Goal: Information Seeking & Learning: Learn about a topic

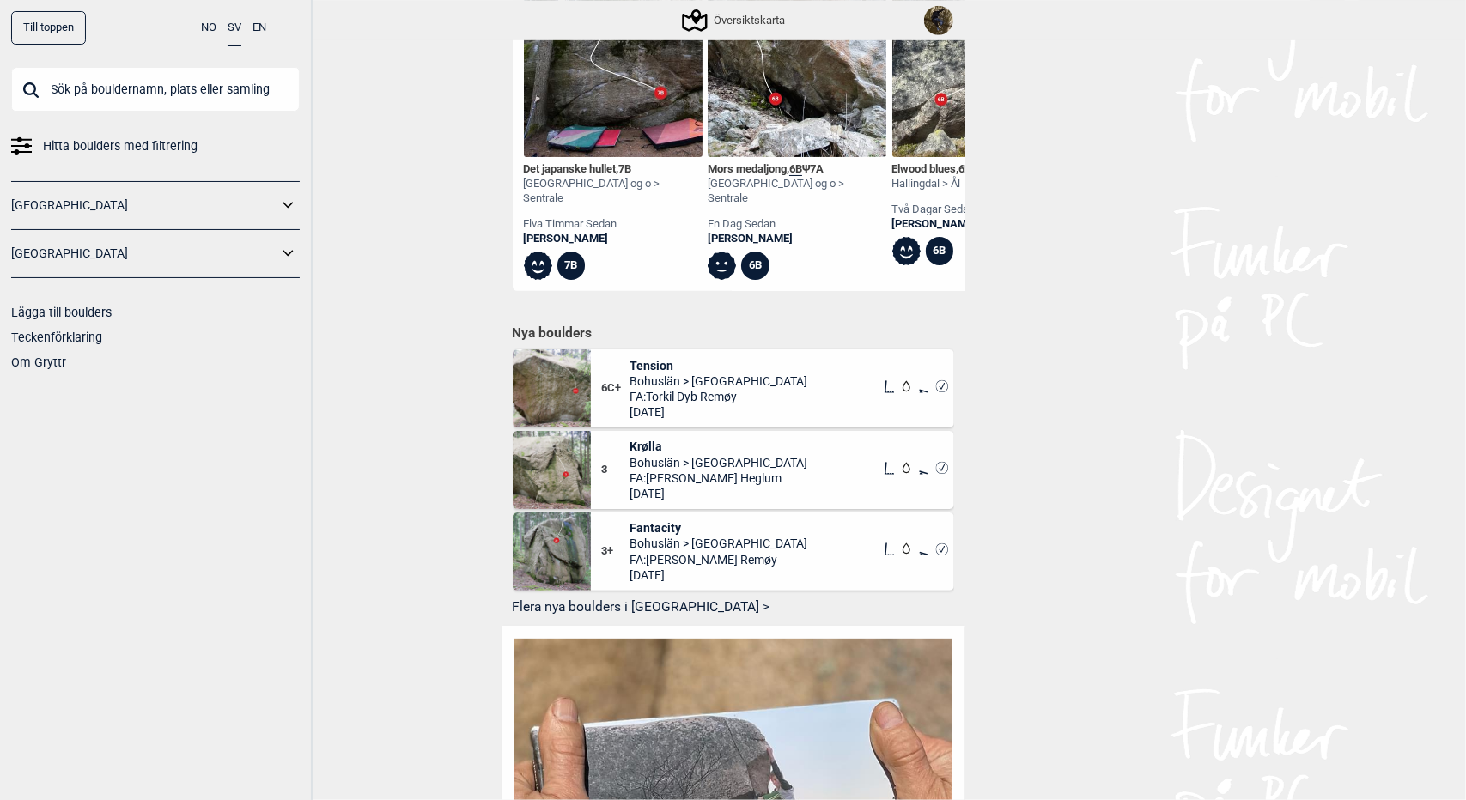
scroll to position [595, 0]
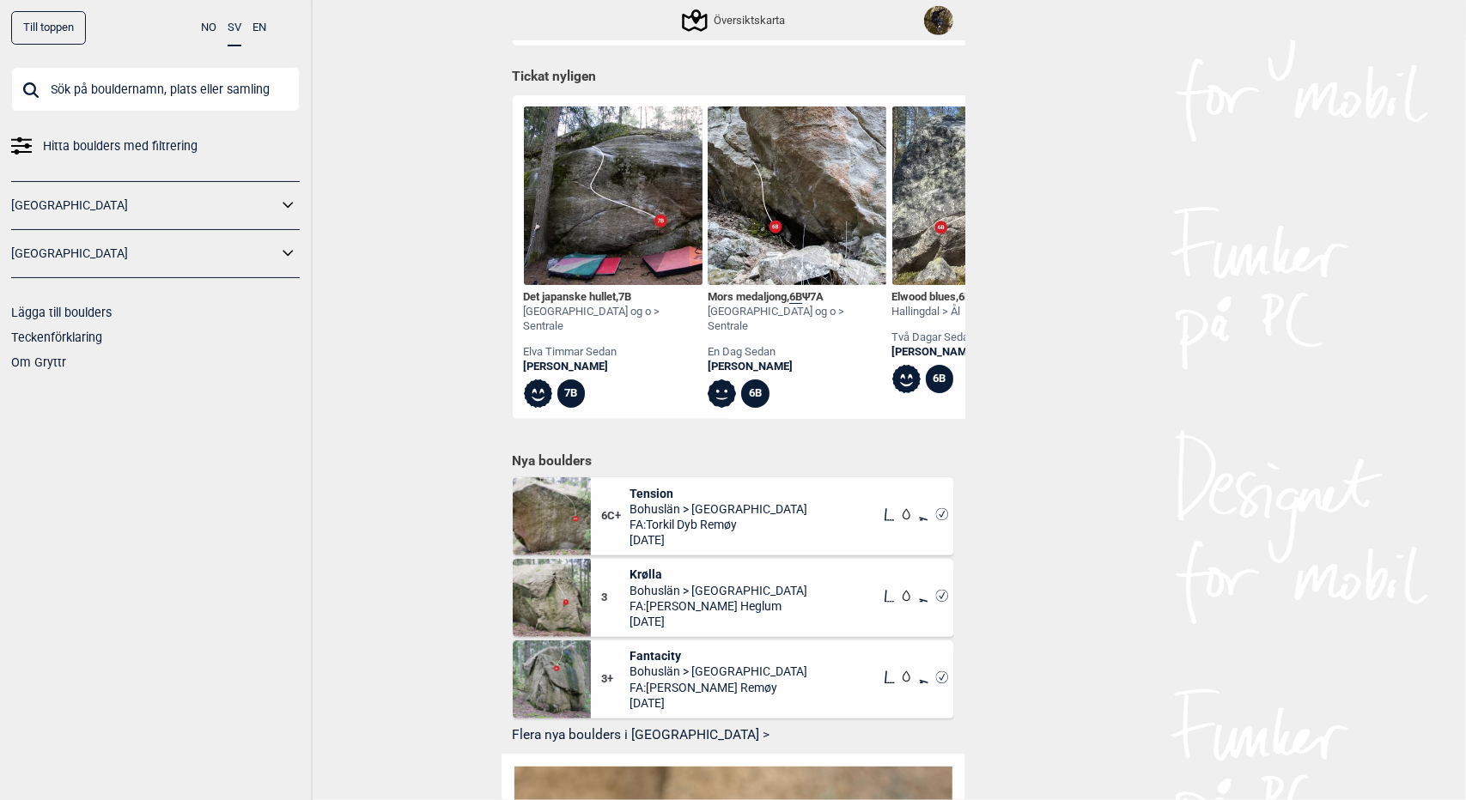
click at [714, 505] on span "Bohuslän > [GEOGRAPHIC_DATA]" at bounding box center [719, 509] width 178 height 15
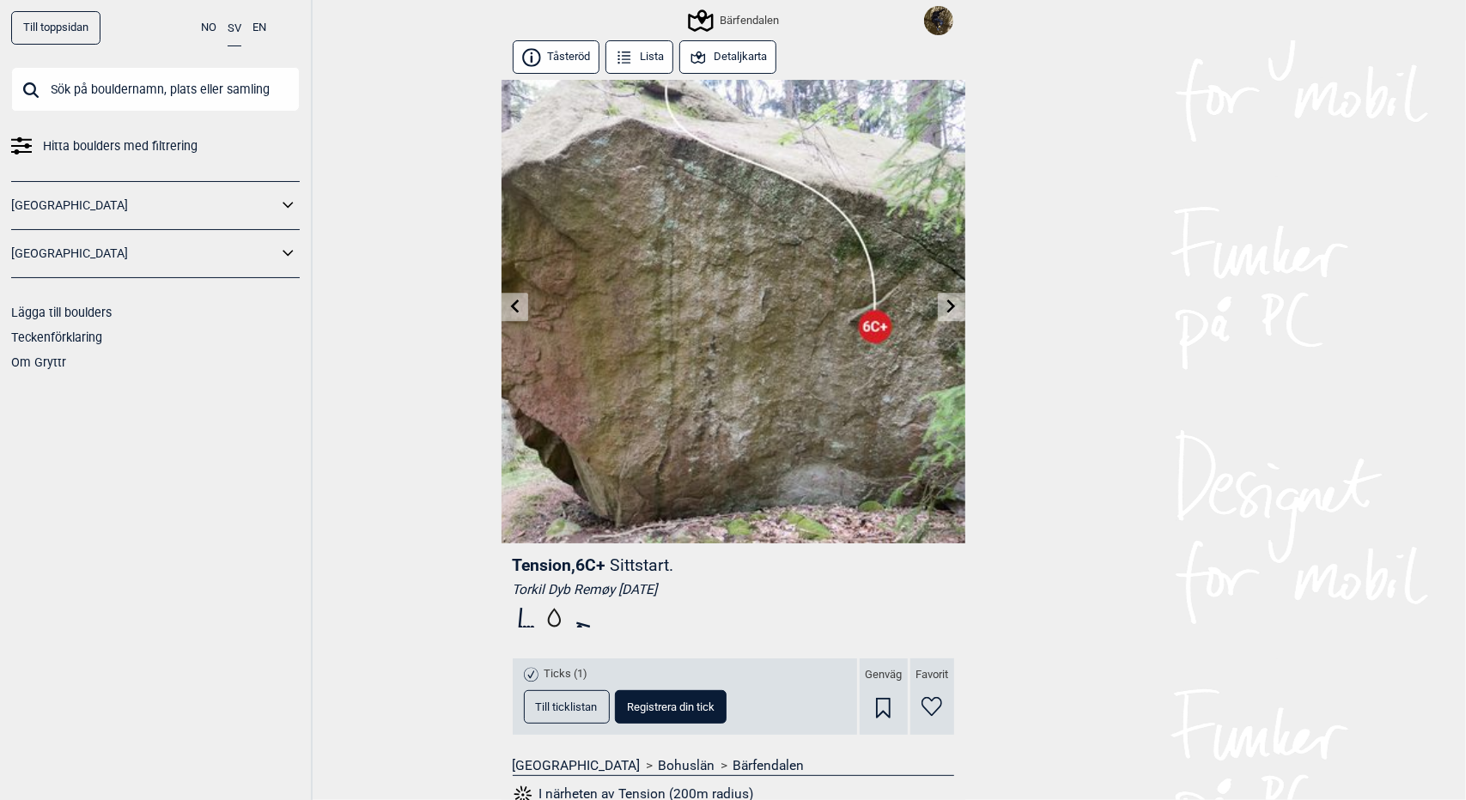
click at [752, 16] on div "Bärfendalen" at bounding box center [735, 20] width 88 height 21
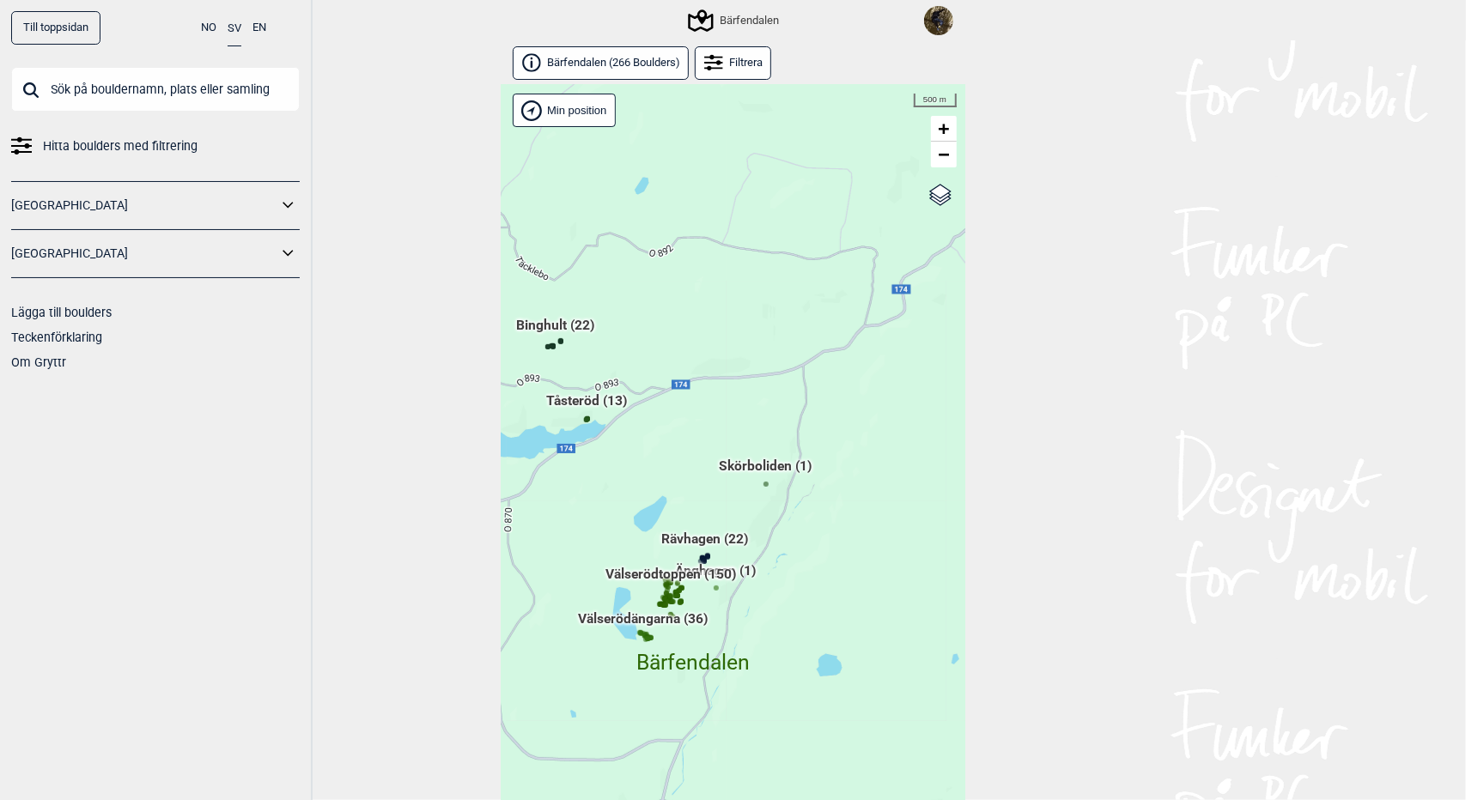
scroll to position [38, 0]
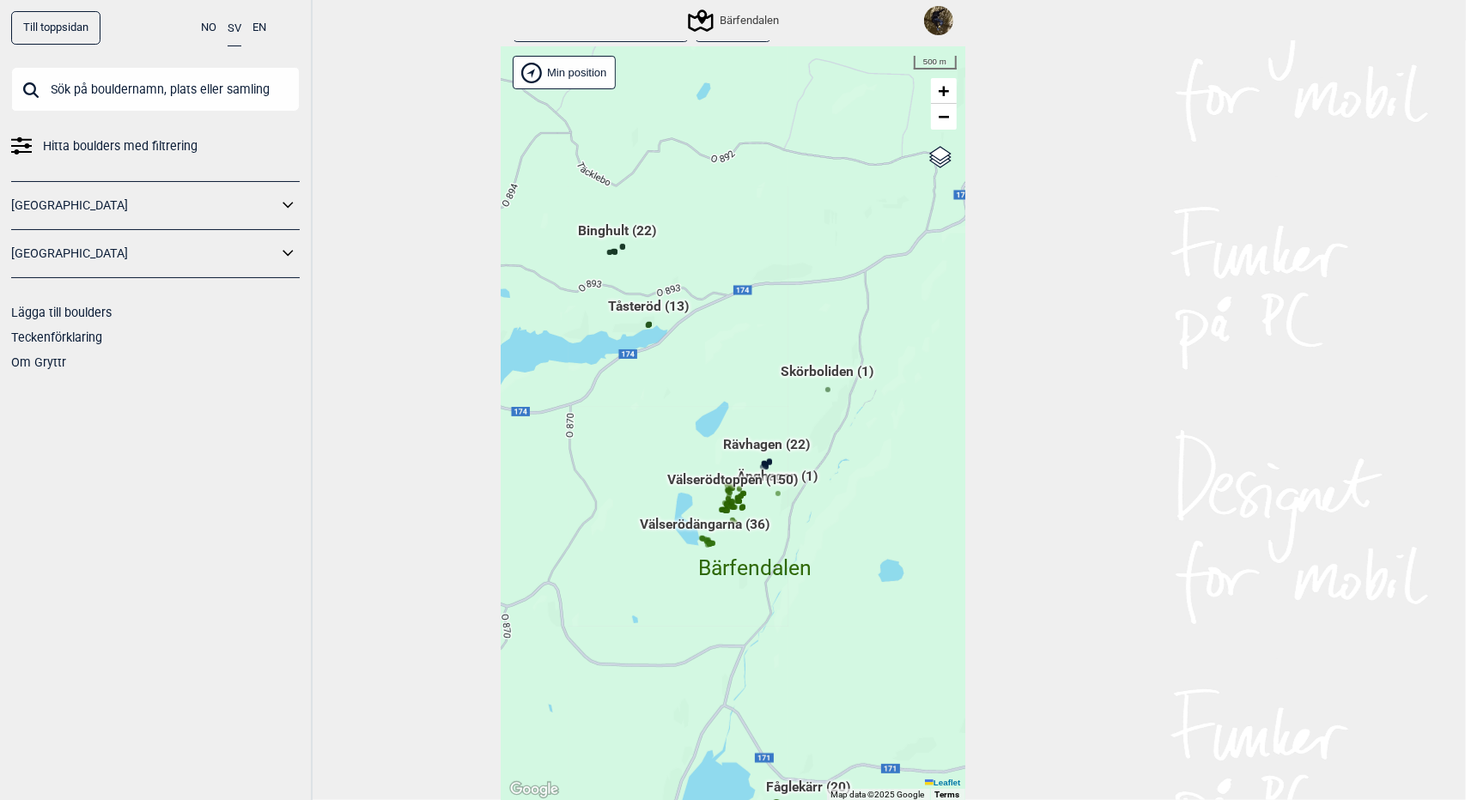
drag, startPoint x: 785, startPoint y: 485, endPoint x: 850, endPoint y: 425, distance: 88.7
click at [850, 425] on div "Hallingdal Gol [PERSON_NAME] Kolomoen [GEOGRAPHIC_DATA] [GEOGRAPHIC_DATA] [GEOG…" at bounding box center [734, 424] width 464 height 754
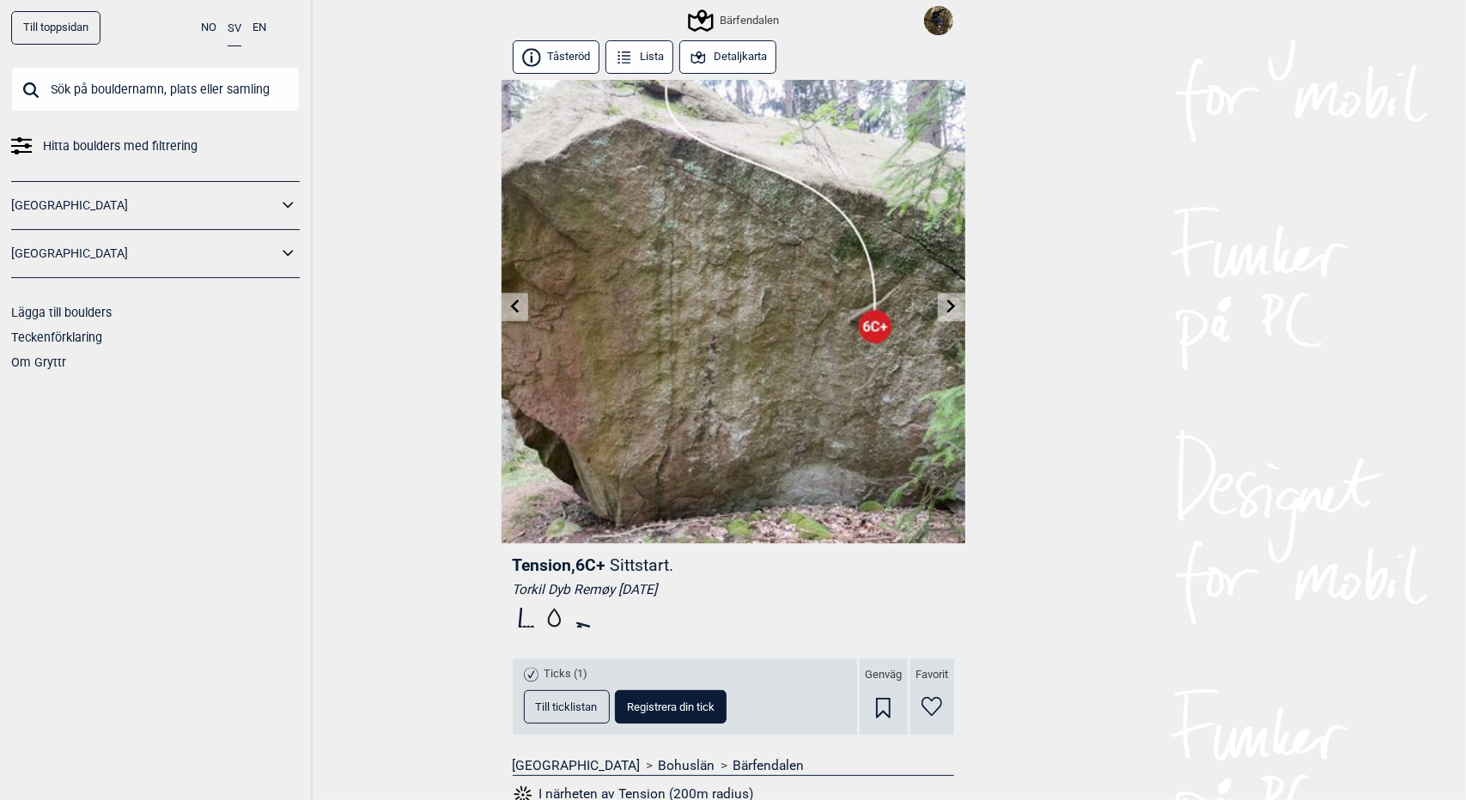
click at [725, 56] on button "Detaljkarta" at bounding box center [728, 56] width 98 height 33
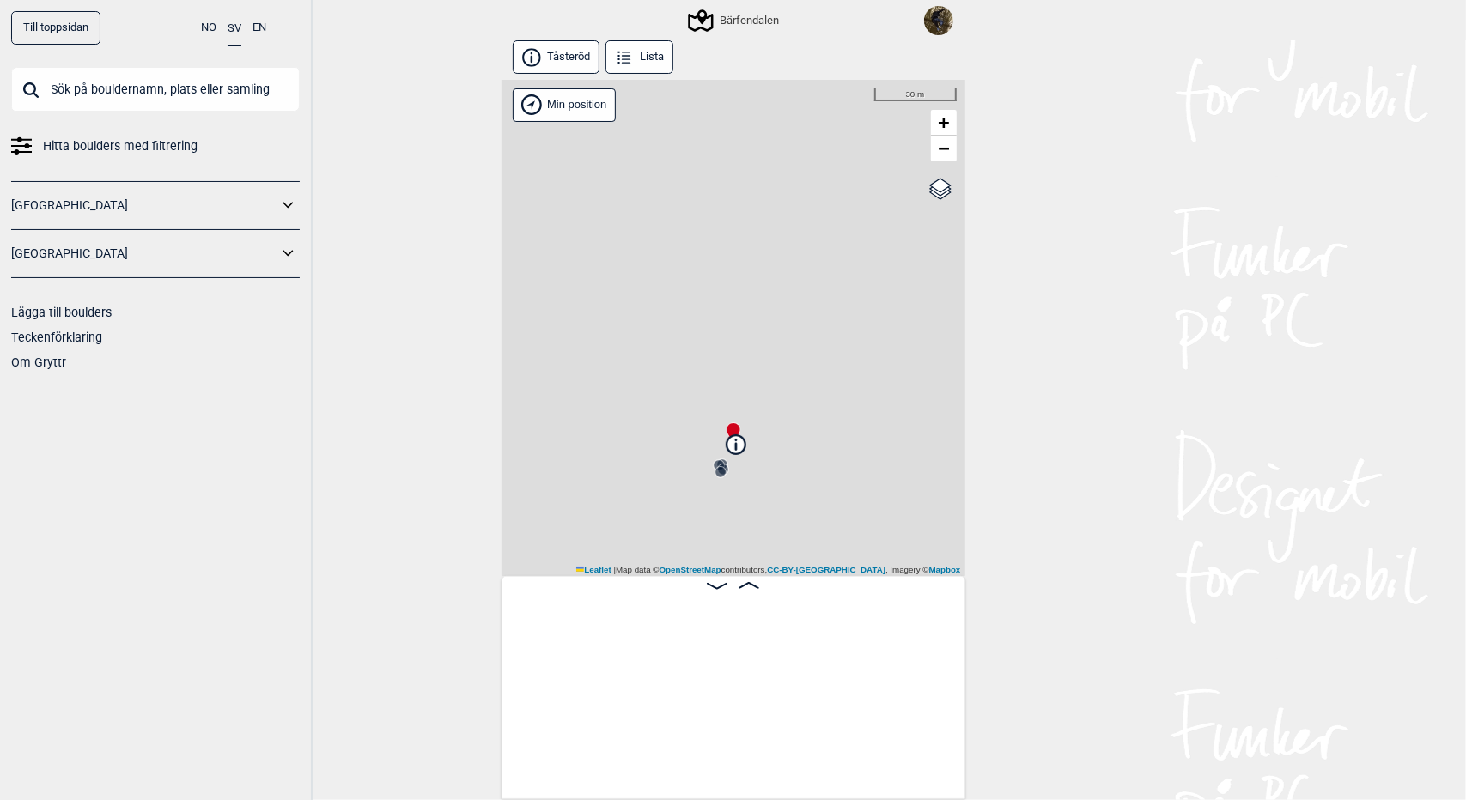
scroll to position [0, 284]
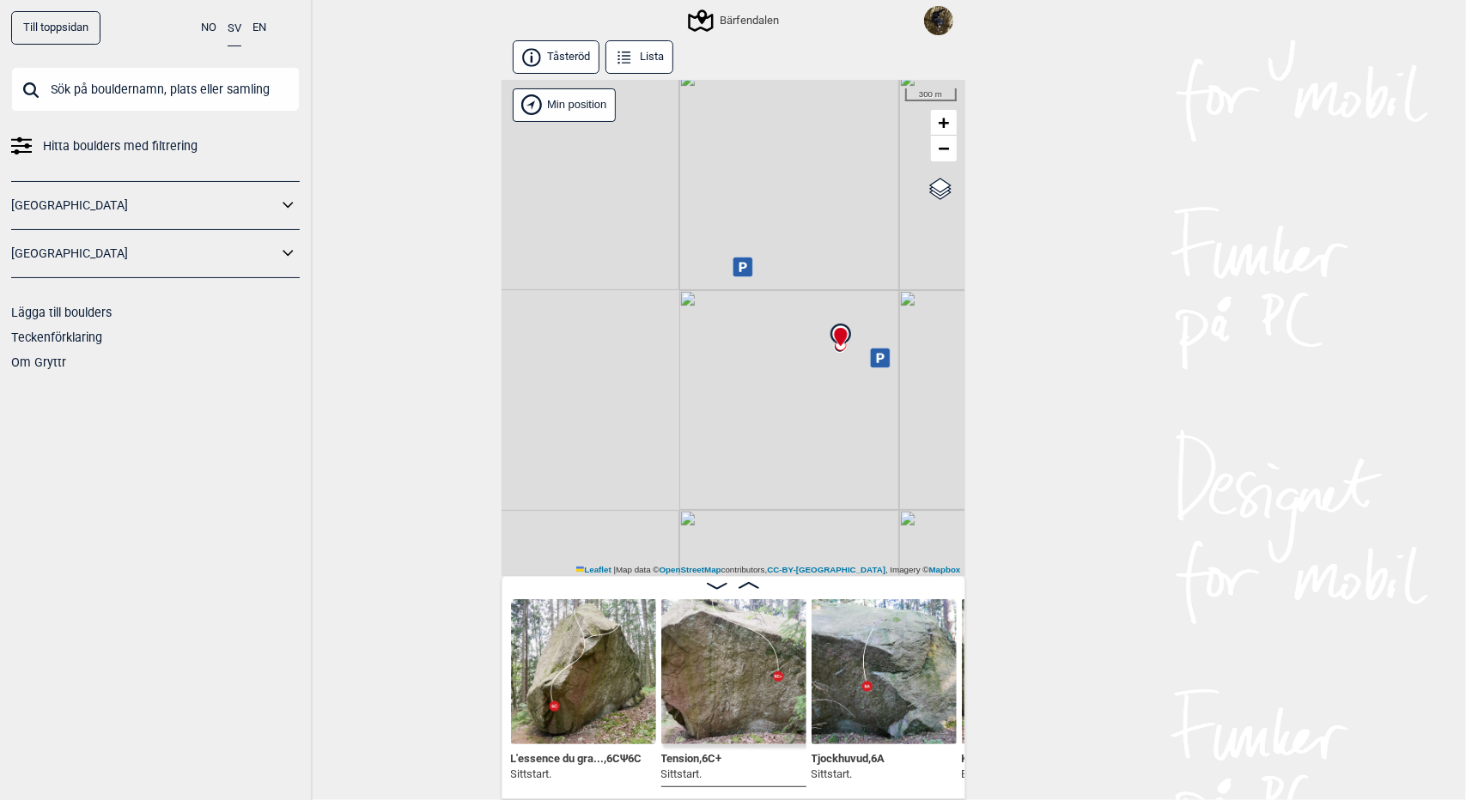
drag, startPoint x: 672, startPoint y: 447, endPoint x: 768, endPoint y: 373, distance: 121.8
click at [768, 373] on div "Bärfendalen Brukerens posisjon Min position 300 m + − OpenStreetMap Google sate…" at bounding box center [734, 328] width 464 height 496
drag, startPoint x: 770, startPoint y: 429, endPoint x: 675, endPoint y: 362, distance: 116.3
click at [676, 362] on div "Bärfendalen Brukerens posisjon Min position 1 km + − OpenStreetMap Google satel…" at bounding box center [734, 328] width 464 height 496
click at [715, 429] on span "Bärfendalen" at bounding box center [725, 429] width 73 height 0
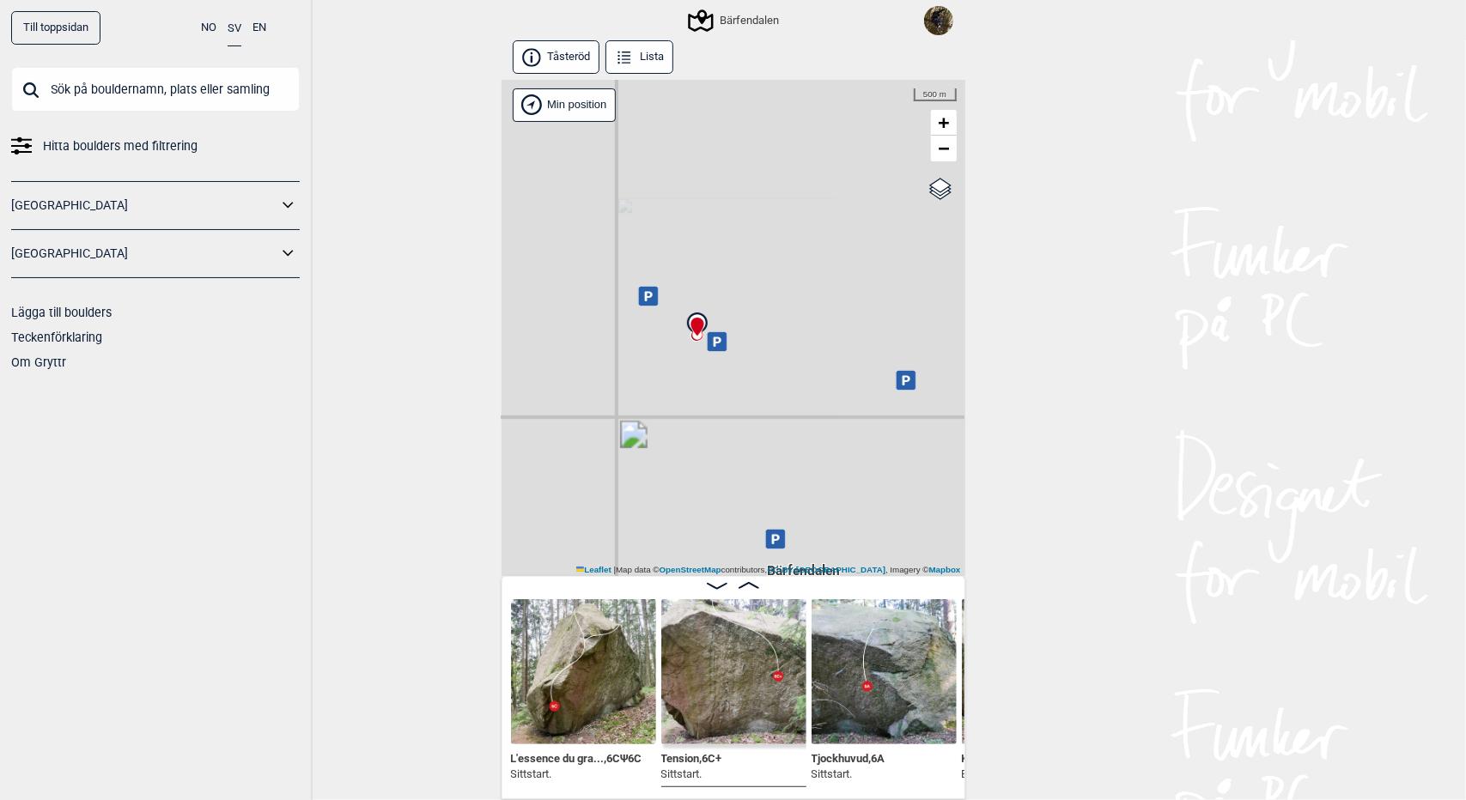
drag, startPoint x: 680, startPoint y: 384, endPoint x: 715, endPoint y: 131, distance: 254.8
click at [715, 131] on div "Bärfendalen Brukerens posisjon Min position 500 m + − OpenStreetMap Google sate…" at bounding box center [734, 328] width 464 height 496
click at [740, 25] on div "Bärfendalen" at bounding box center [735, 20] width 88 height 21
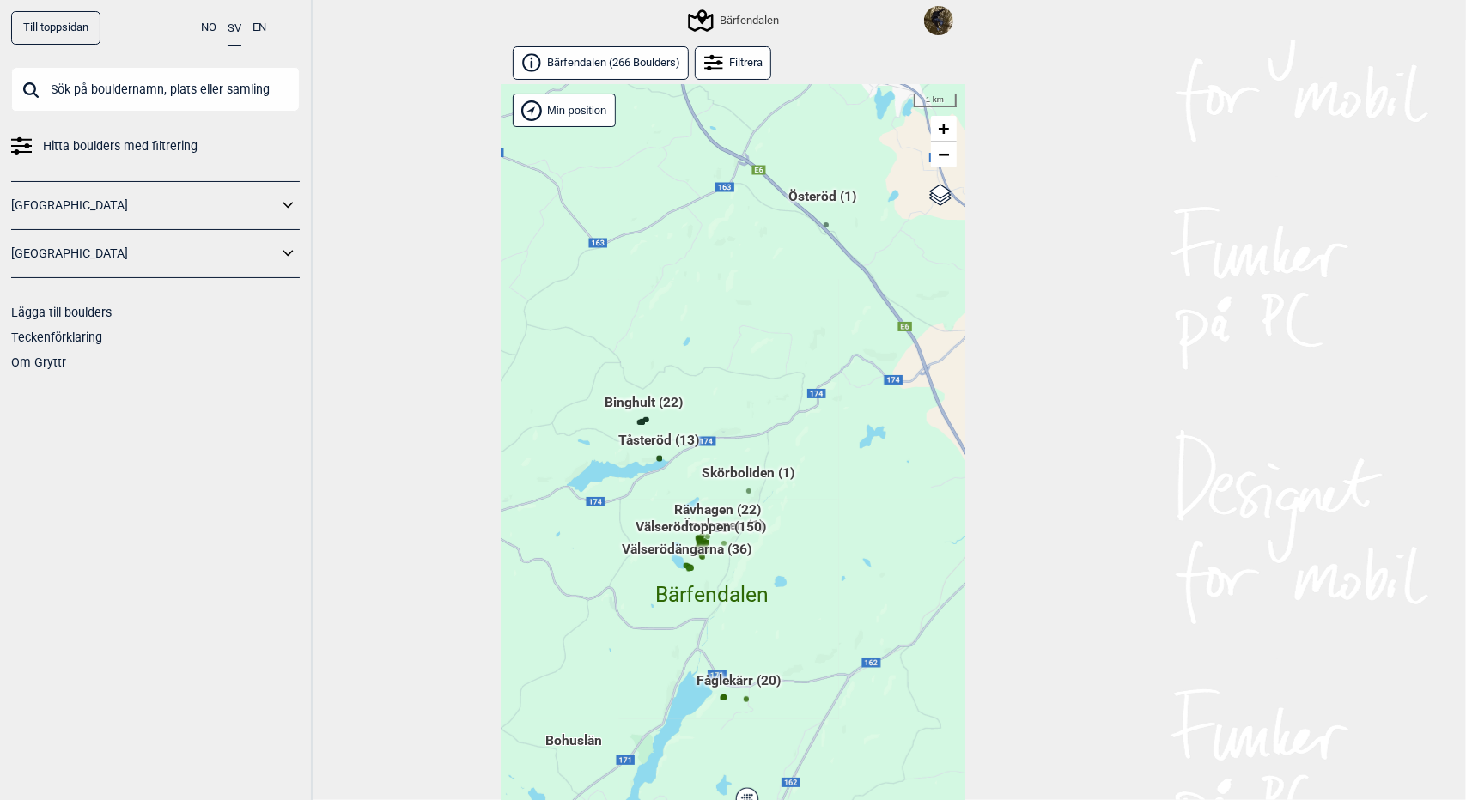
scroll to position [38, 0]
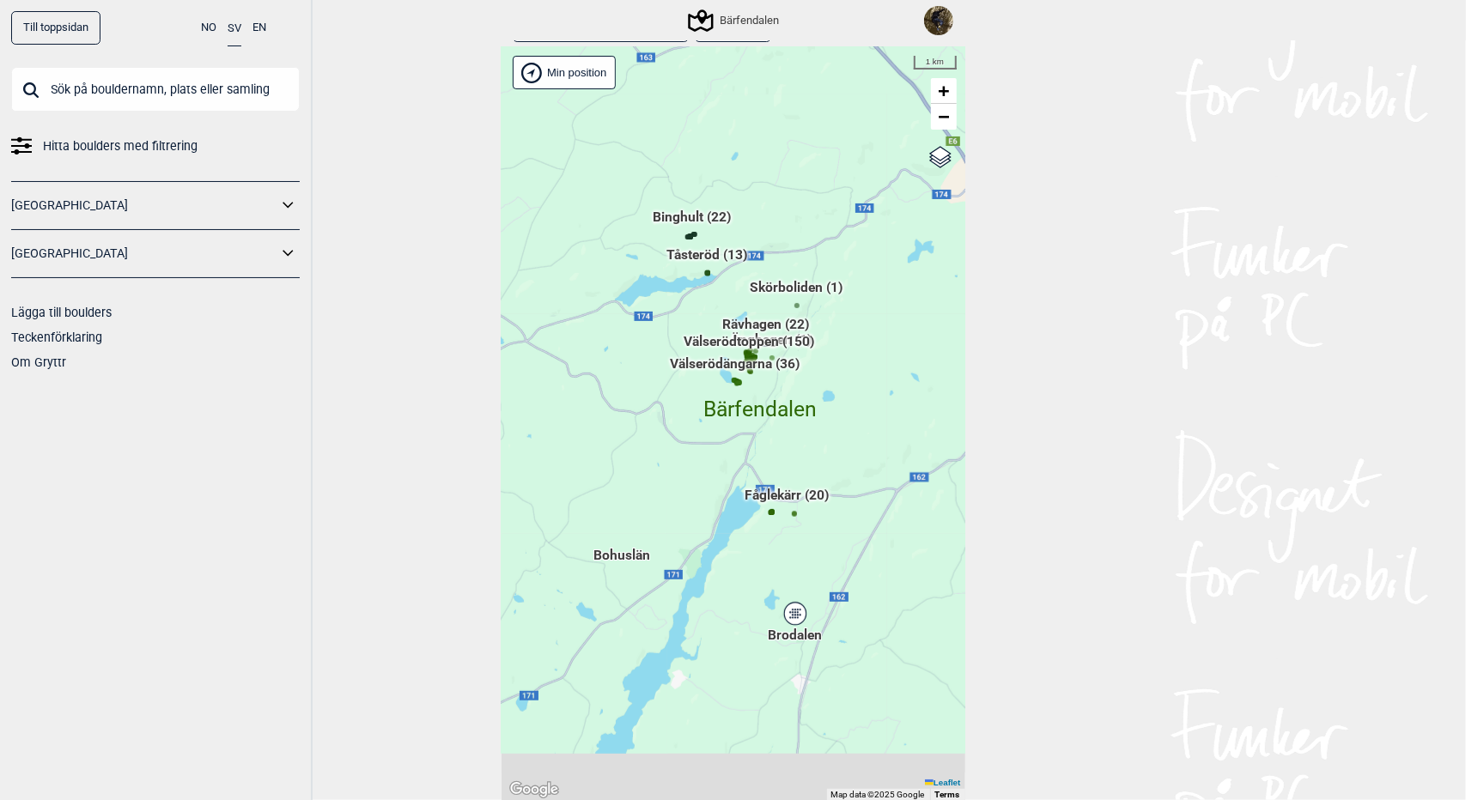
drag, startPoint x: 738, startPoint y: 399, endPoint x: 786, endPoint y: 252, distance: 155.4
click at [786, 252] on div "Hallingdal Gol [PERSON_NAME] Kolomoen [GEOGRAPHIC_DATA] [GEOGRAPHIC_DATA] [GEOG…" at bounding box center [734, 424] width 464 height 754
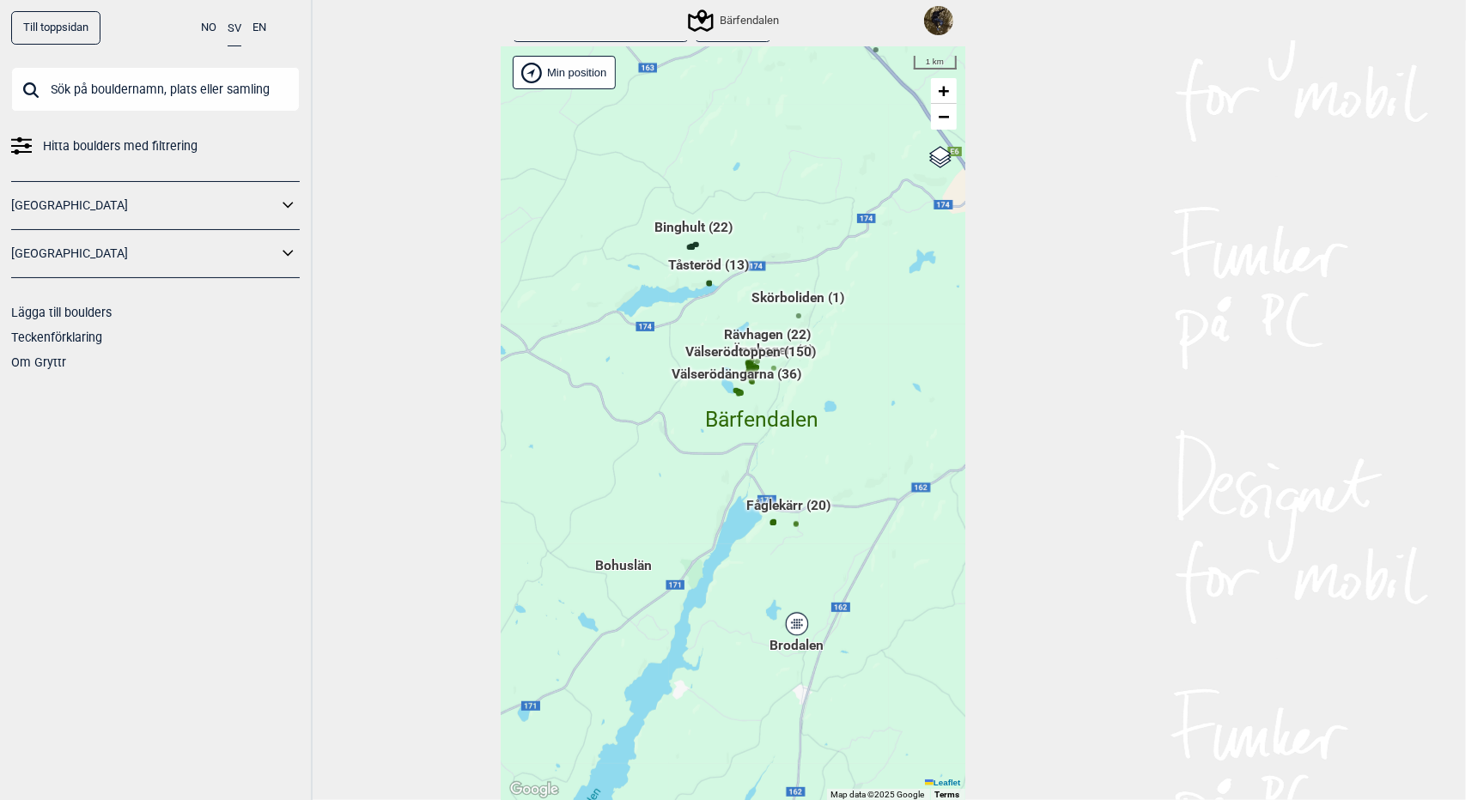
drag, startPoint x: 660, startPoint y: 303, endPoint x: 659, endPoint y: 372, distance: 68.7
click at [661, 370] on div "Hallingdal Gol [PERSON_NAME] Kolomoen [GEOGRAPHIC_DATA] [GEOGRAPHIC_DATA] [GEOG…" at bounding box center [734, 424] width 464 height 754
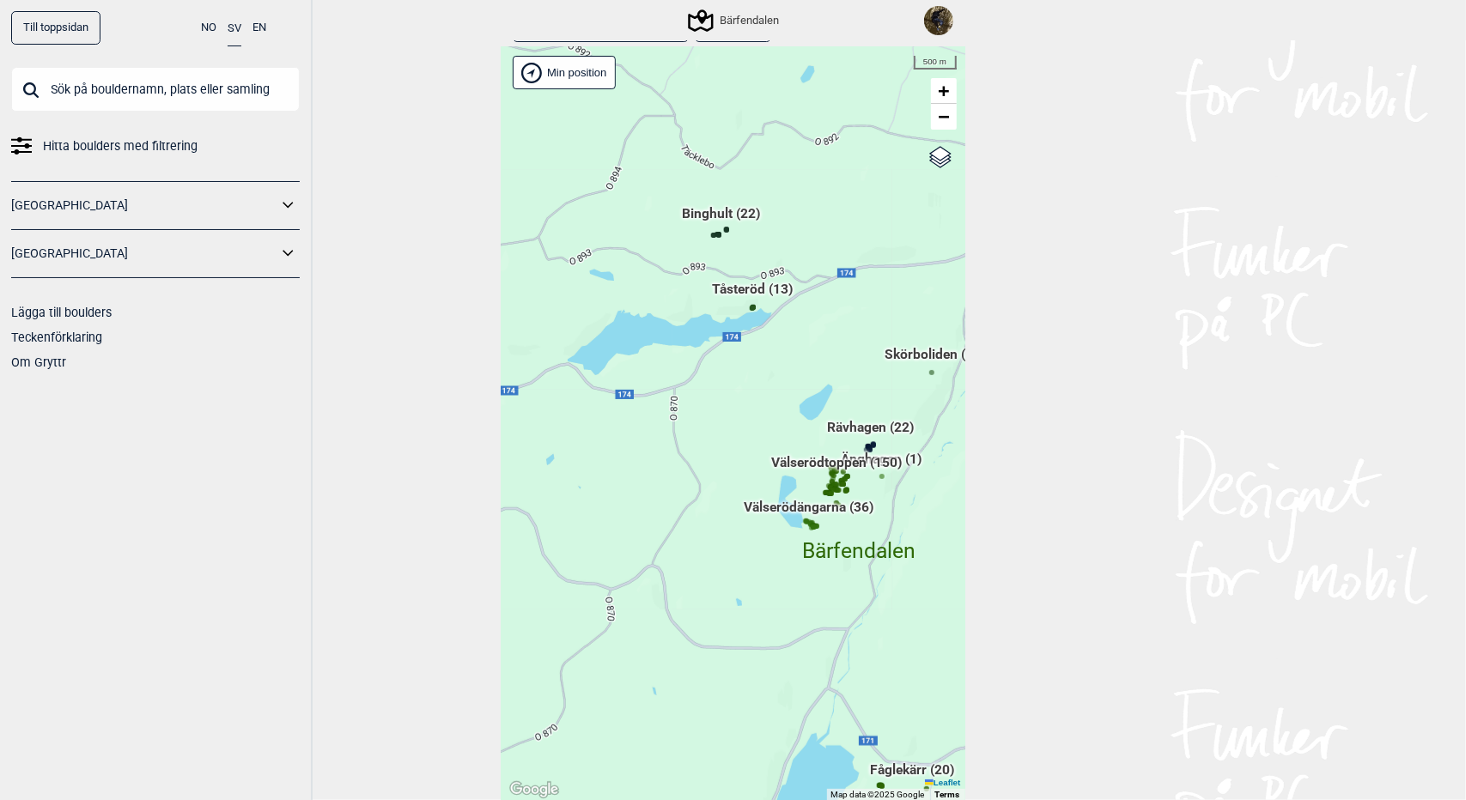
click at [746, 289] on span "Tåsteröd (13)" at bounding box center [753, 296] width 81 height 33
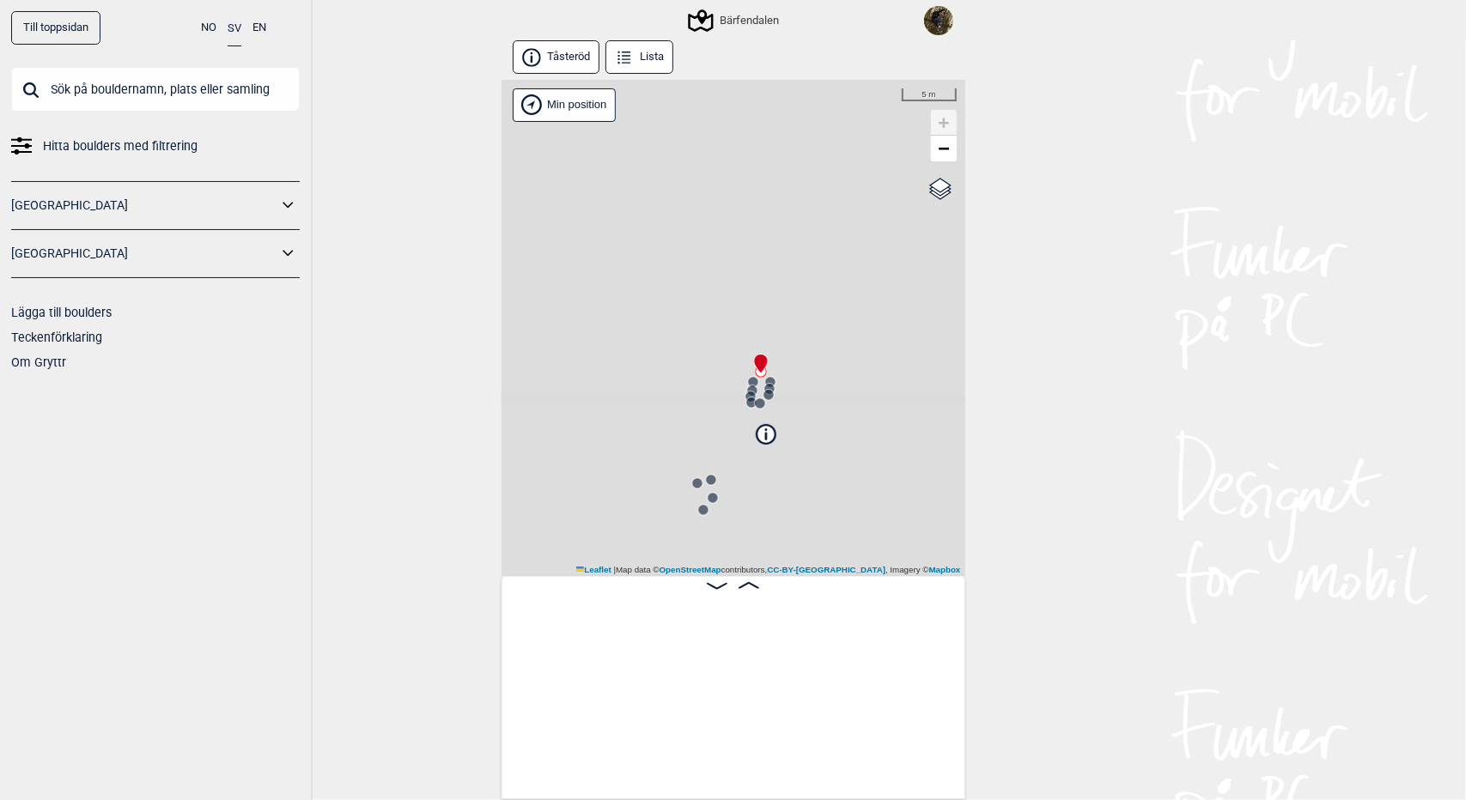
scroll to position [0, 134]
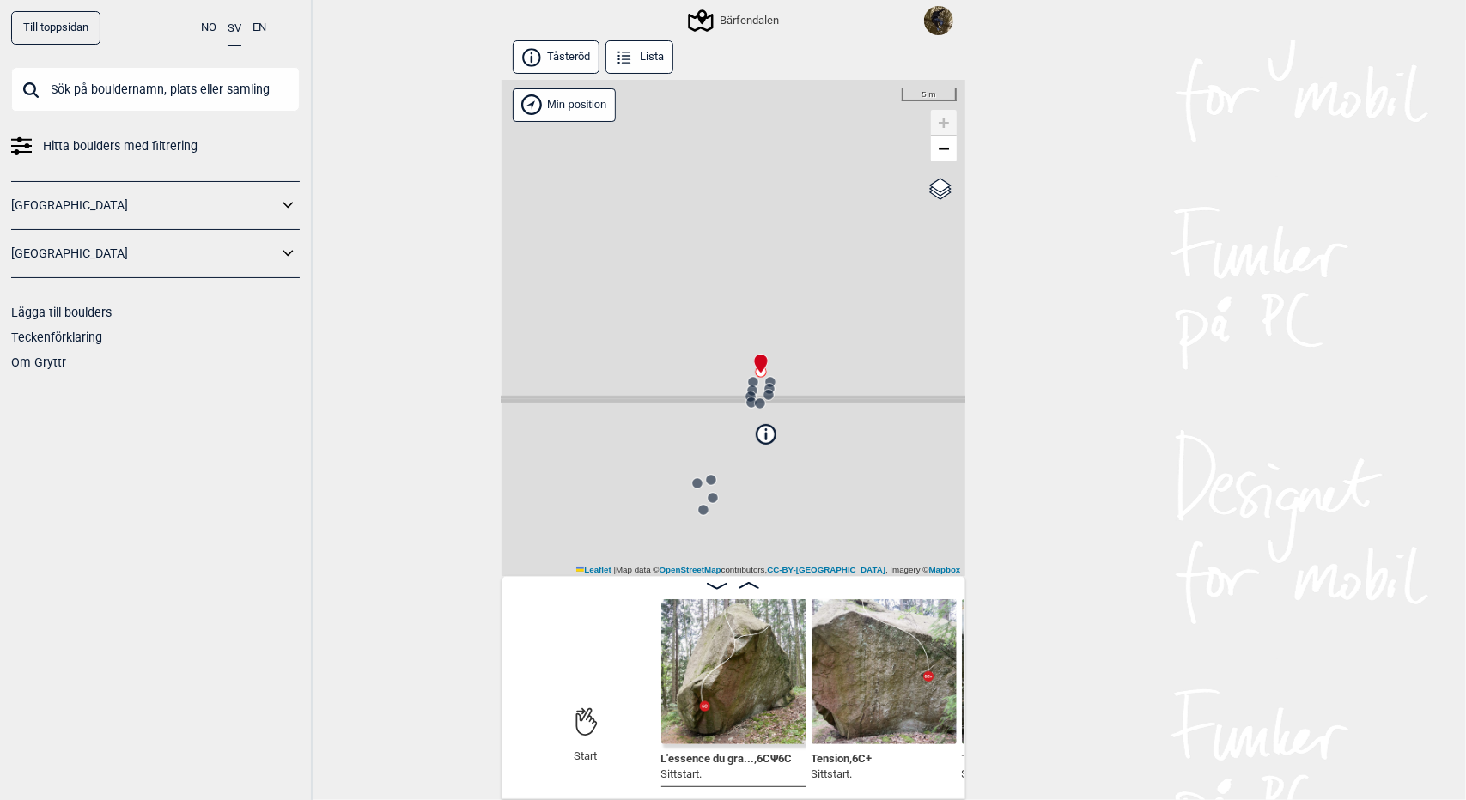
drag, startPoint x: 826, startPoint y: 436, endPoint x: 770, endPoint y: 394, distance: 69.9
click at [770, 394] on div "Bärfendalen Brukerens posisjon Min position 5 m + − OpenStreetMap Google satell…" at bounding box center [734, 328] width 464 height 496
drag, startPoint x: 819, startPoint y: 478, endPoint x: 682, endPoint y: 351, distance: 187.2
click at [682, 351] on div "Bärfendalen Brukerens posisjon Min position 300 m + − OpenStreetMap Google sate…" at bounding box center [734, 328] width 464 height 496
drag, startPoint x: 602, startPoint y: 333, endPoint x: 645, endPoint y: 399, distance: 78.8
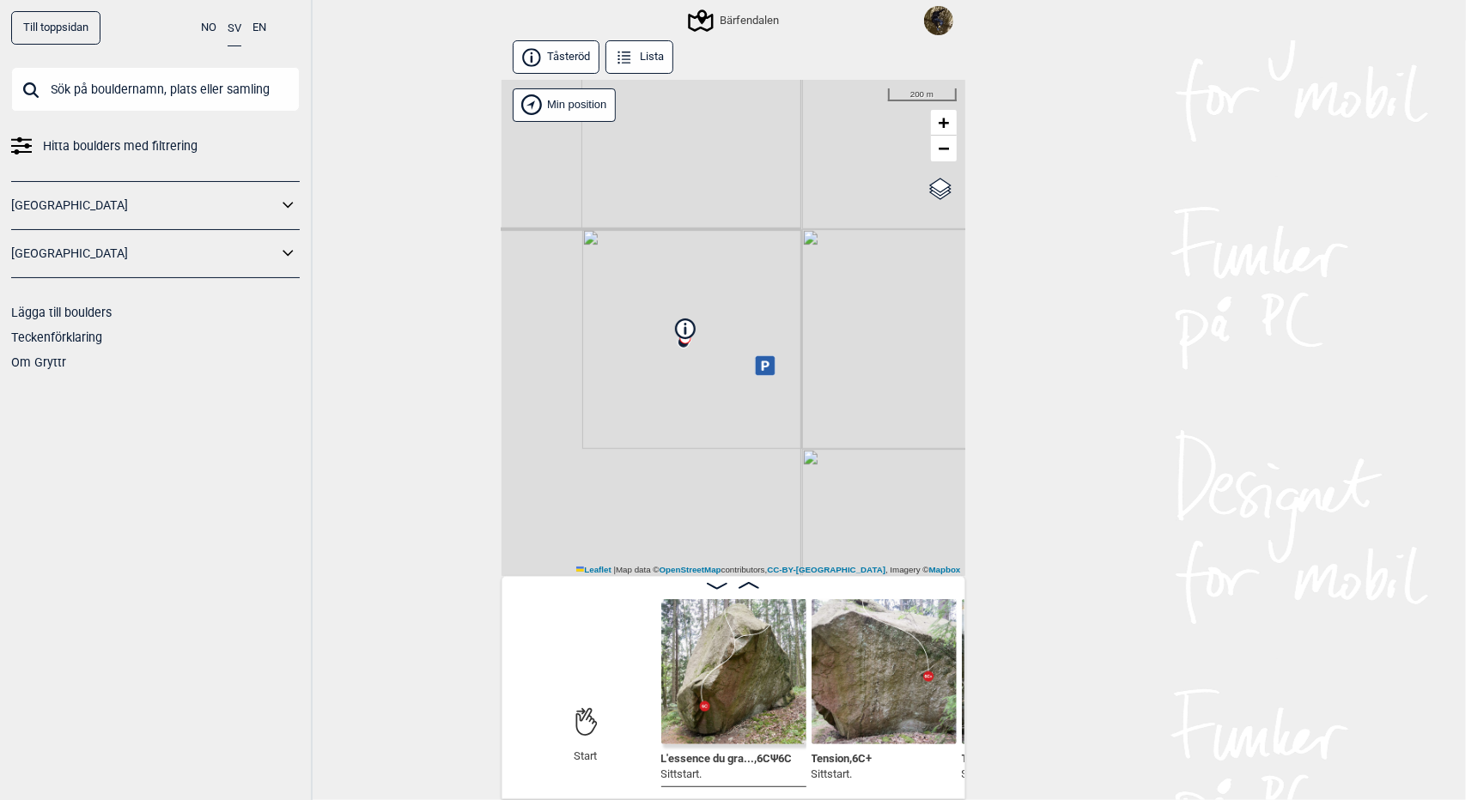
click at [644, 398] on div "Bärfendalen Brukerens posisjon Min position 200 m + − OpenStreetMap Google sate…" at bounding box center [734, 328] width 464 height 496
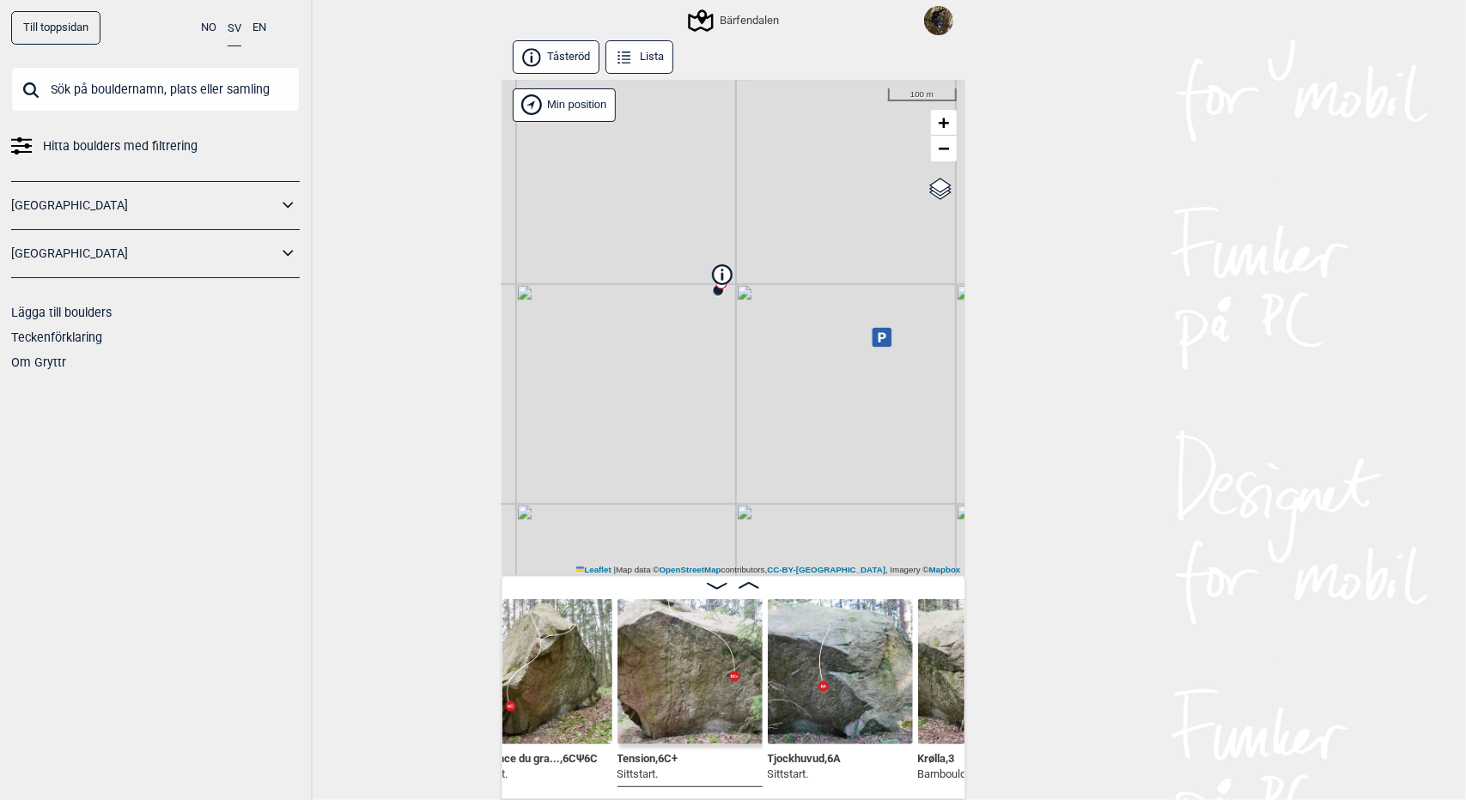
scroll to position [0, 443]
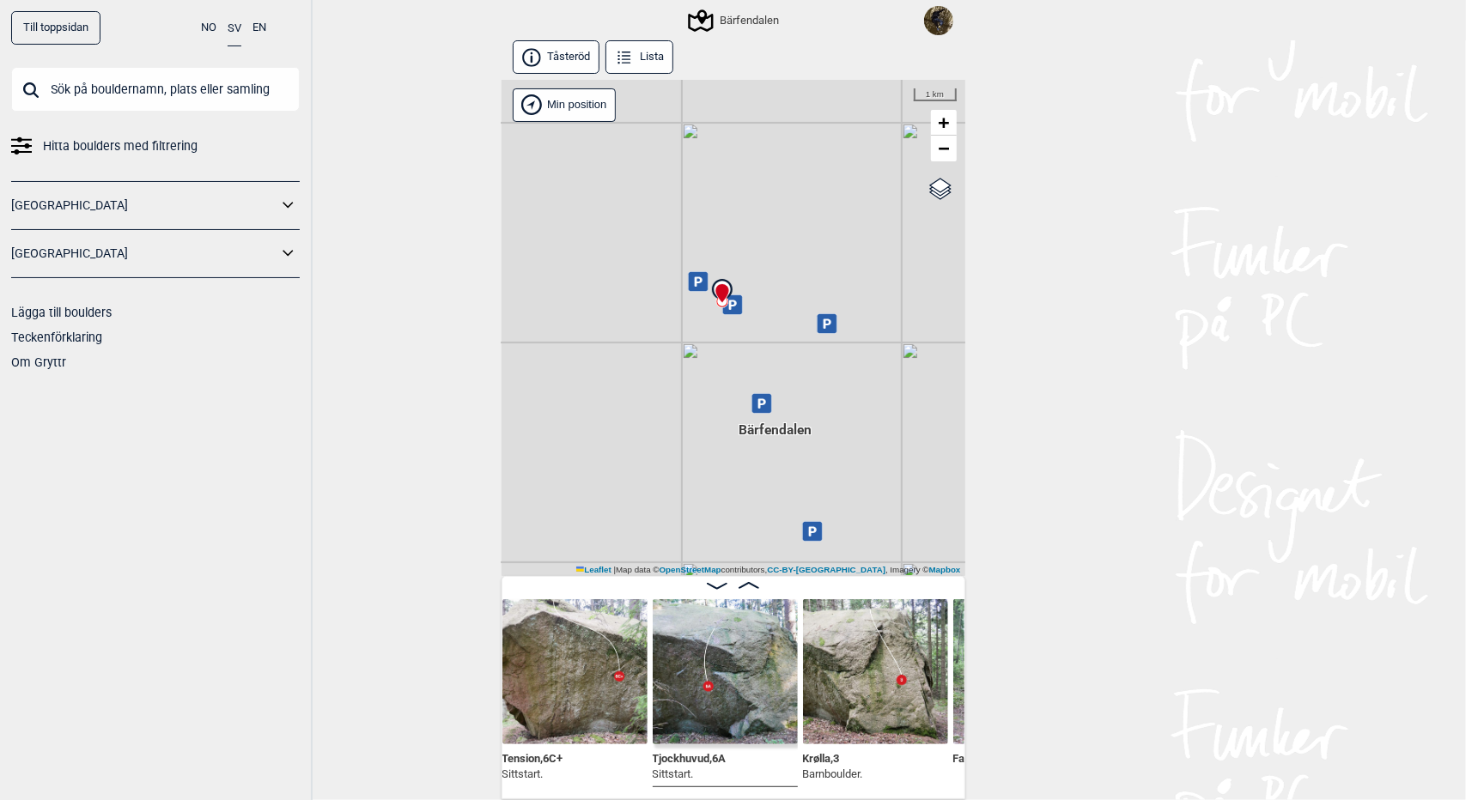
click at [752, 421] on span "Bärfendalen" at bounding box center [775, 421] width 73 height 0
click at [118, 101] on input "text" at bounding box center [155, 89] width 289 height 45
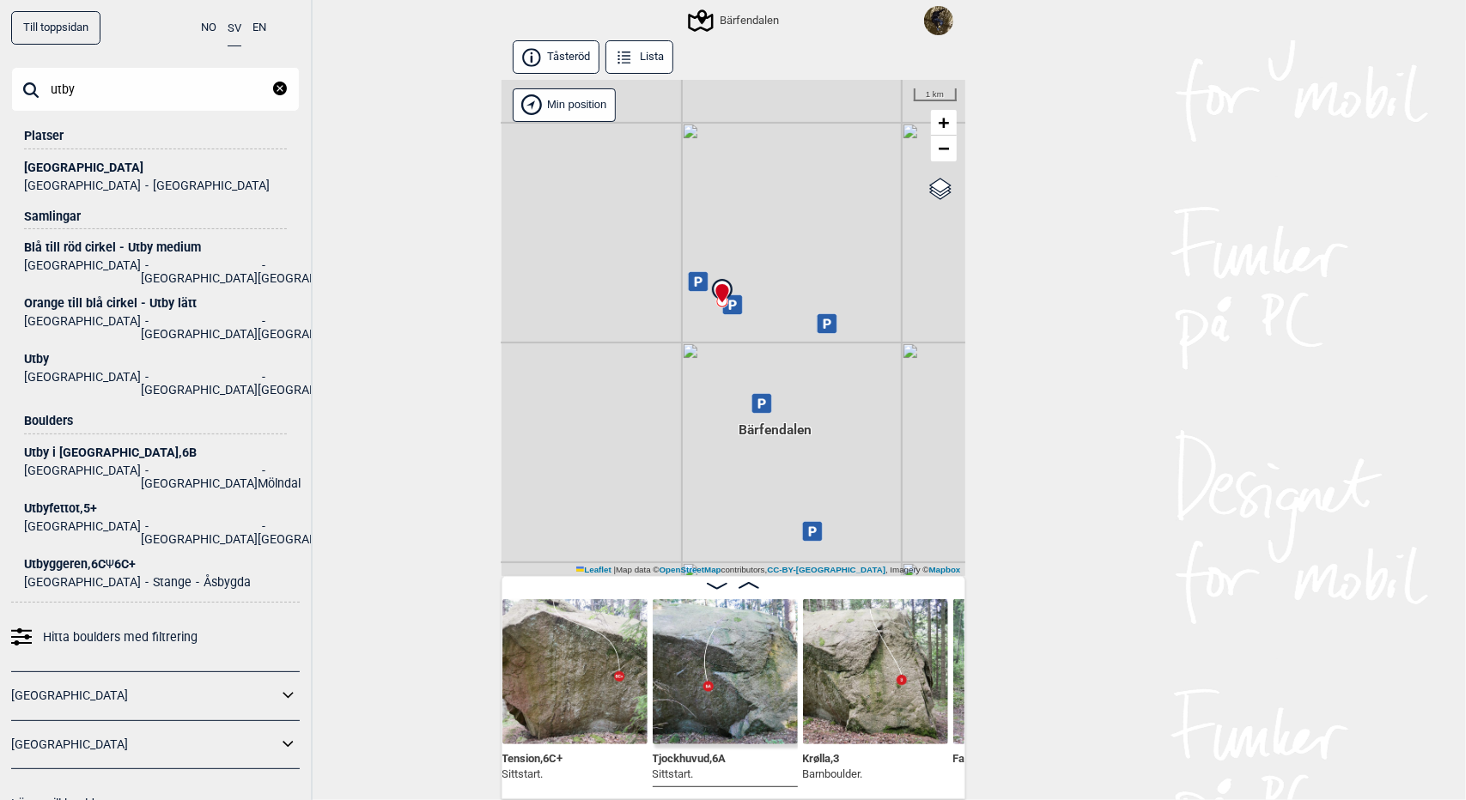
type input "utby"
click at [75, 166] on div "[GEOGRAPHIC_DATA]" at bounding box center [155, 167] width 263 height 13
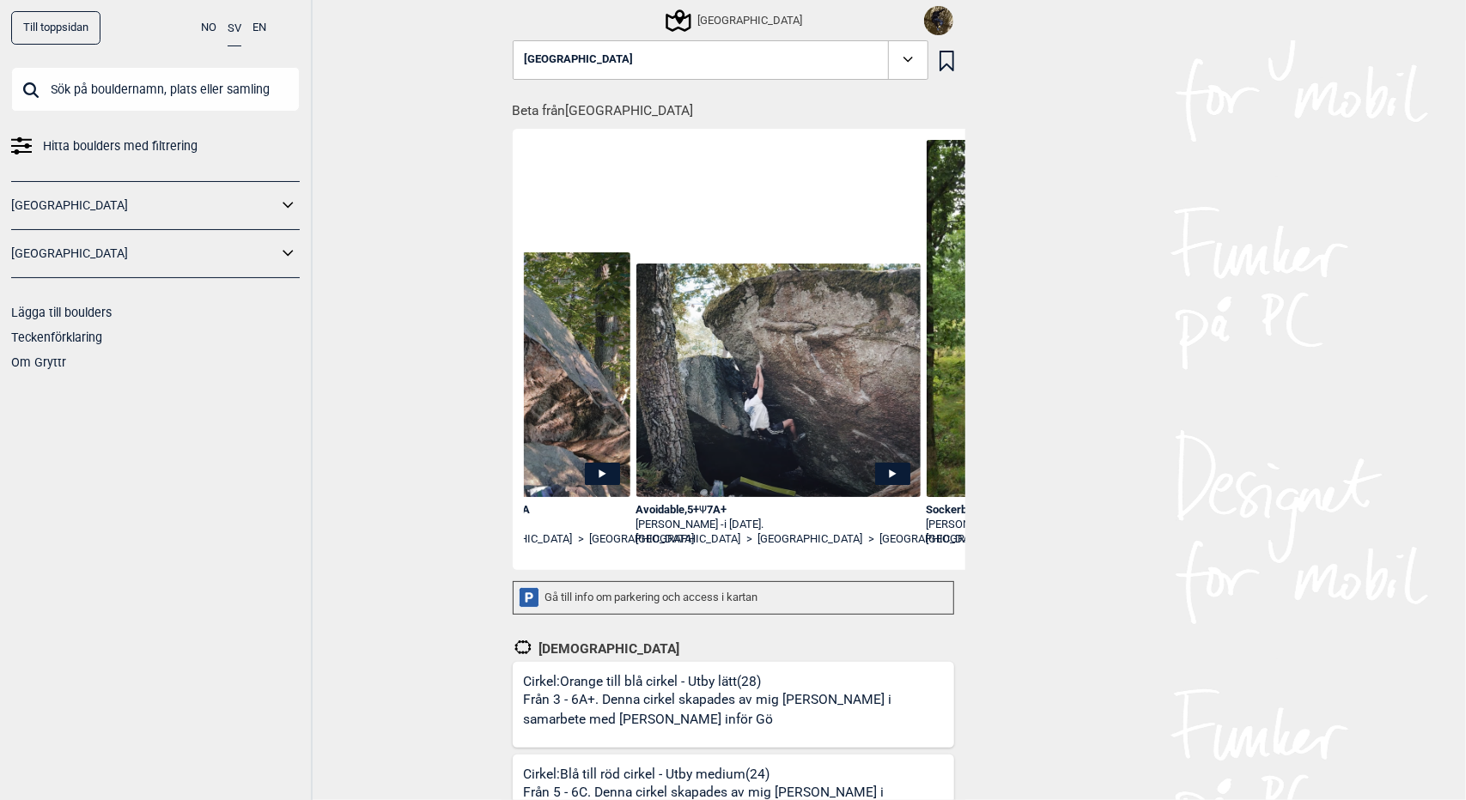
scroll to position [0, 754]
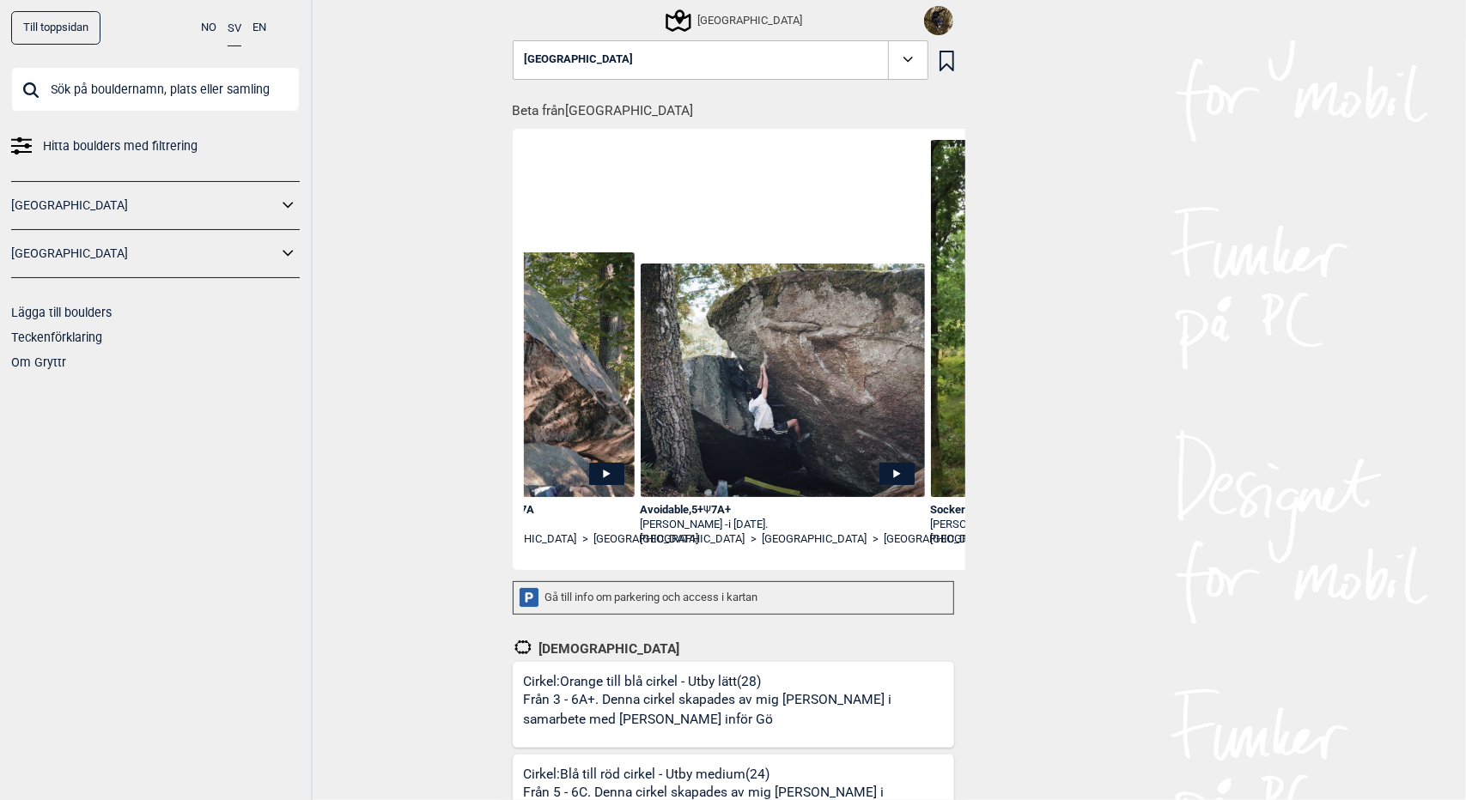
click at [738, 16] on div "[GEOGRAPHIC_DATA]" at bounding box center [735, 20] width 134 height 21
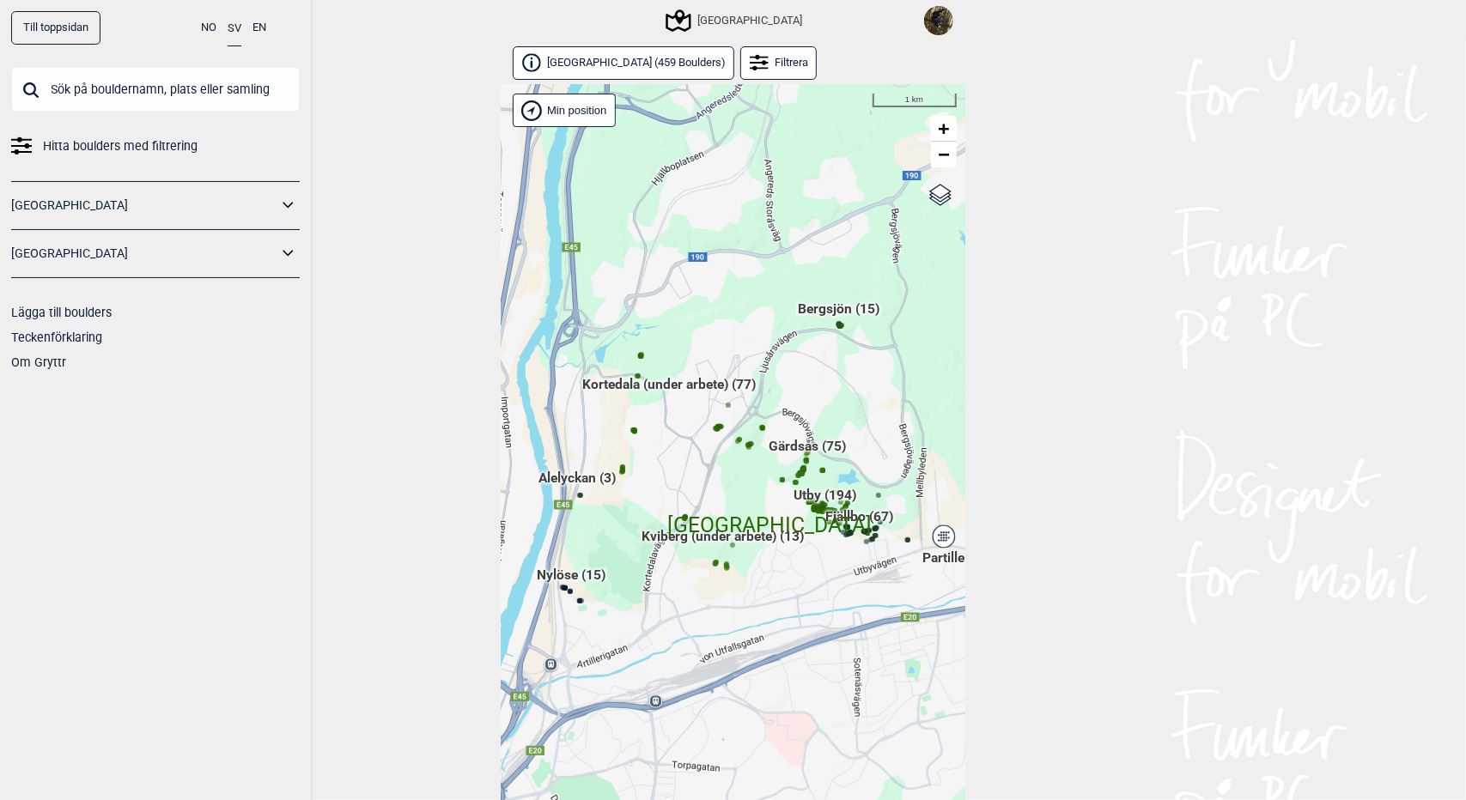
scroll to position [38, 0]
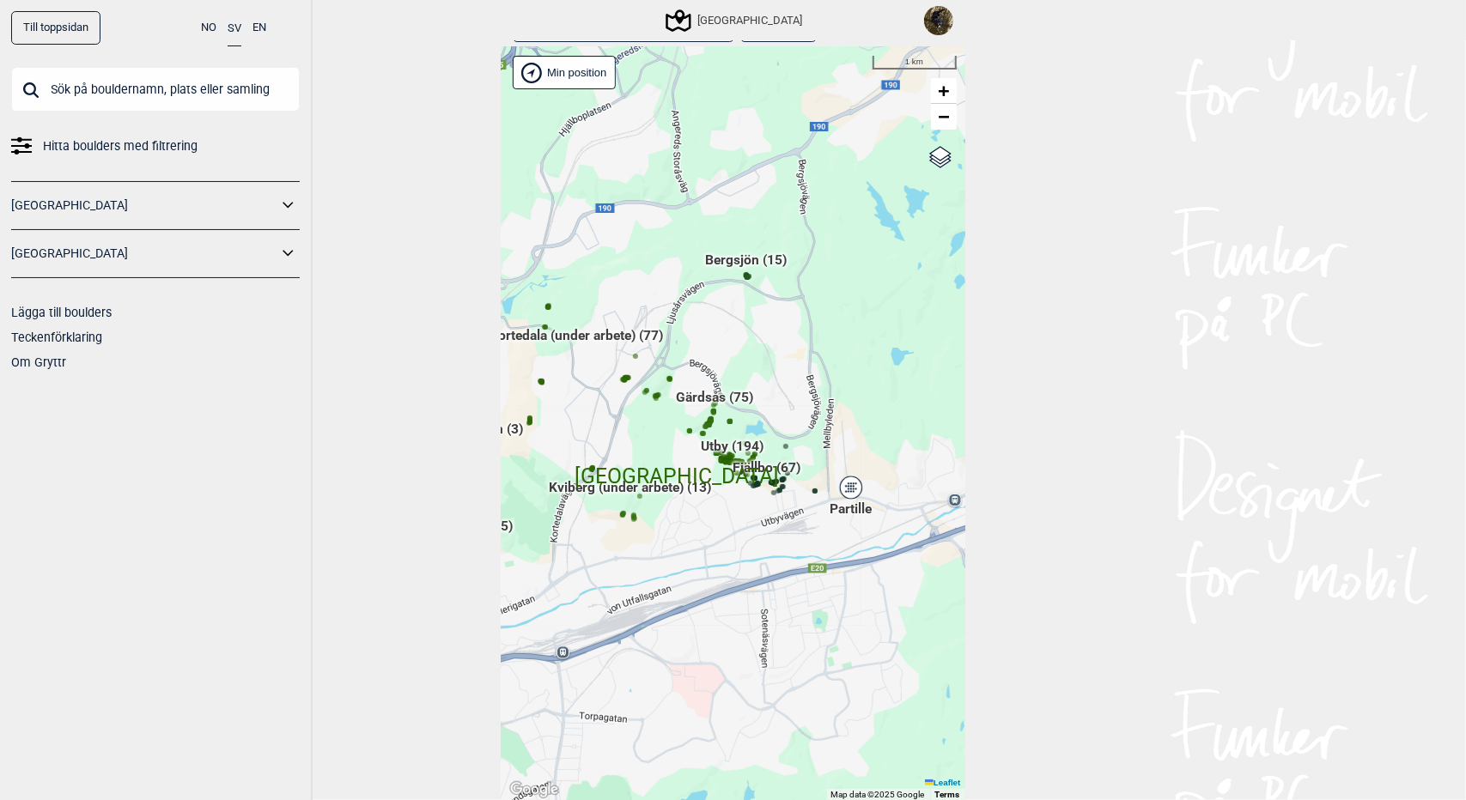
drag, startPoint x: 713, startPoint y: 573, endPoint x: 605, endPoint y: 546, distance: 111.4
click at [611, 559] on div "Hallingdal Gol [PERSON_NAME] Kolomoen [GEOGRAPHIC_DATA] [GEOGRAPHIC_DATA] [GEOG…" at bounding box center [734, 424] width 464 height 754
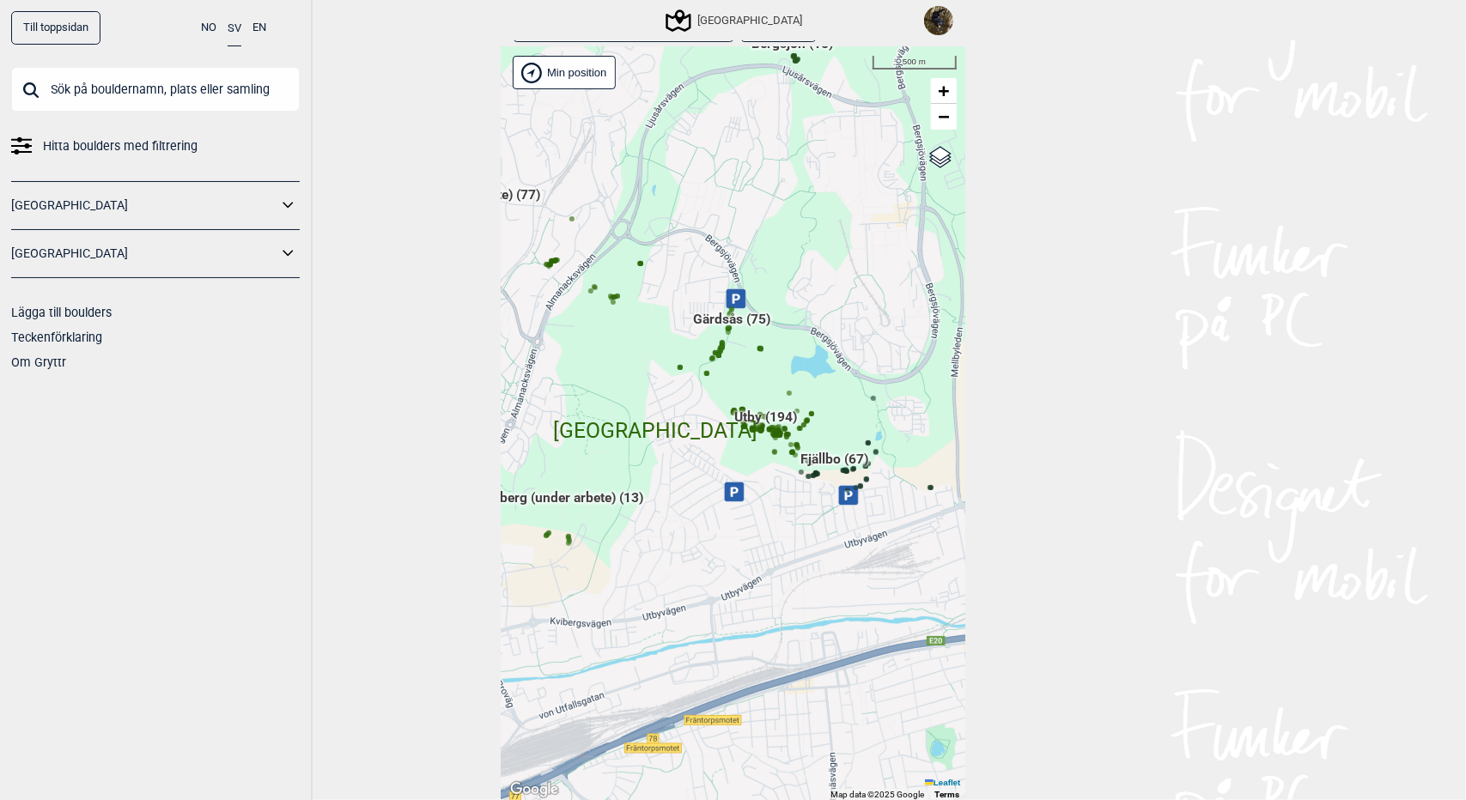
click at [762, 417] on span "Utby (194)" at bounding box center [765, 424] width 63 height 33
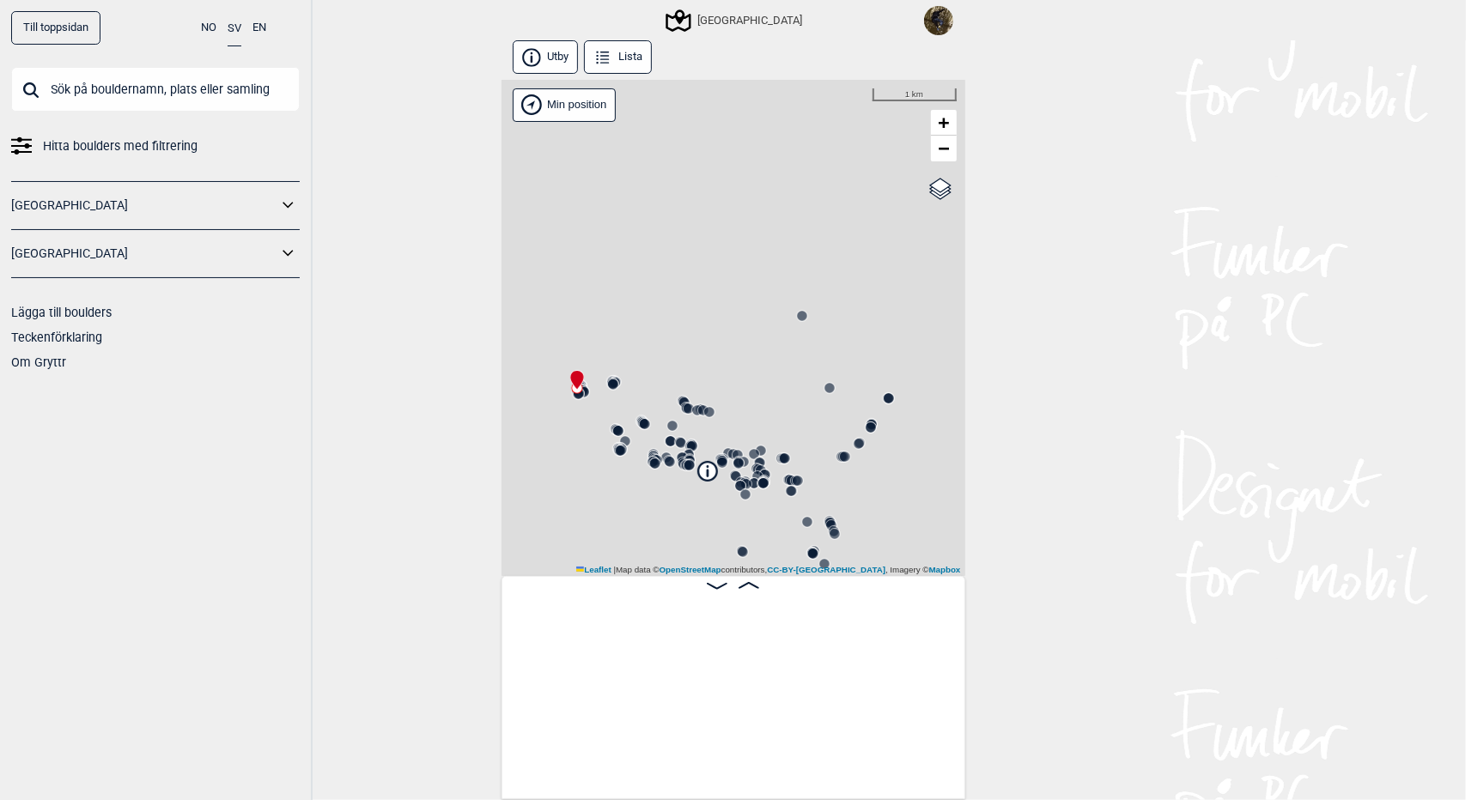
scroll to position [0, 134]
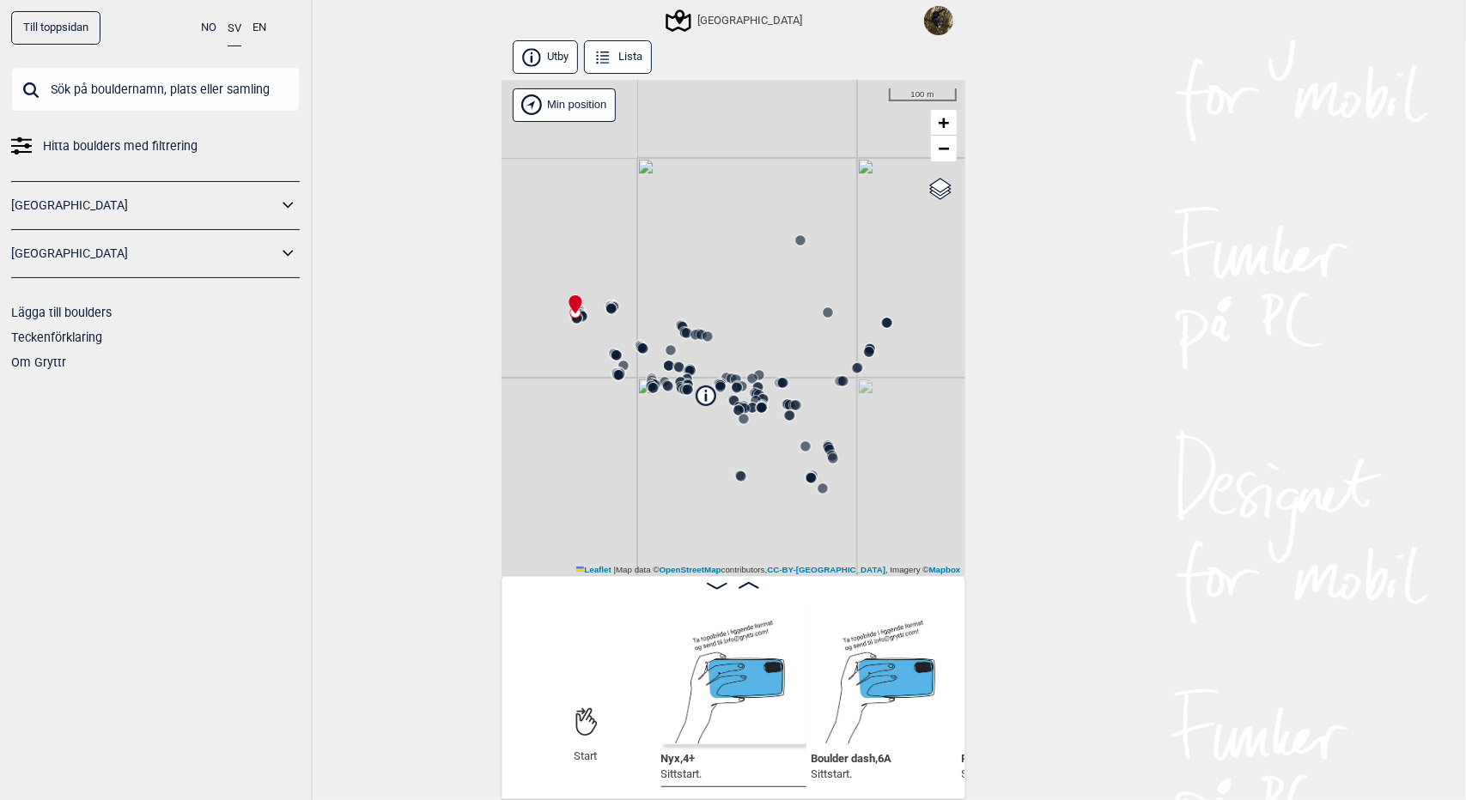
drag, startPoint x: 754, startPoint y: 418, endPoint x: 752, endPoint y: 343, distance: 75.6
click at [752, 343] on div "[GEOGRAPHIC_DATA]" at bounding box center [734, 328] width 464 height 496
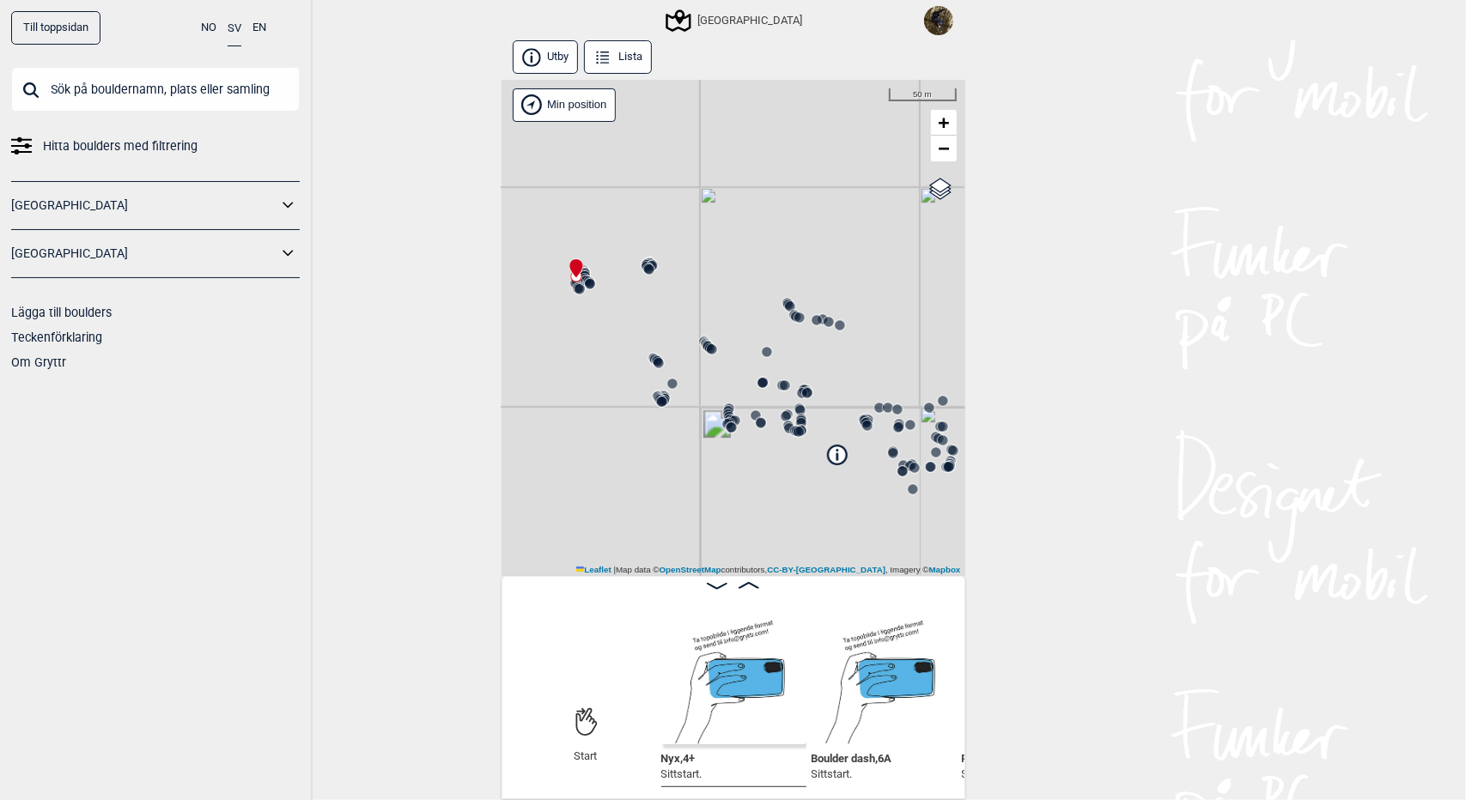
drag, startPoint x: 567, startPoint y: 417, endPoint x: 667, endPoint y: 450, distance: 105.9
click at [667, 450] on div "[GEOGRAPHIC_DATA]" at bounding box center [734, 328] width 464 height 496
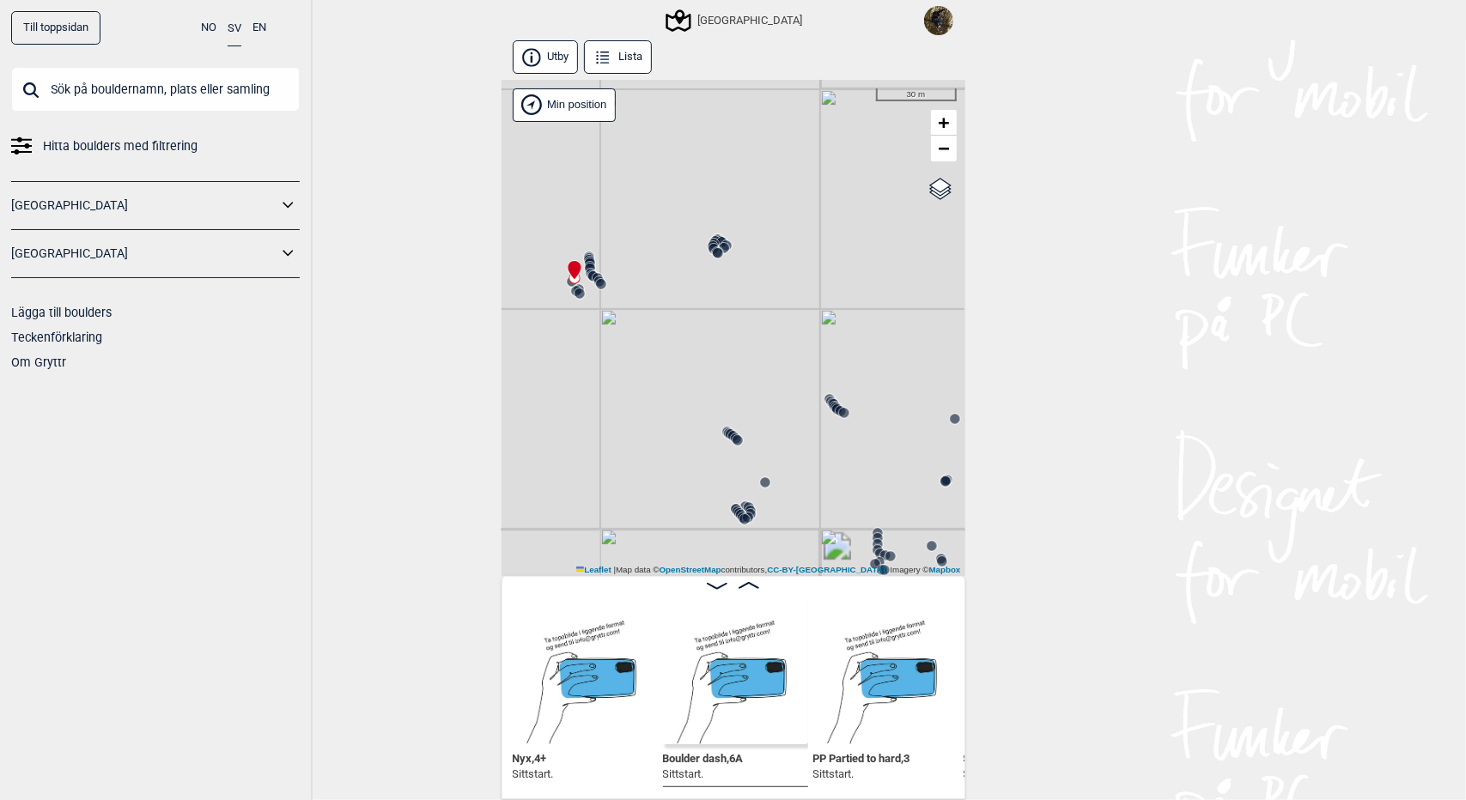
scroll to position [0, 362]
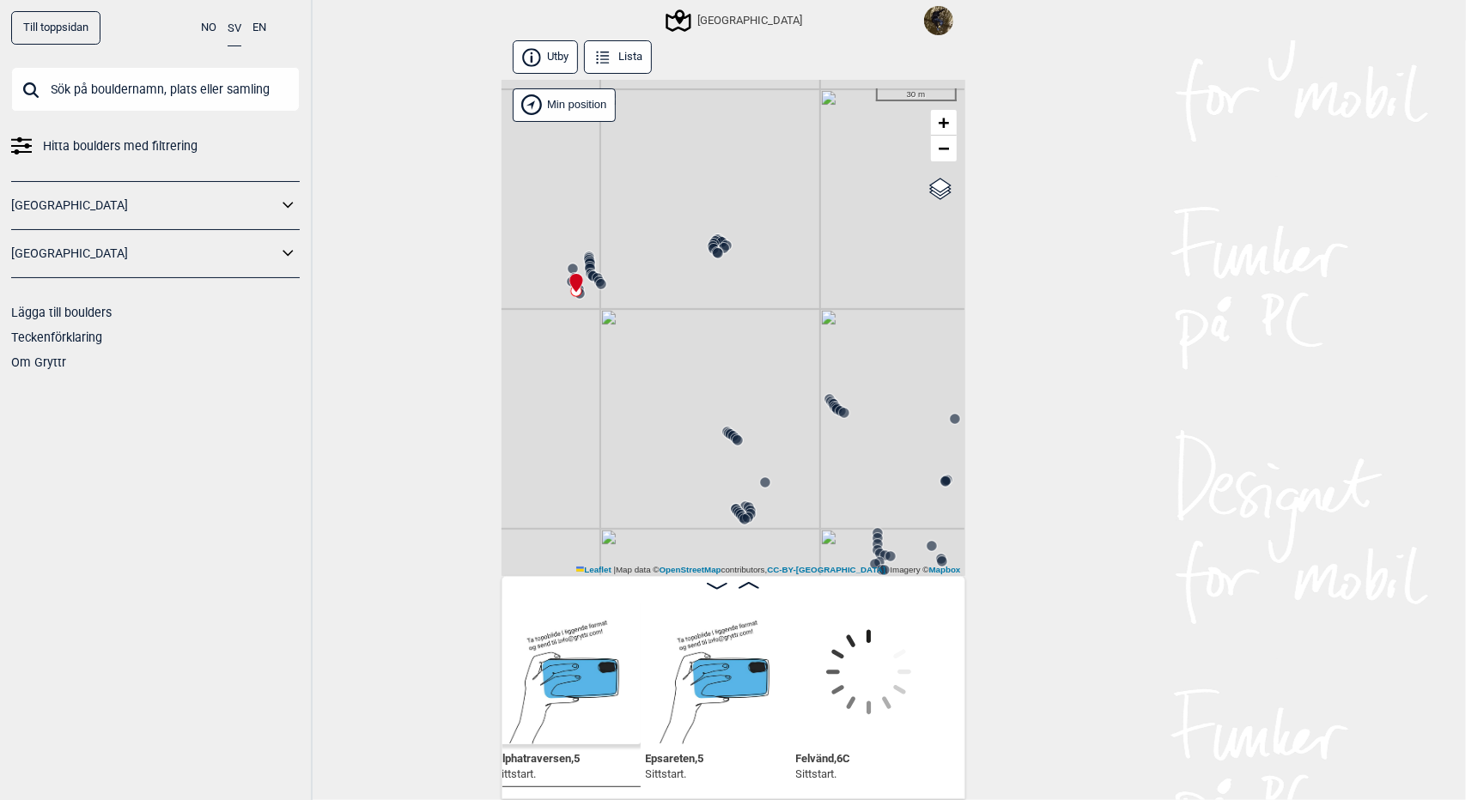
scroll to position [0, 958]
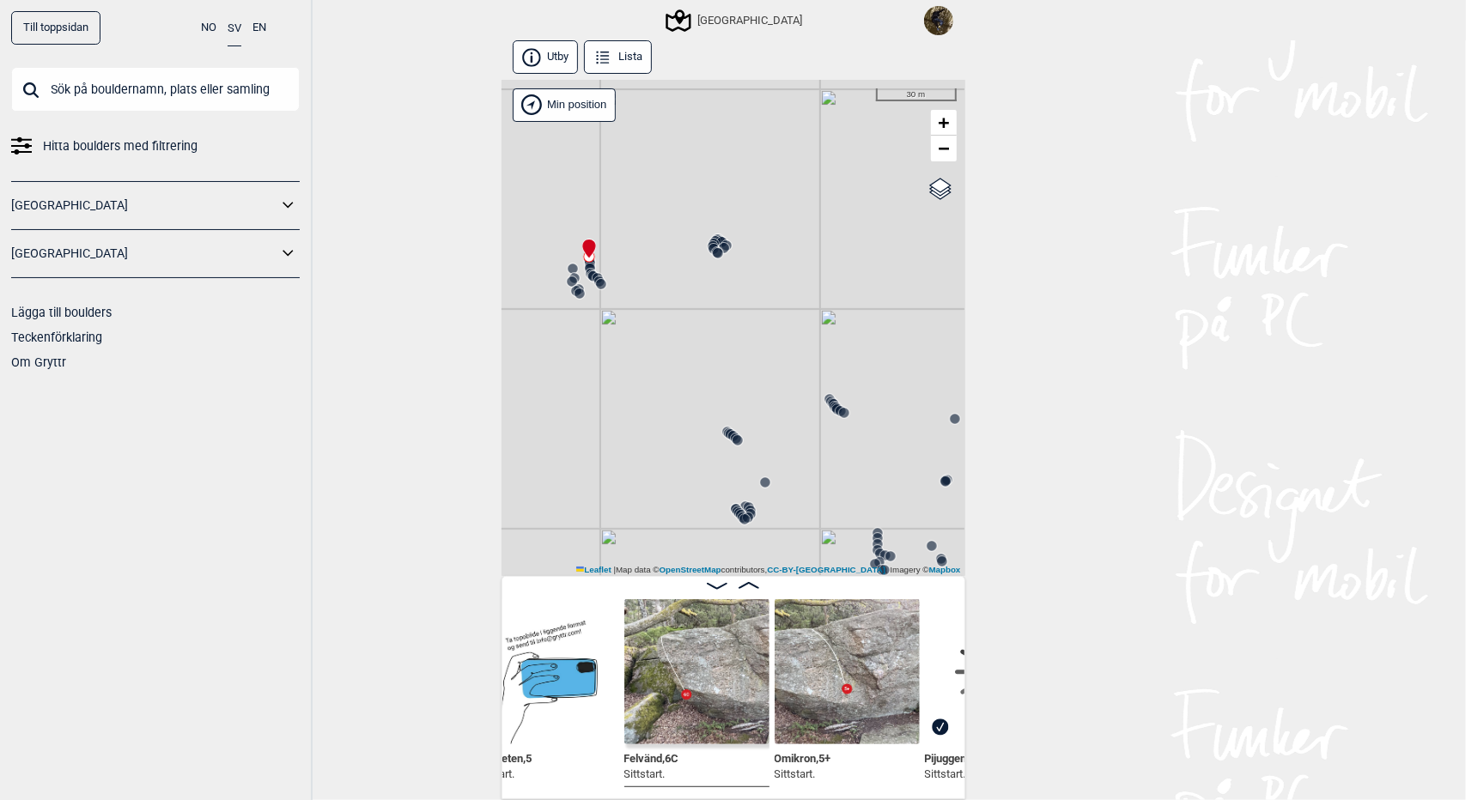
scroll to position [0, 1084]
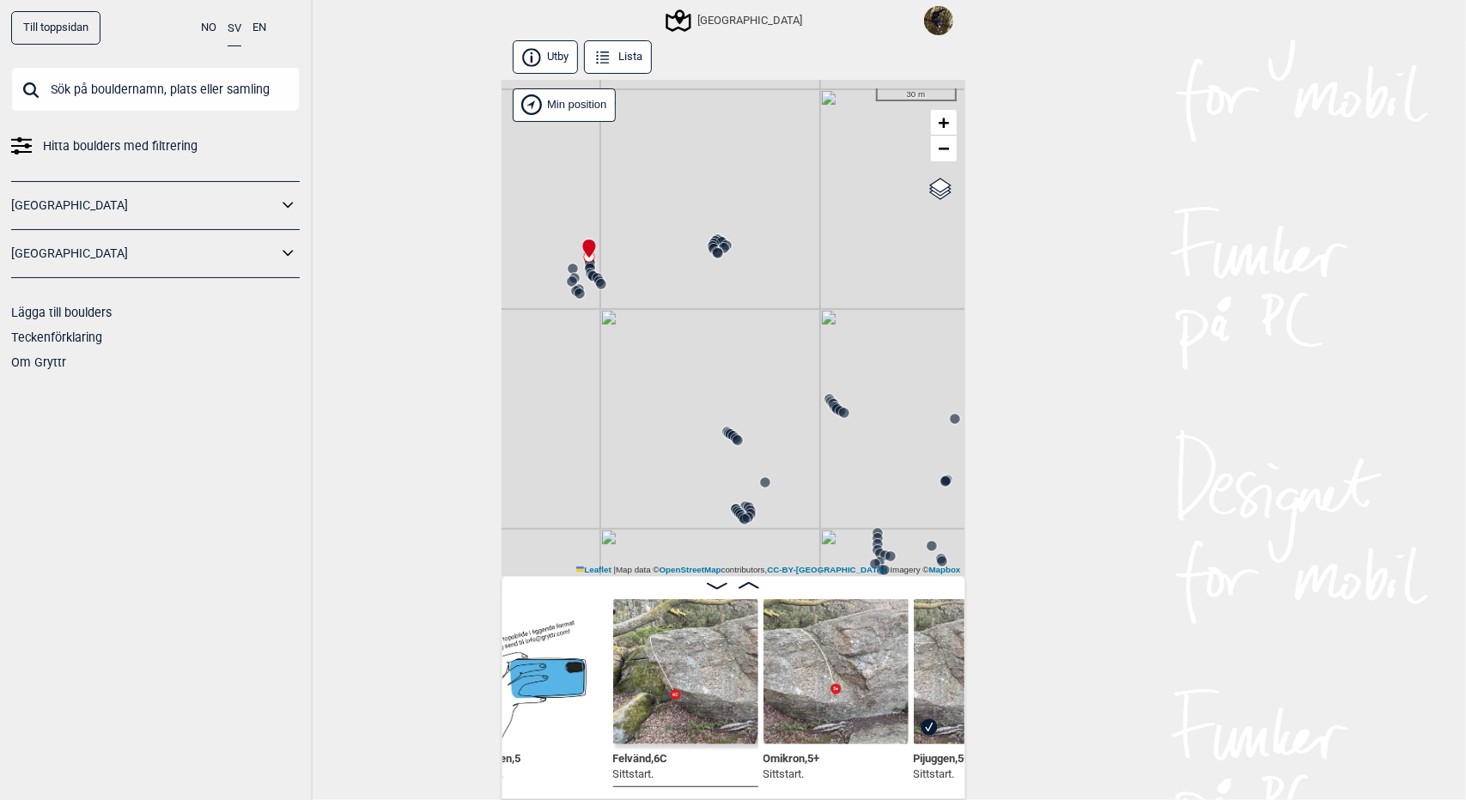
click at [552, 666] on img at bounding box center [535, 671] width 145 height 145
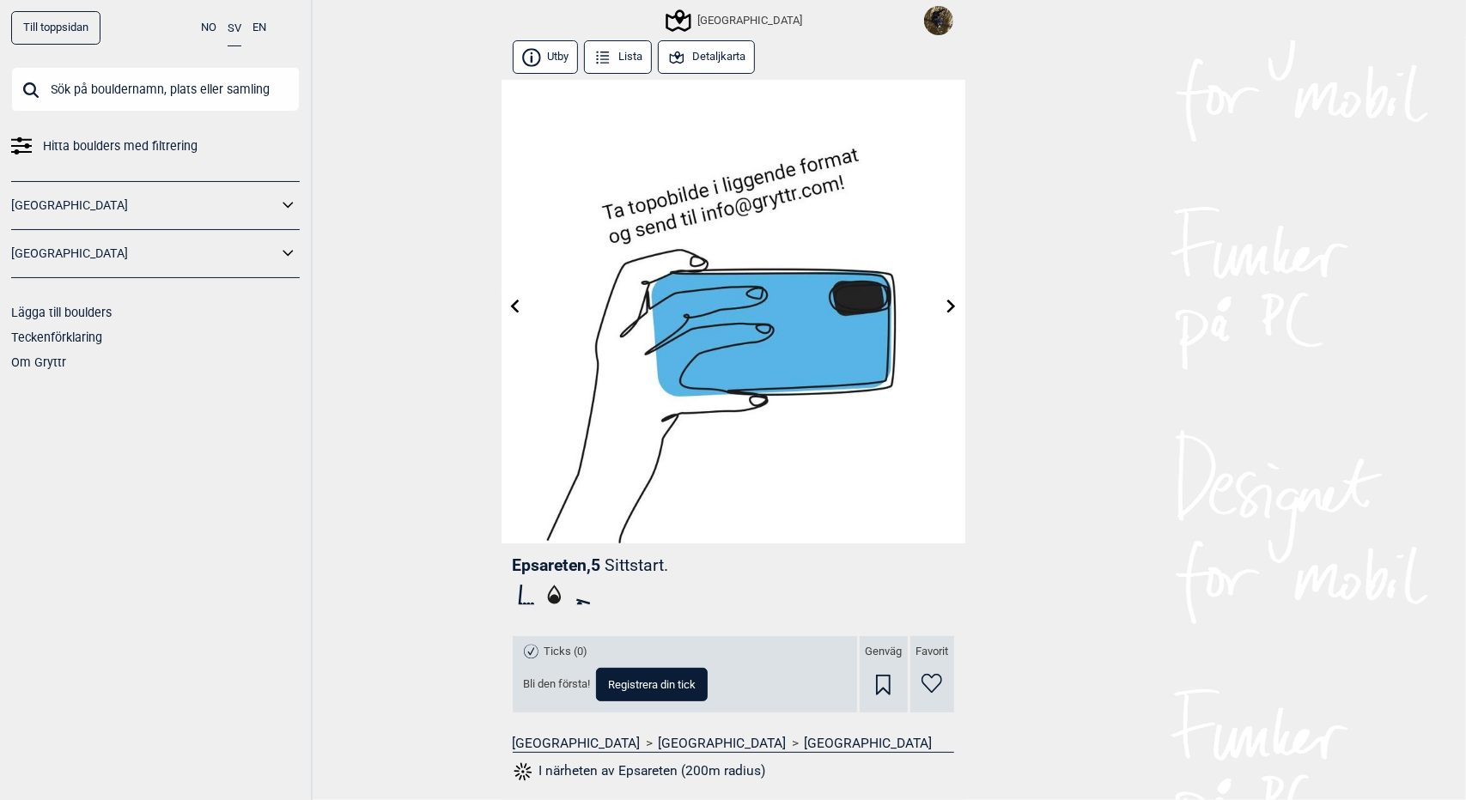
click at [691, 52] on button "Detaljkarta" at bounding box center [707, 56] width 98 height 33
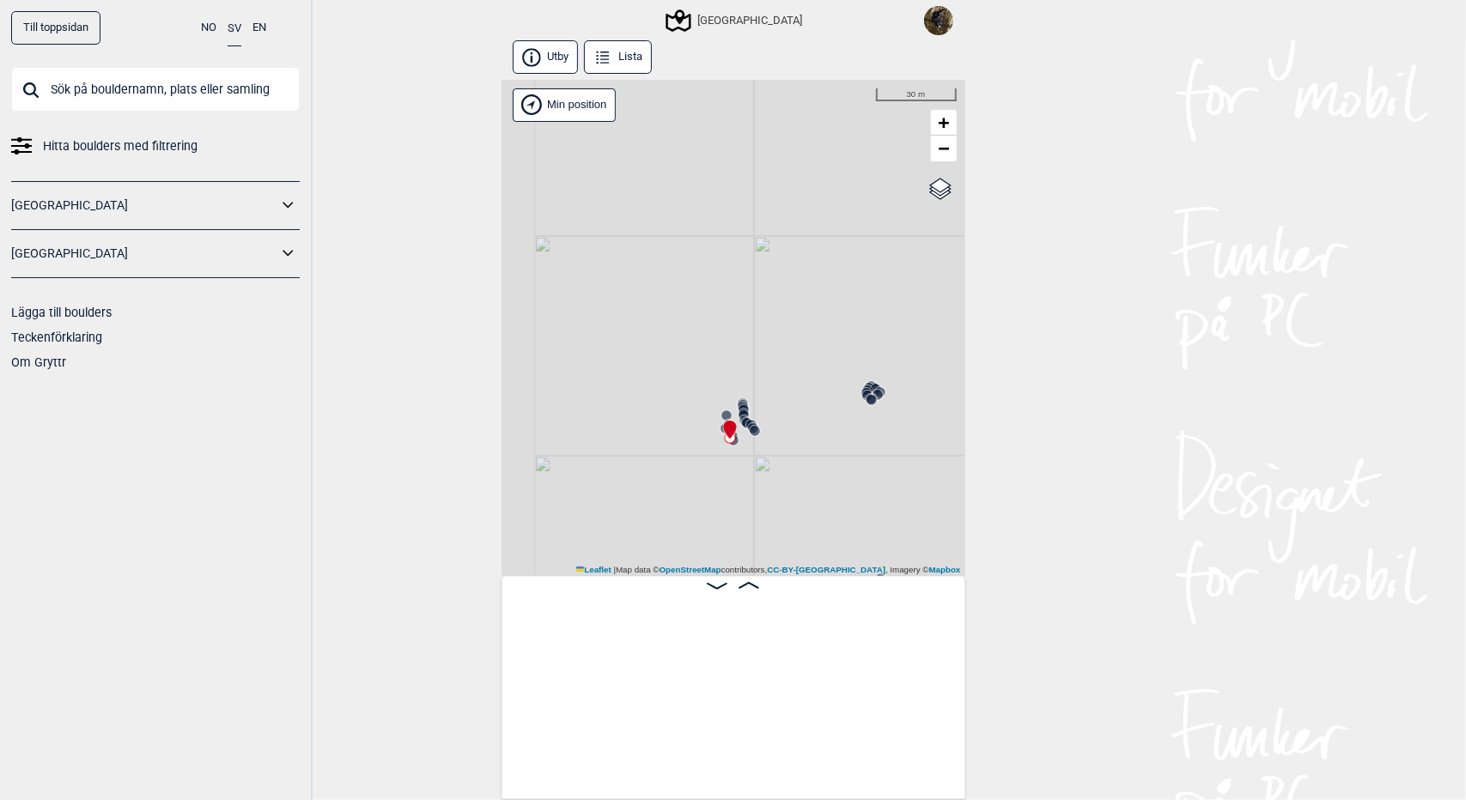
scroll to position [0, 870]
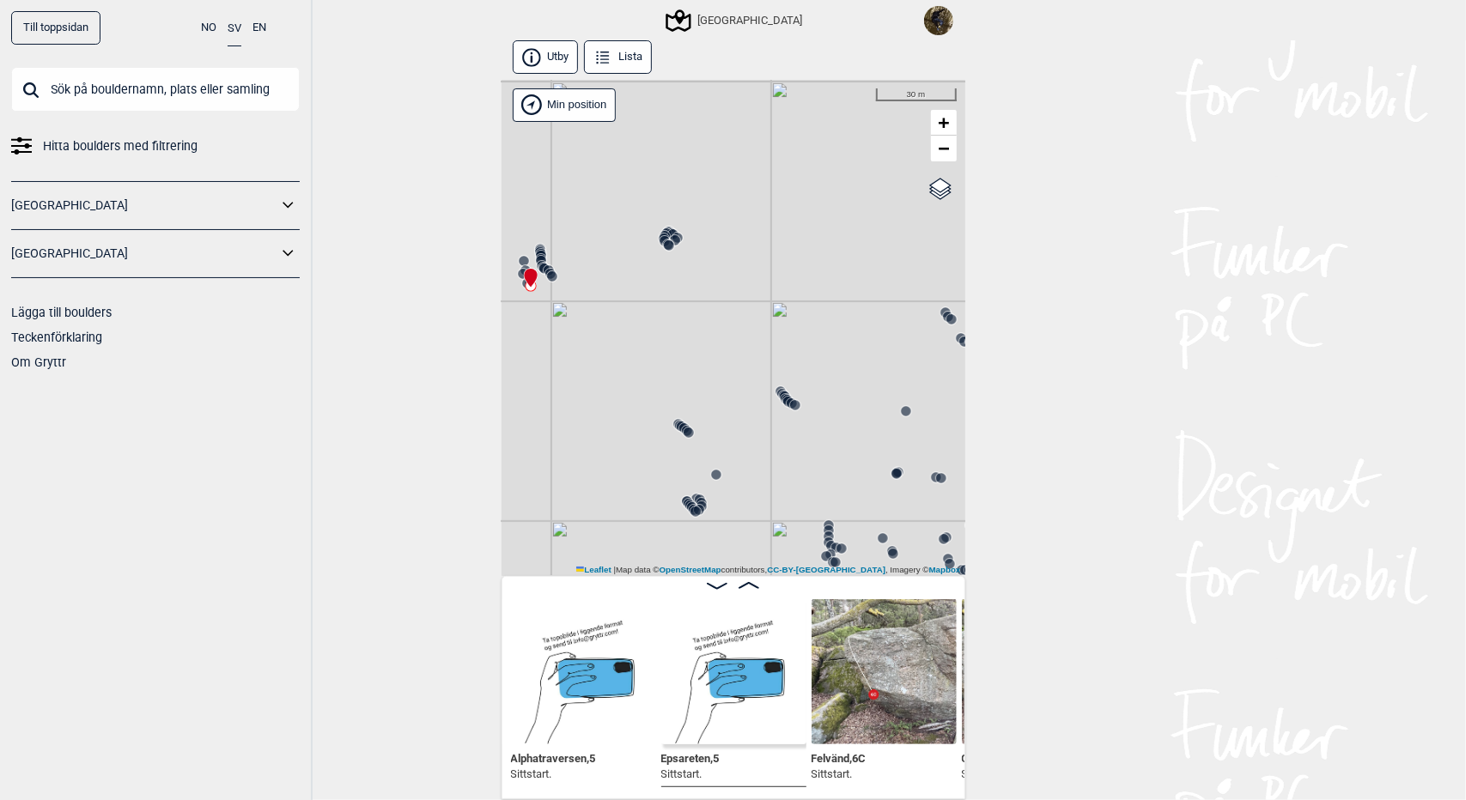
drag, startPoint x: 831, startPoint y: 508, endPoint x: 629, endPoint y: 354, distance: 254.9
click at [629, 354] on div "[GEOGRAPHIC_DATA]" at bounding box center [734, 328] width 464 height 496
drag, startPoint x: 677, startPoint y: 394, endPoint x: 419, endPoint y: 241, distance: 299.6
click at [419, 241] on div "Till toppsidan NO SV EN Hitta boulders med filtrering [GEOGRAPHIC_DATA] [GEOGRA…" at bounding box center [733, 400] width 1466 height 800
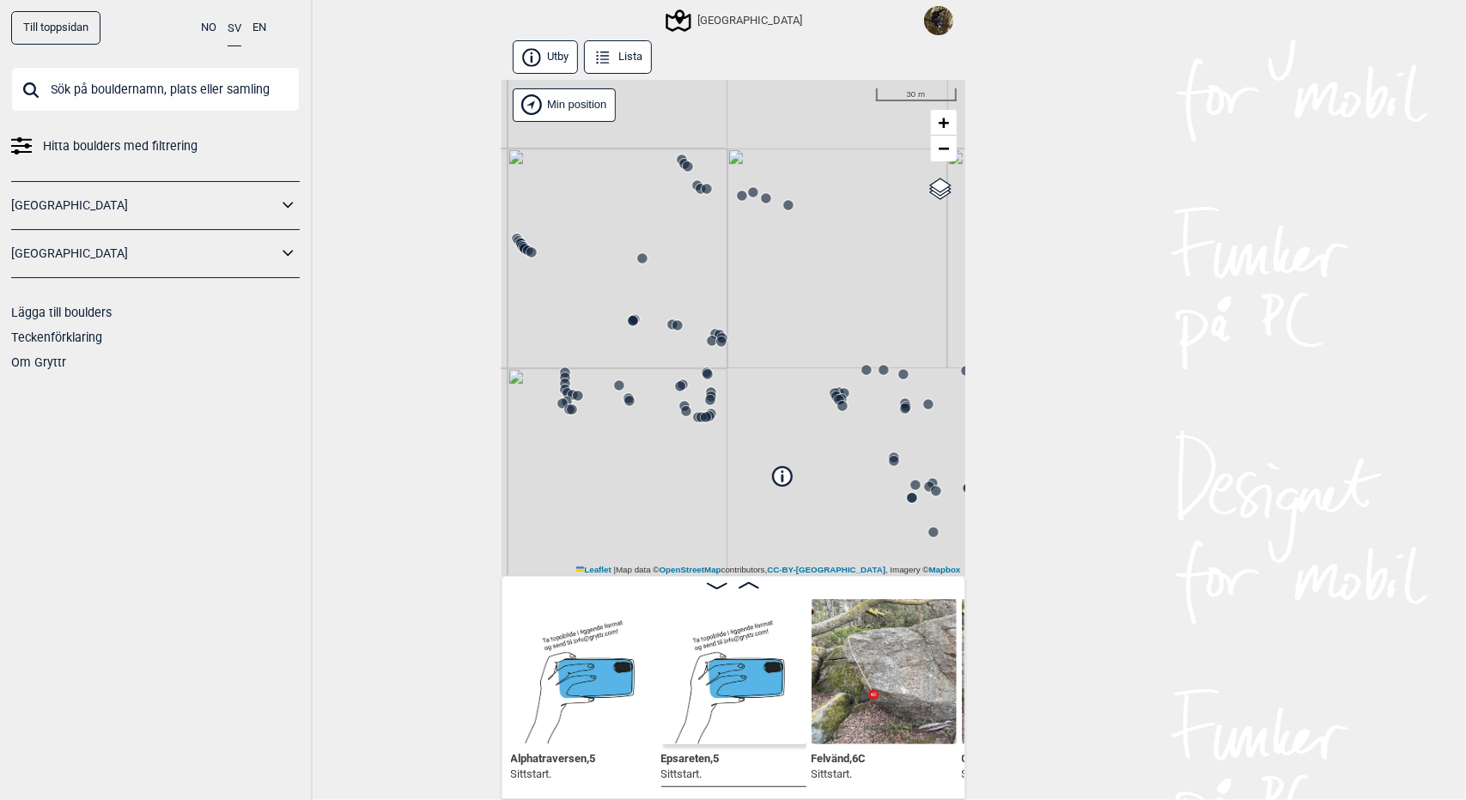
drag, startPoint x: 786, startPoint y: 406, endPoint x: 696, endPoint y: 398, distance: 90.6
click at [696, 398] on div "[GEOGRAPHIC_DATA]" at bounding box center [734, 328] width 464 height 496
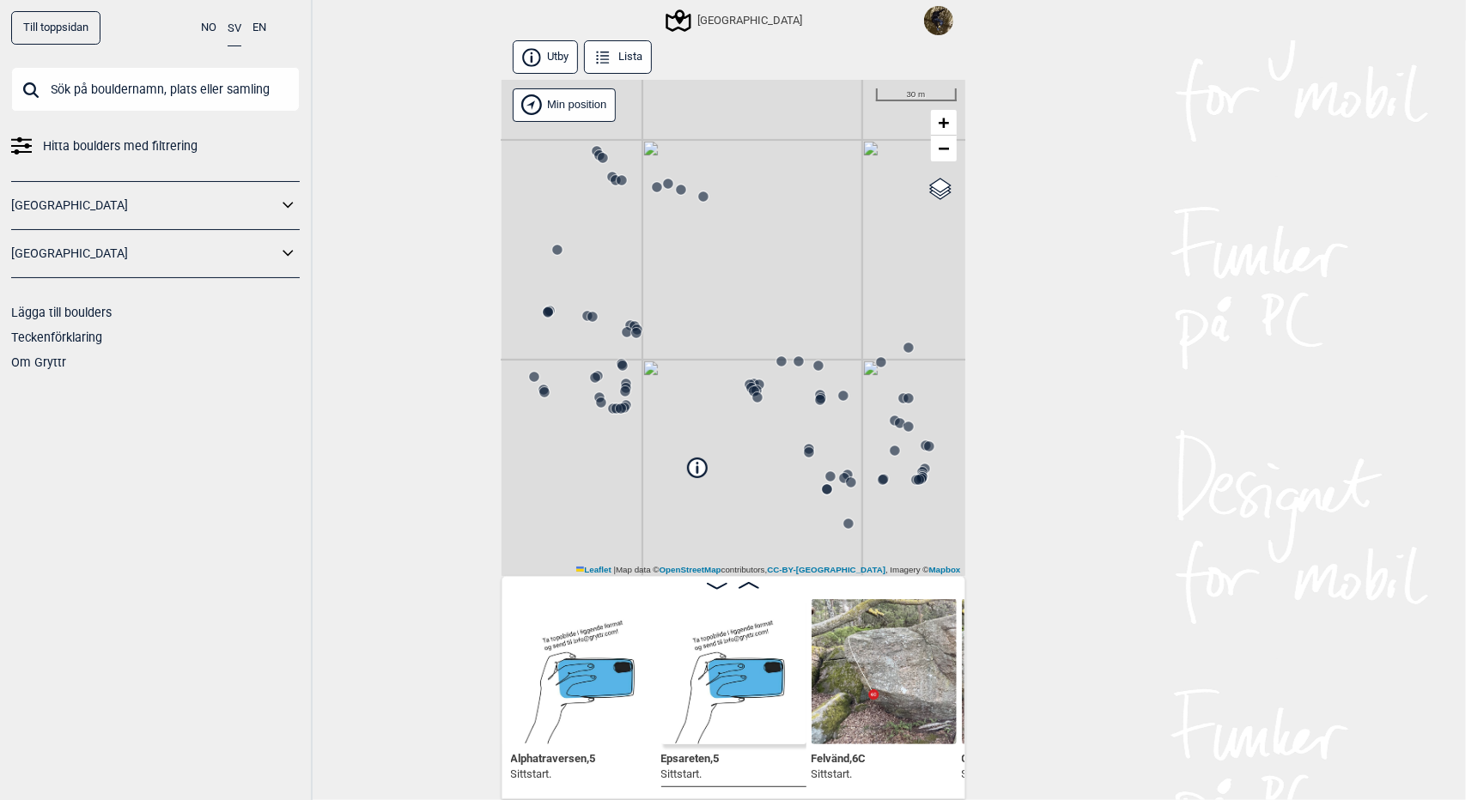
click at [616, 407] on circle at bounding box center [621, 409] width 10 height 10
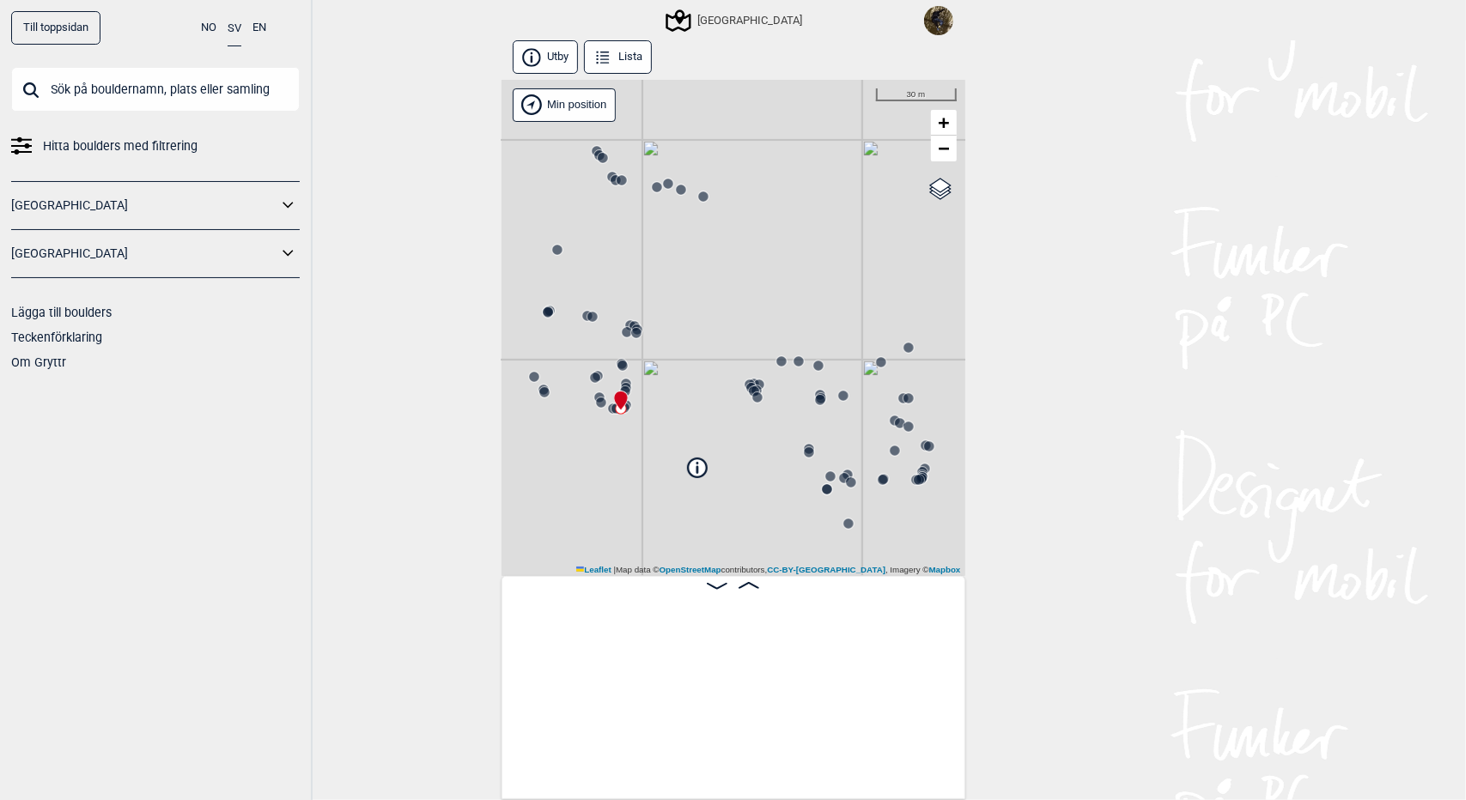
scroll to position [0, 13959]
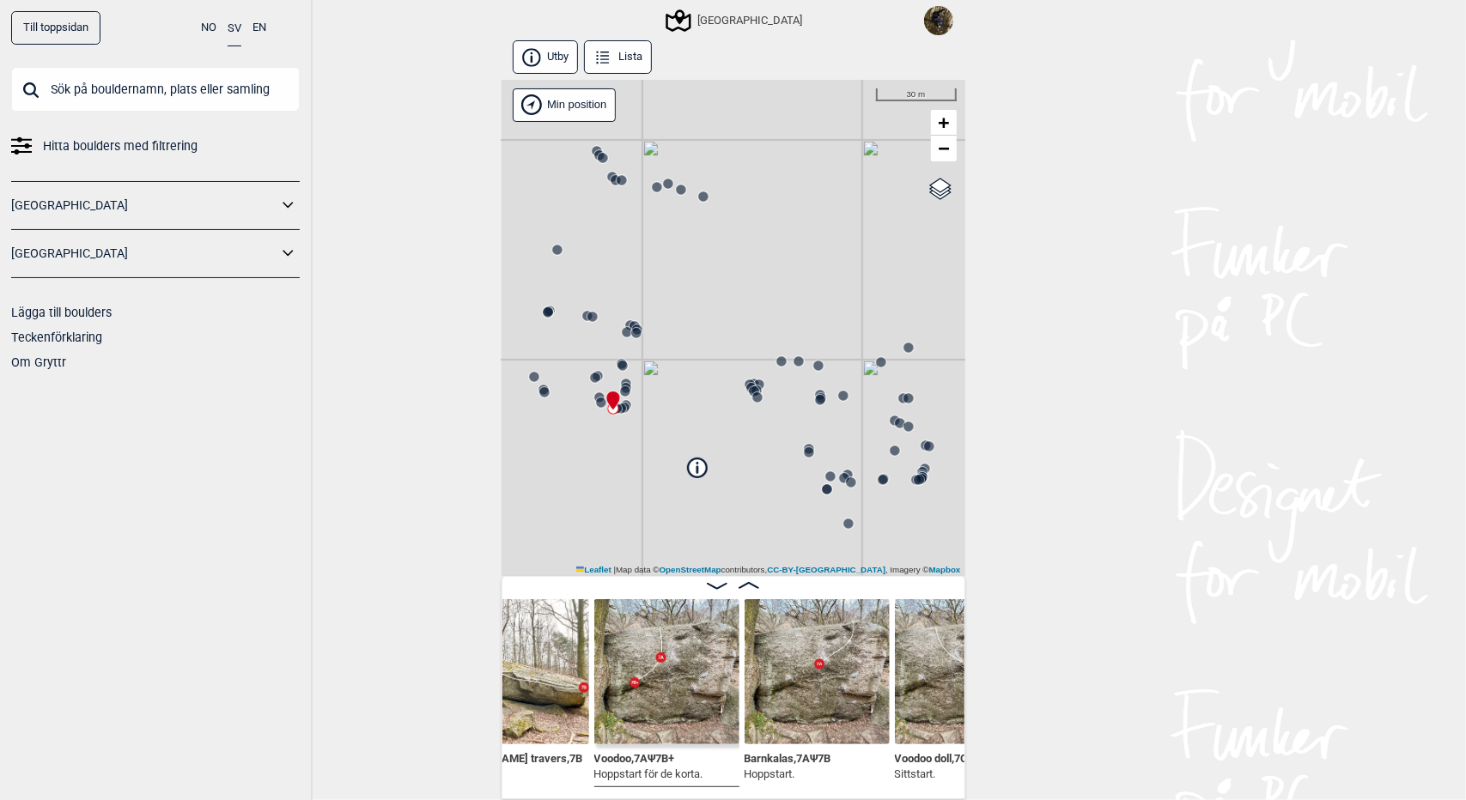
scroll to position [0, 13808]
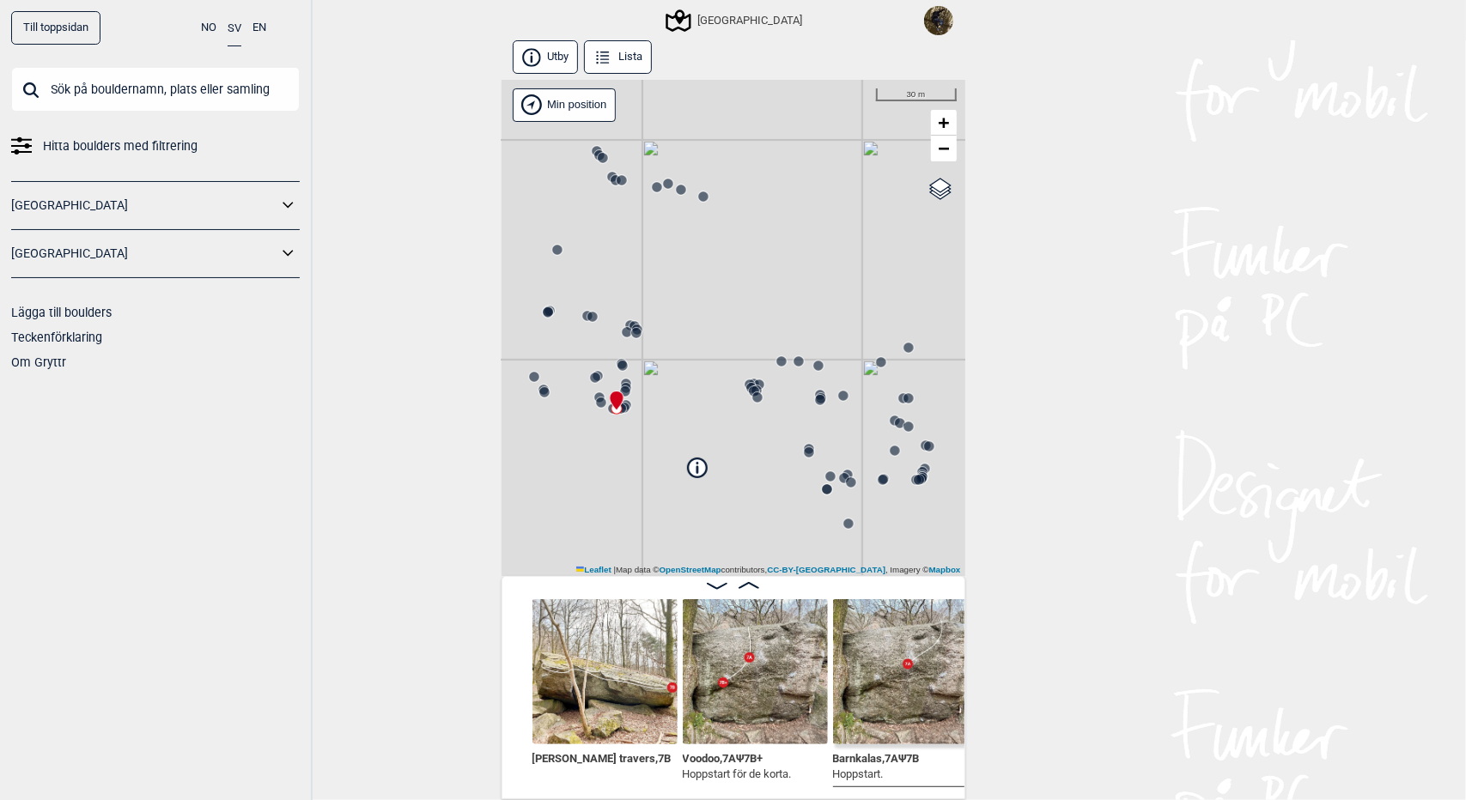
scroll to position [0, 13595]
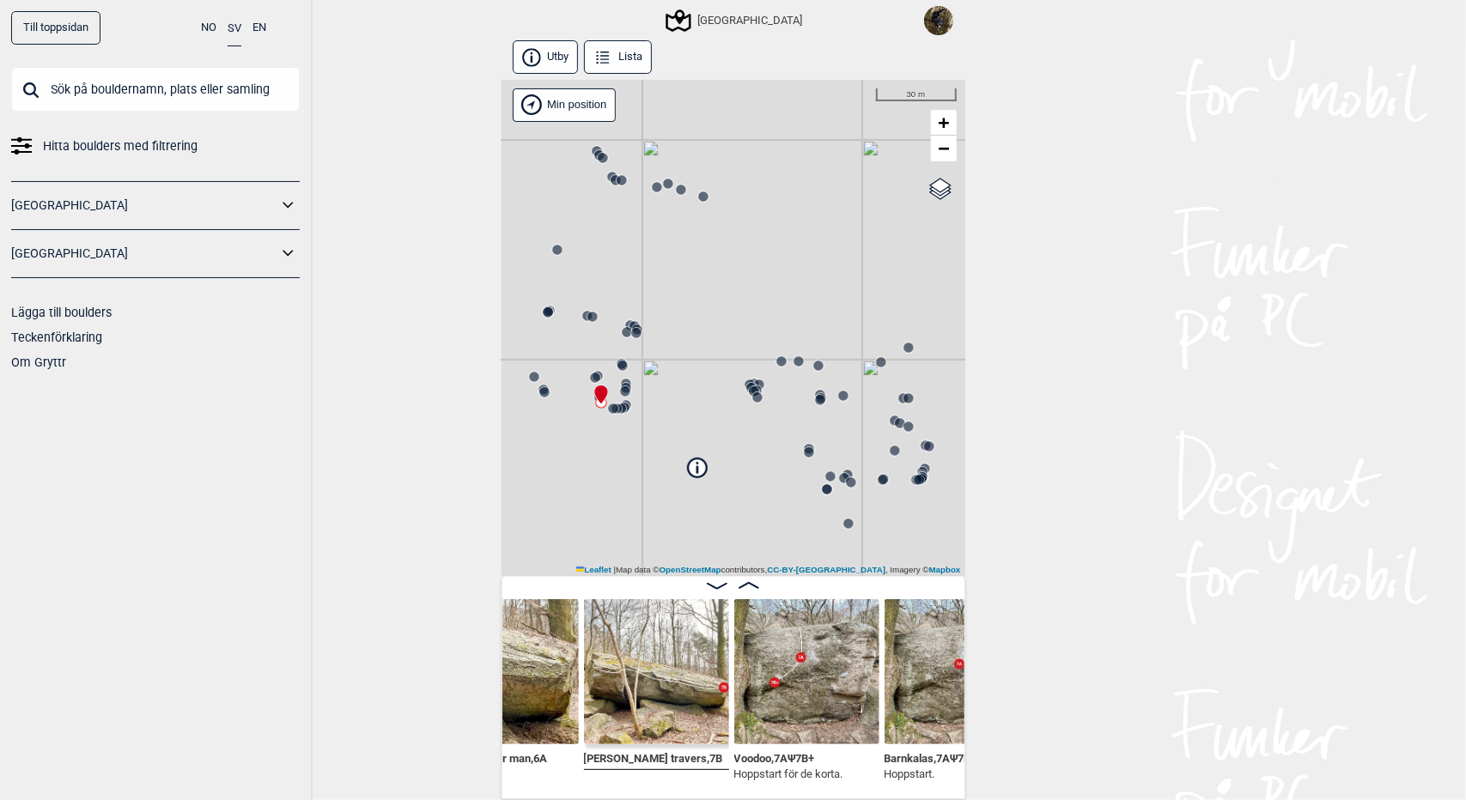
click at [952, 790] on div "Fan här hänger man , 6A Sittstart. Andys travers , 7B Voodoo , 7A Ψ 7B+ Hoppsta…" at bounding box center [734, 687] width 464 height 223
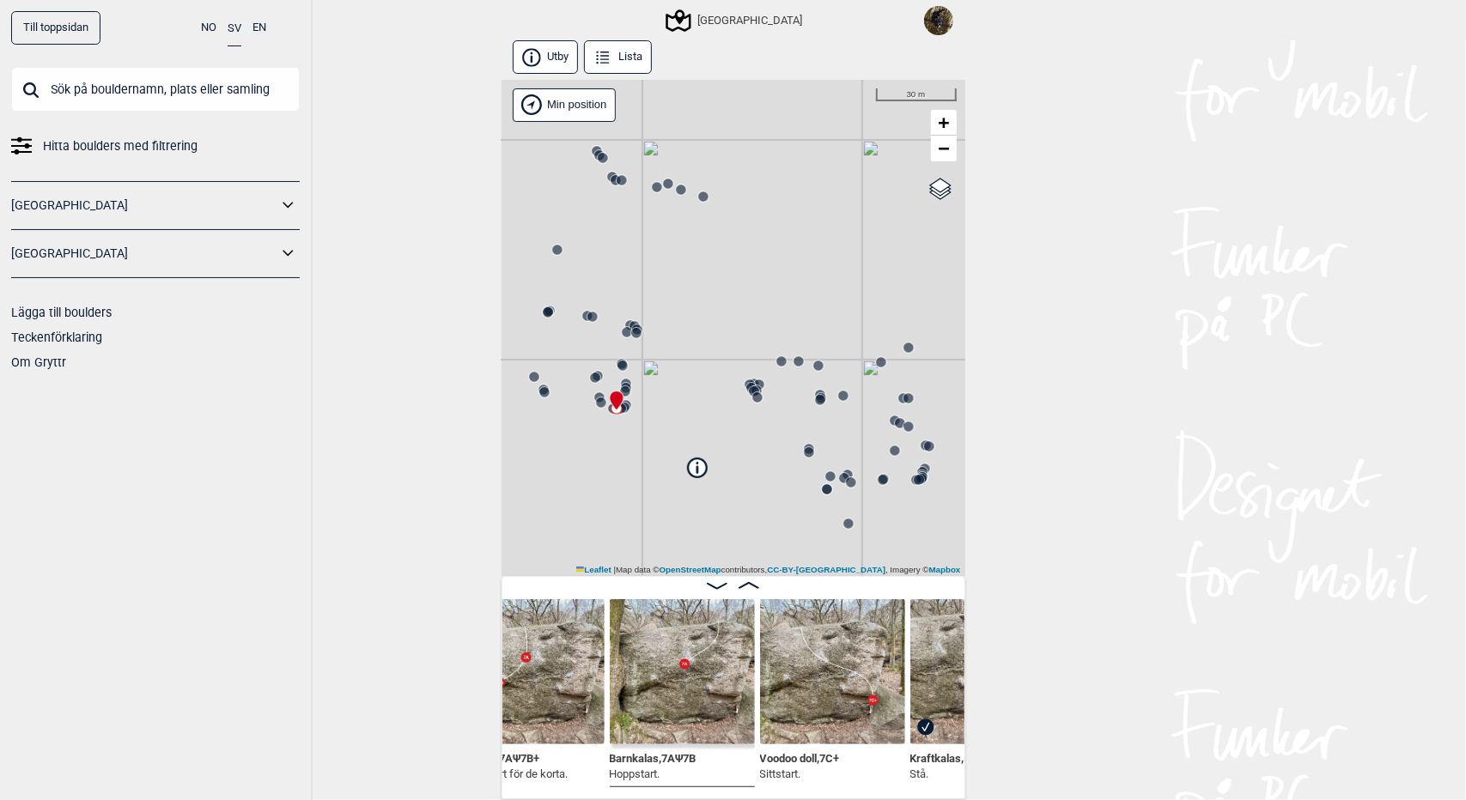
scroll to position [0, 13973]
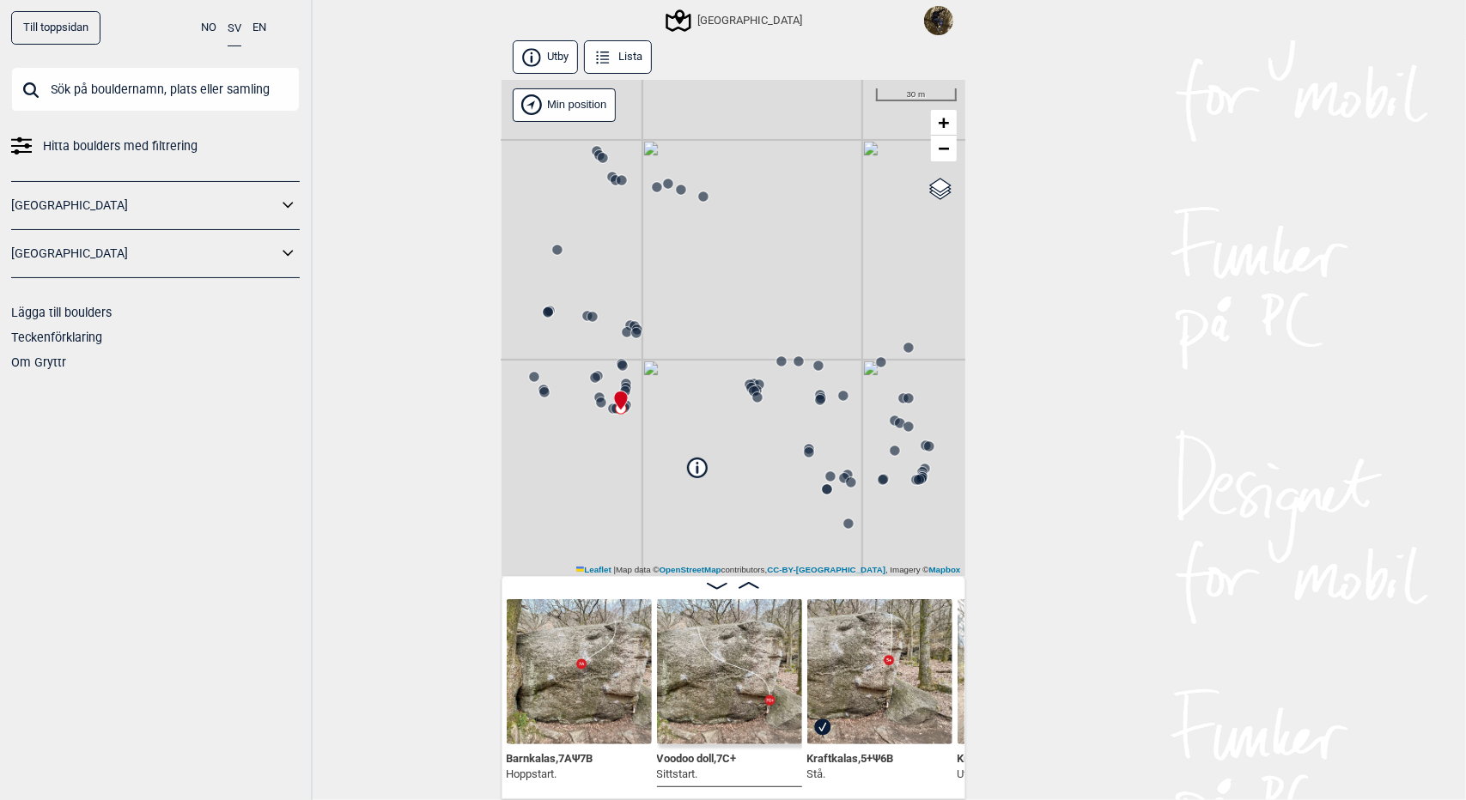
click at [718, 683] on img at bounding box center [729, 671] width 145 height 145
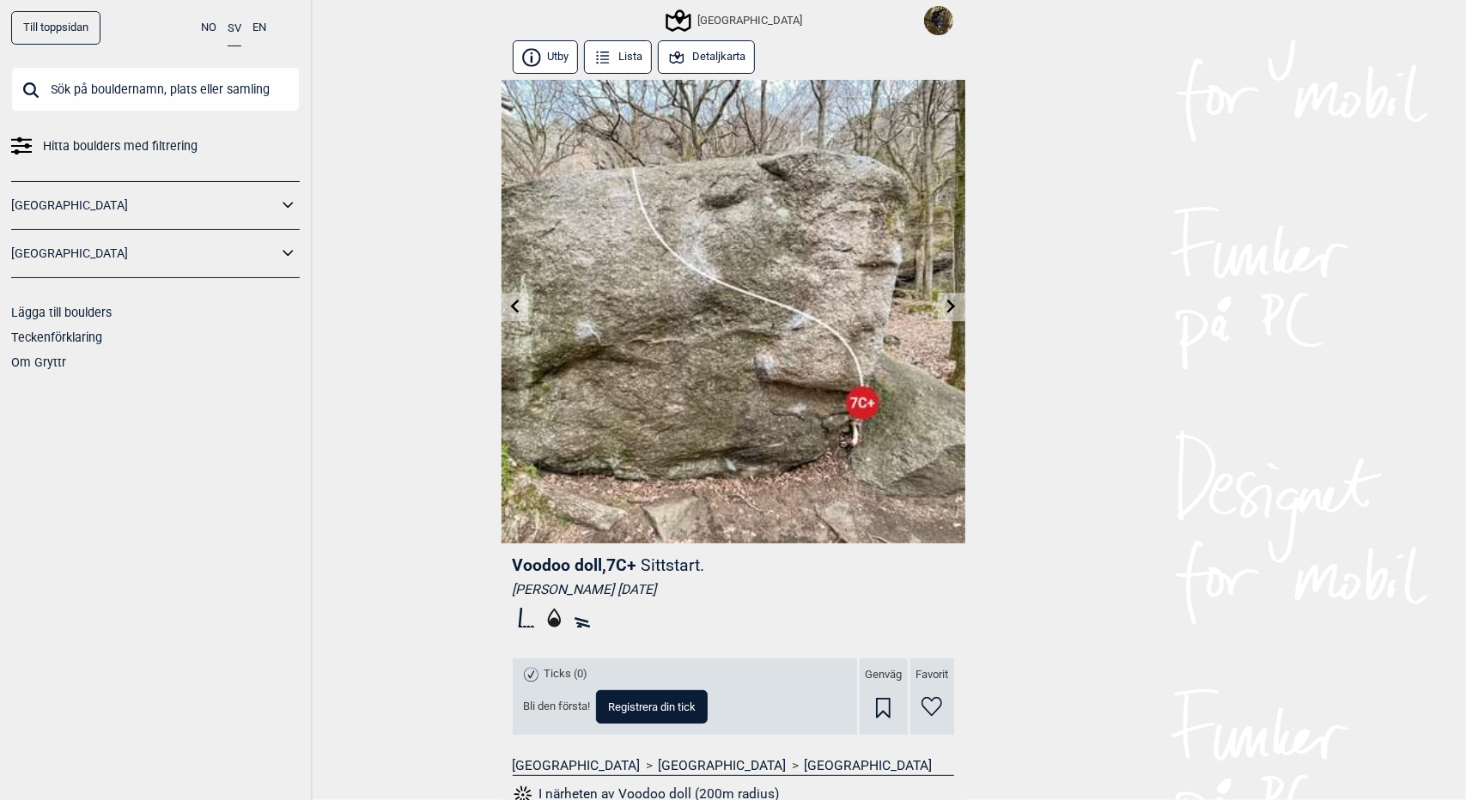
click at [513, 309] on icon at bounding box center [515, 307] width 14 height 14
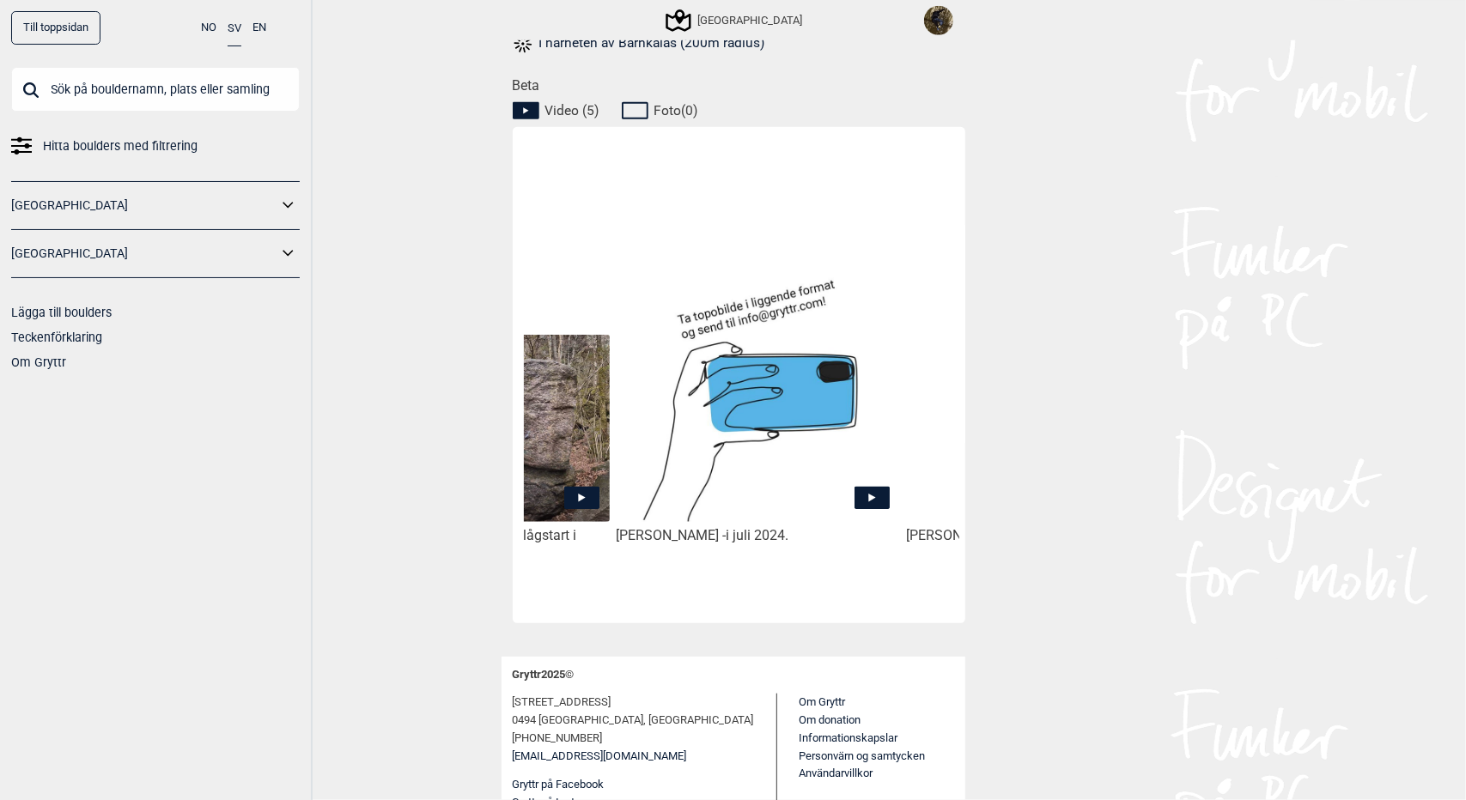
scroll to position [0, 219]
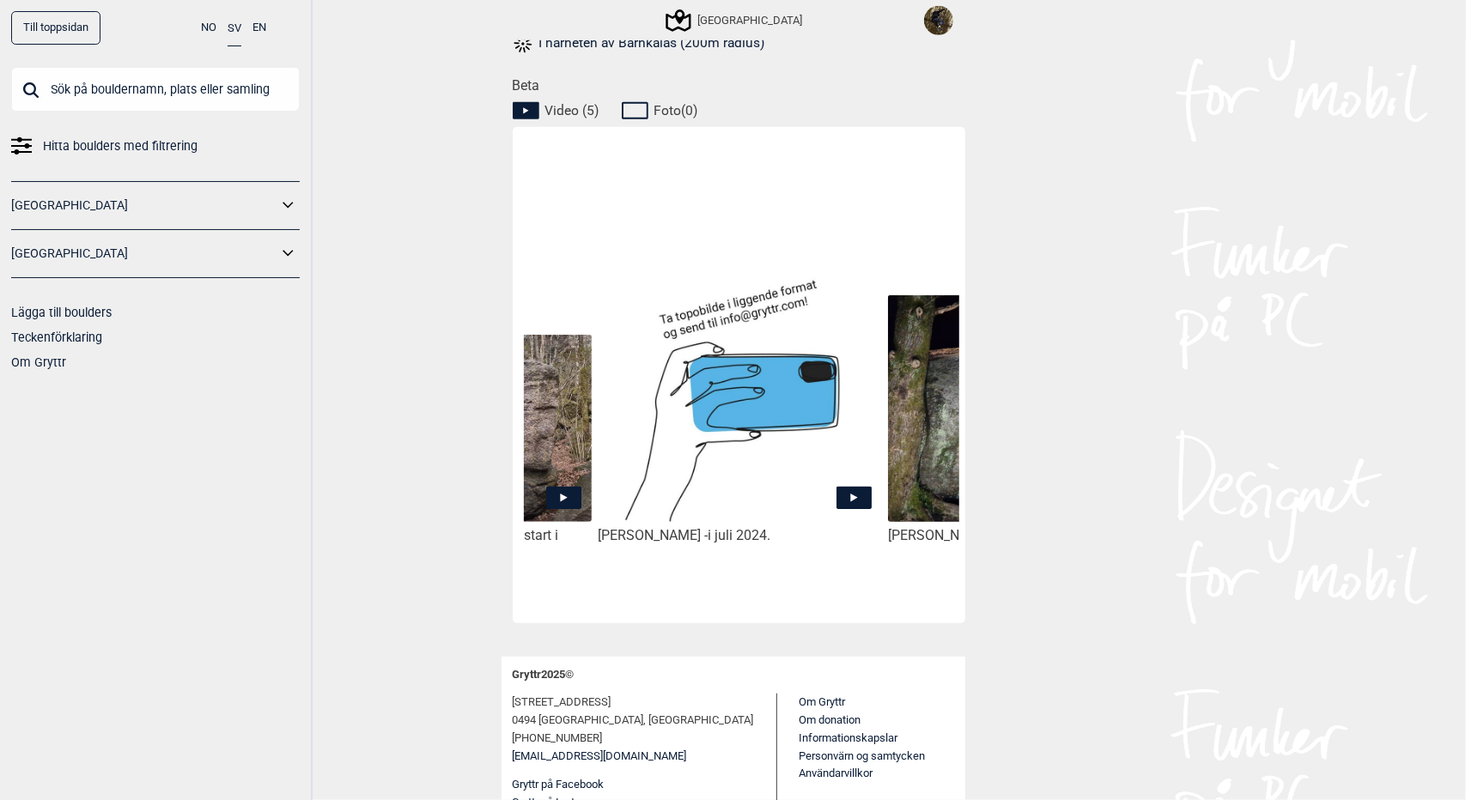
click at [759, 384] on img at bounding box center [739, 380] width 283 height 283
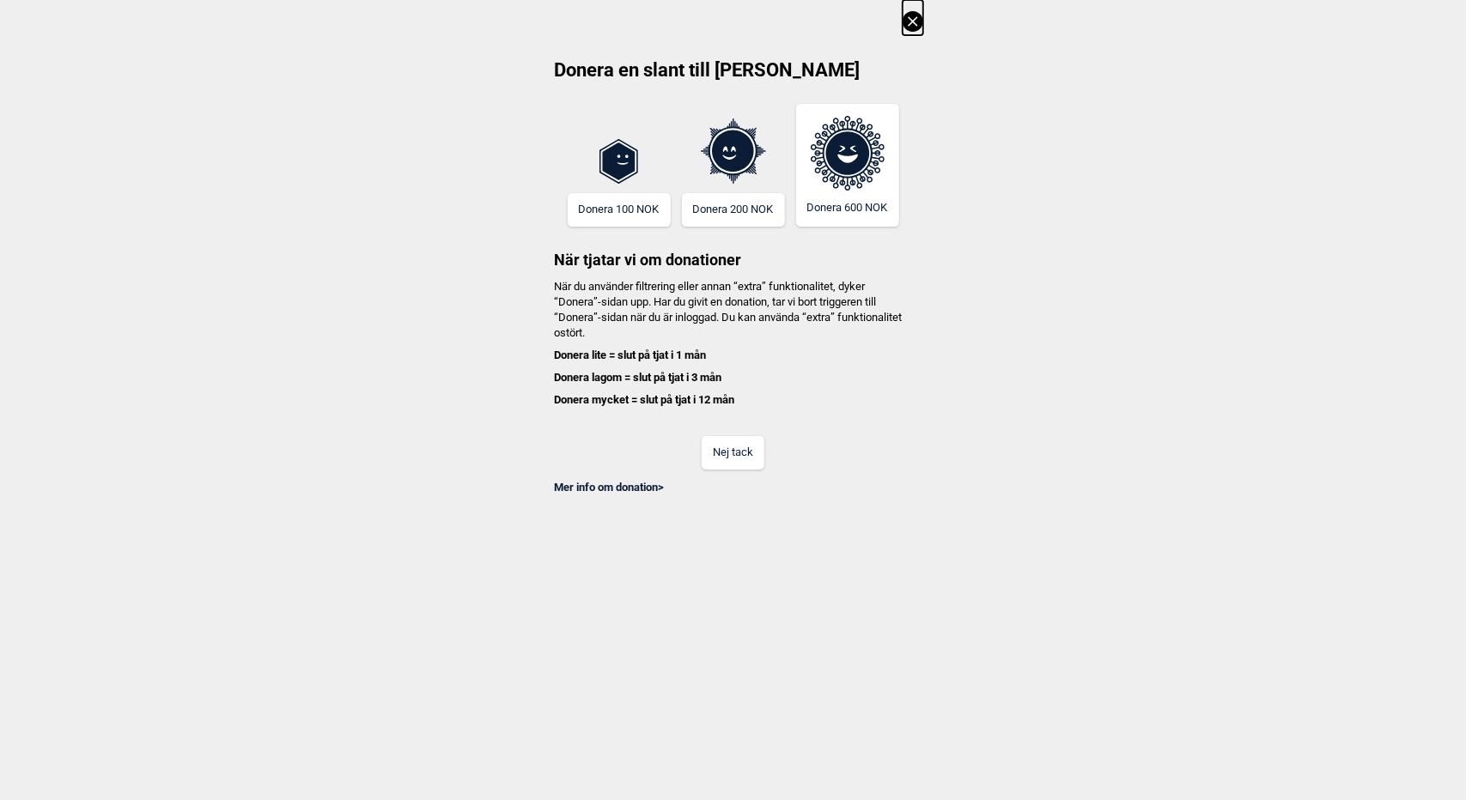
click at [735, 450] on button "Nej tack" at bounding box center [733, 452] width 63 height 33
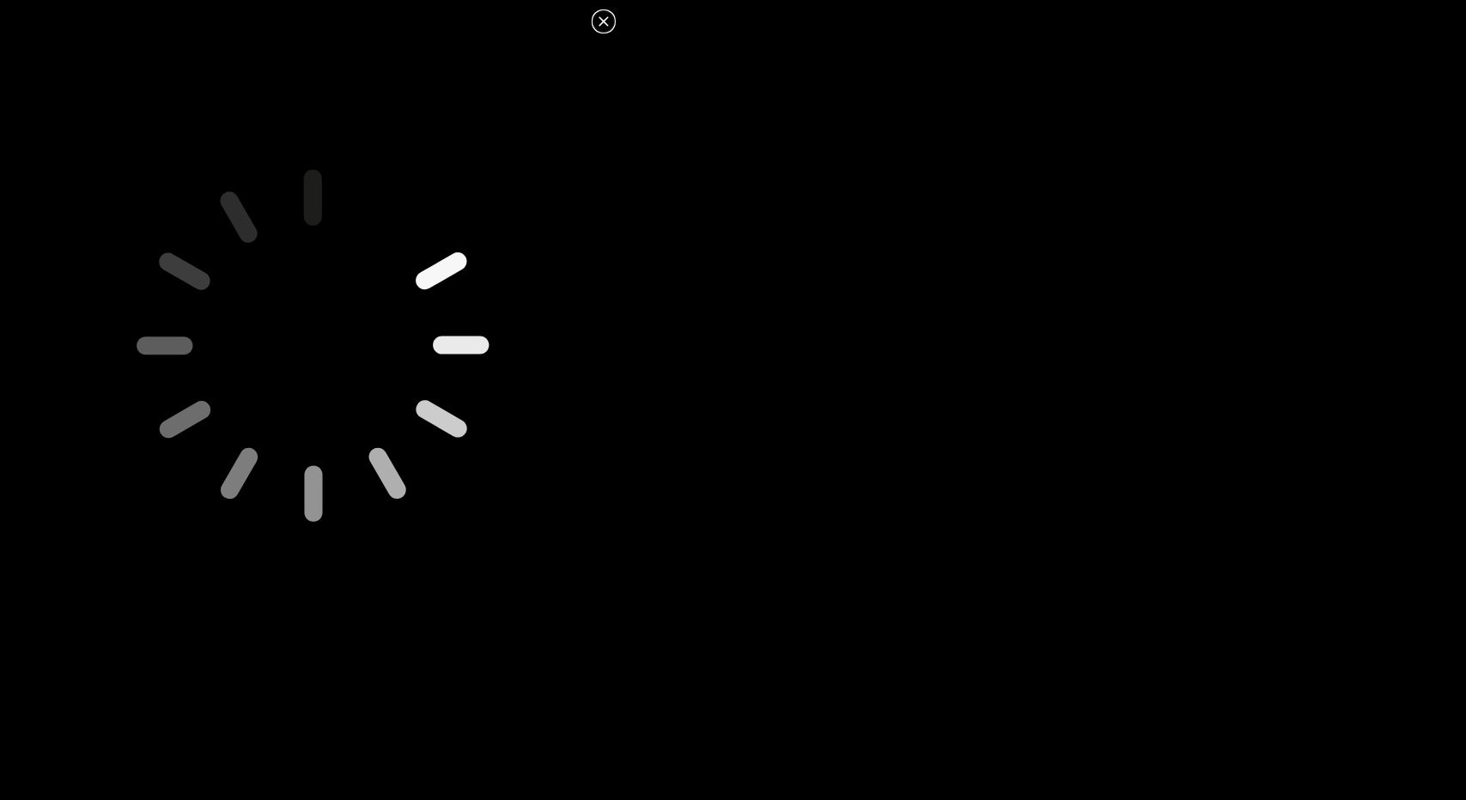
click at [603, 20] on icon at bounding box center [603, 20] width 9 height 9
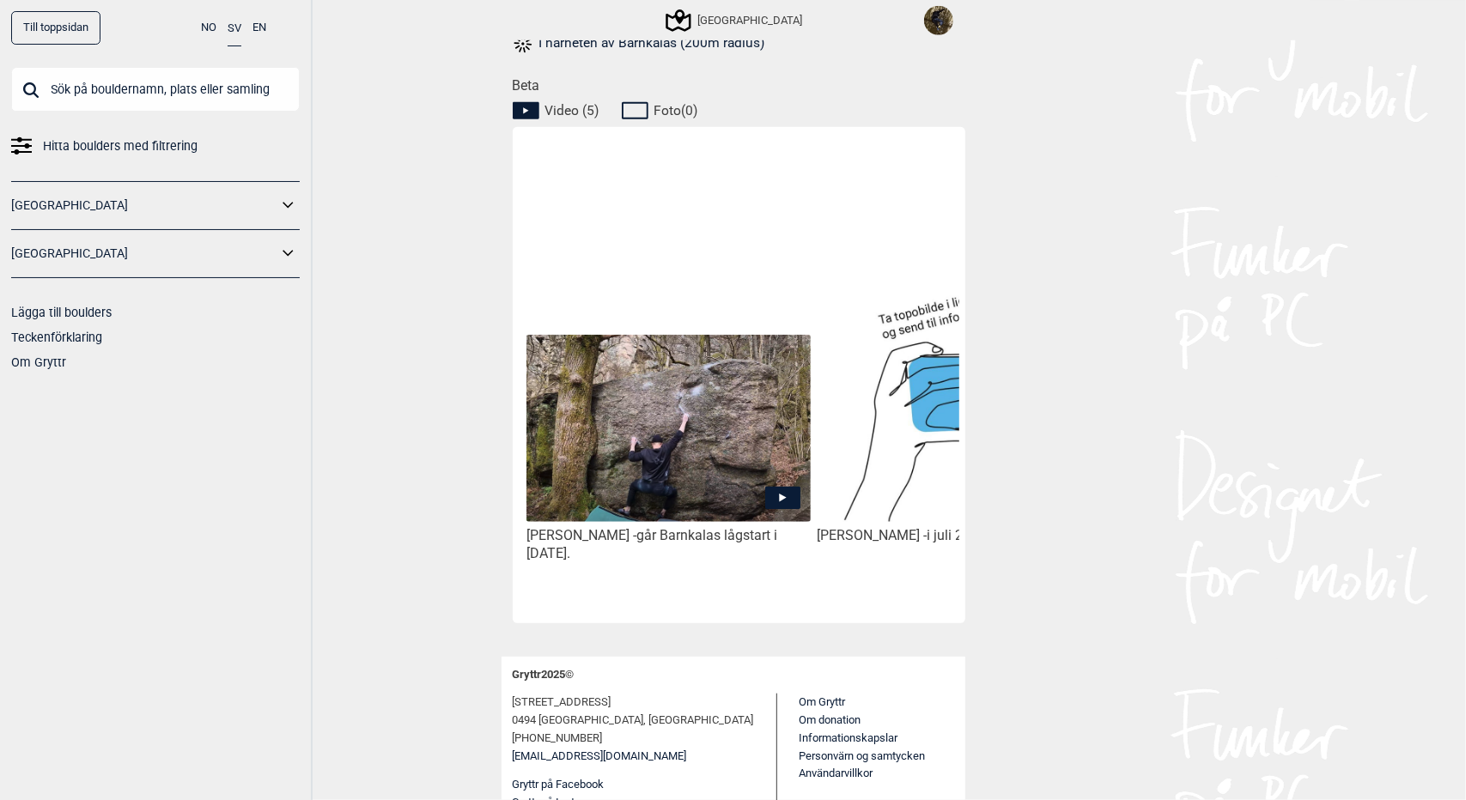
scroll to position [0, 98]
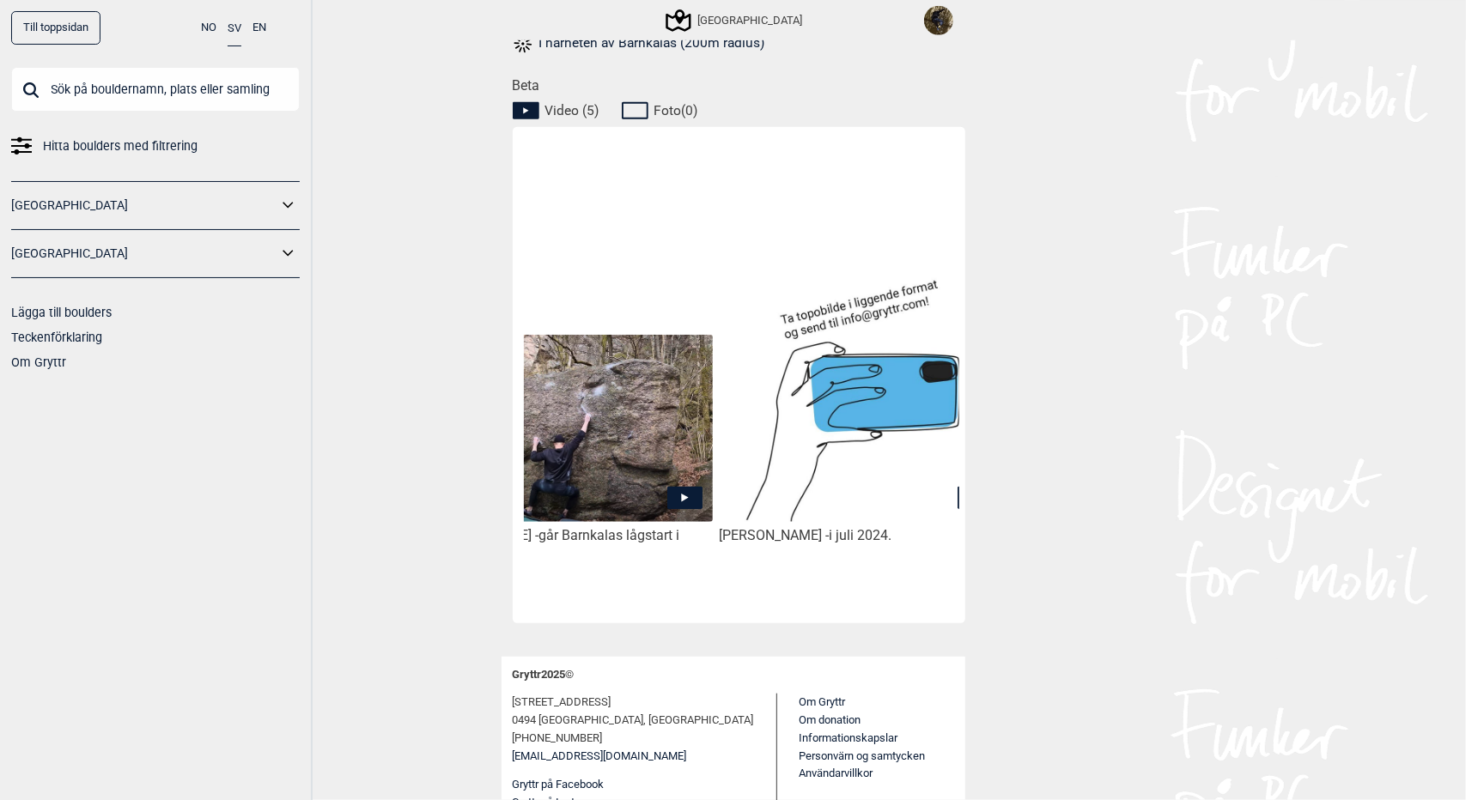
click at [835, 429] on img at bounding box center [860, 380] width 283 height 283
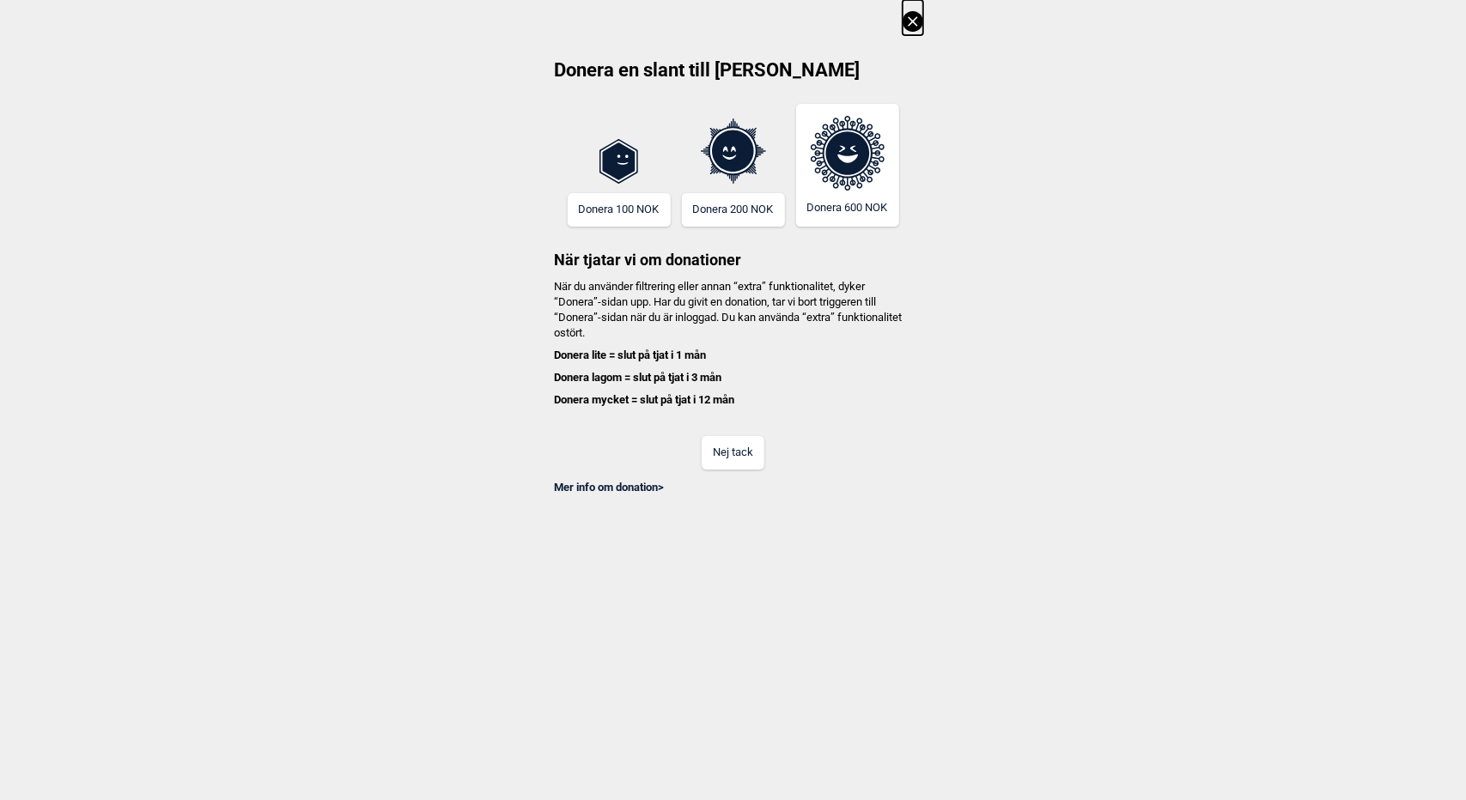
click at [739, 453] on button "Nej tack" at bounding box center [733, 452] width 63 height 33
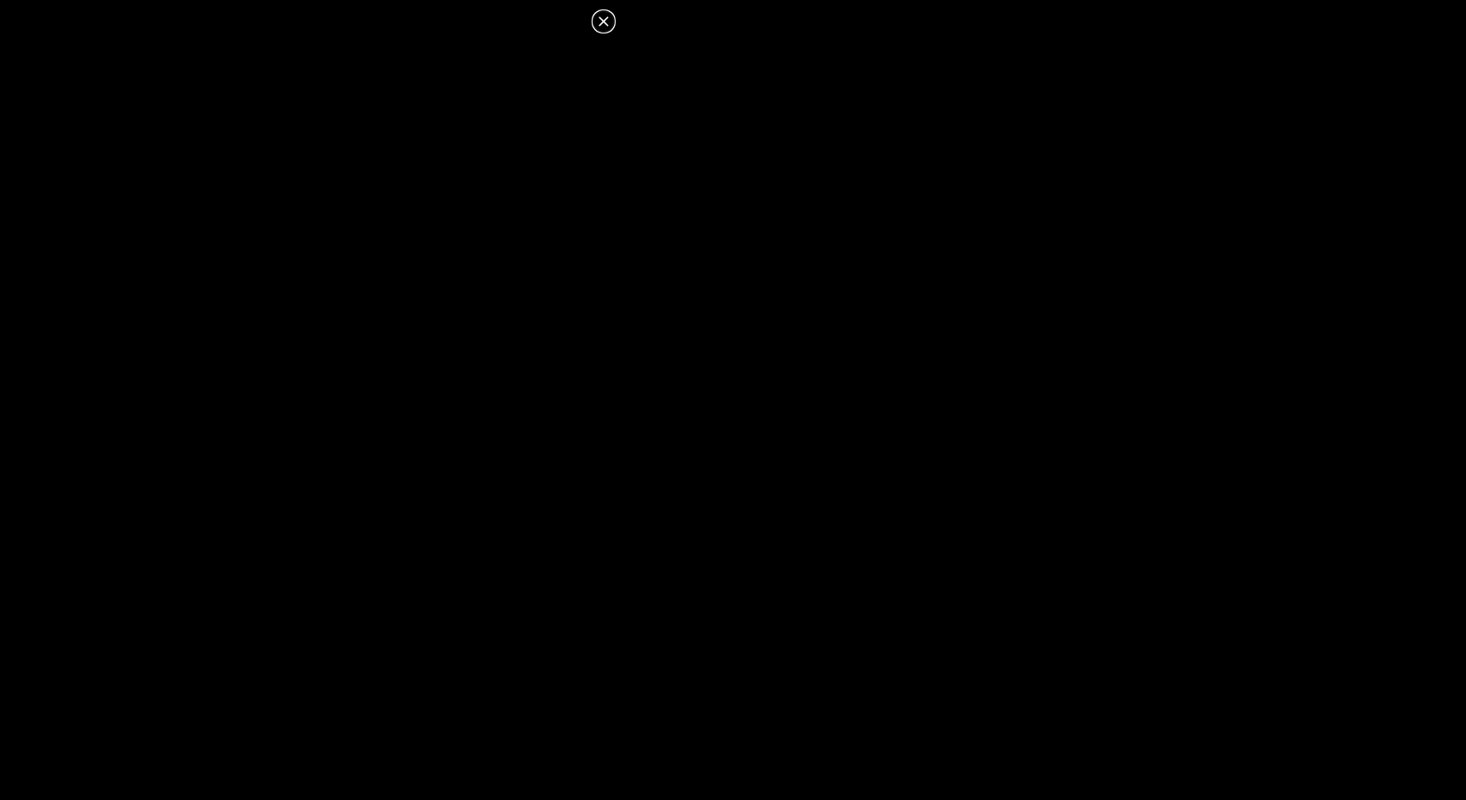
click at [732, 417] on dialog at bounding box center [733, 400] width 1466 height 800
click at [610, 20] on icon at bounding box center [603, 21] width 21 height 21
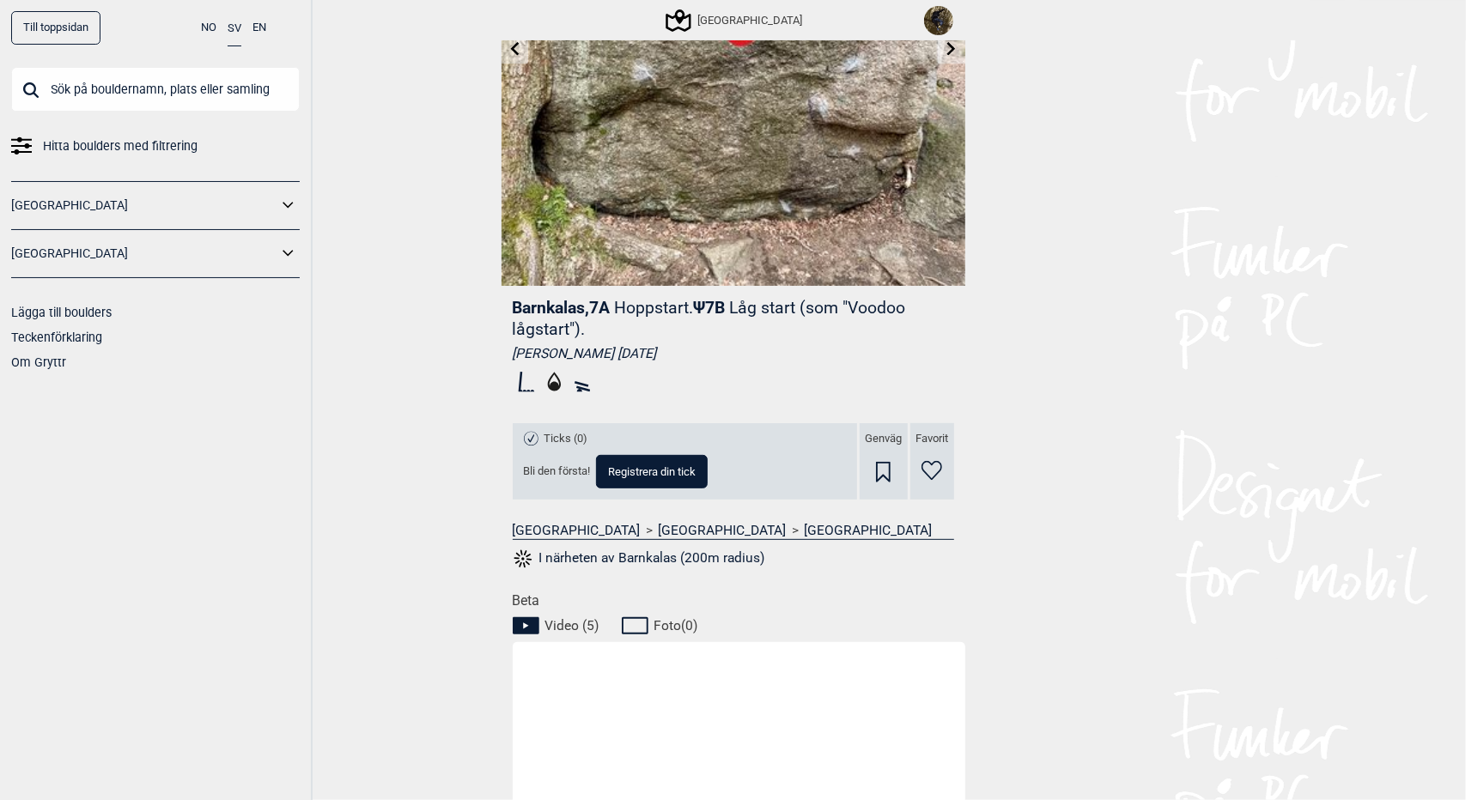
scroll to position [0, 0]
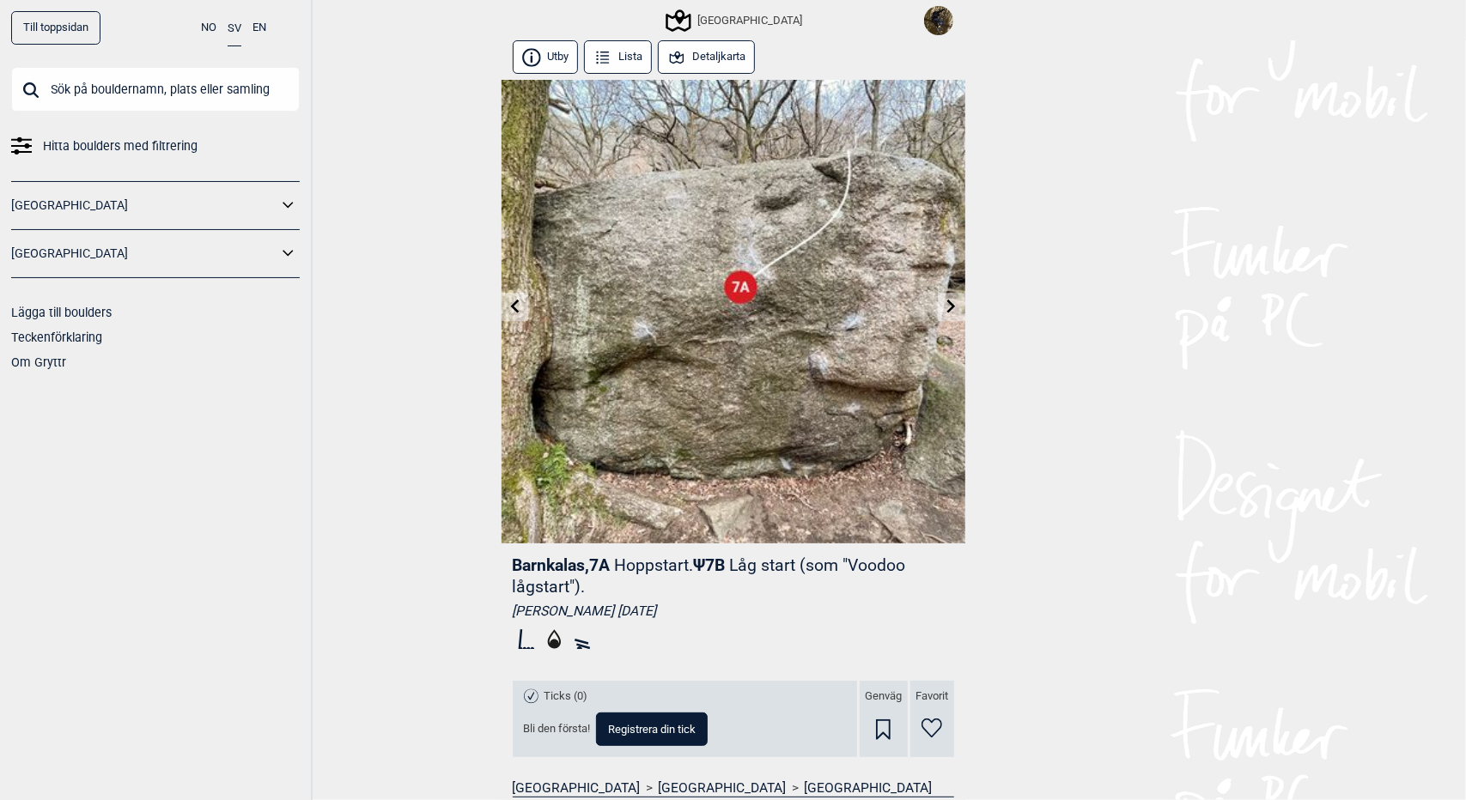
click at [510, 307] on icon at bounding box center [514, 307] width 9 height 14
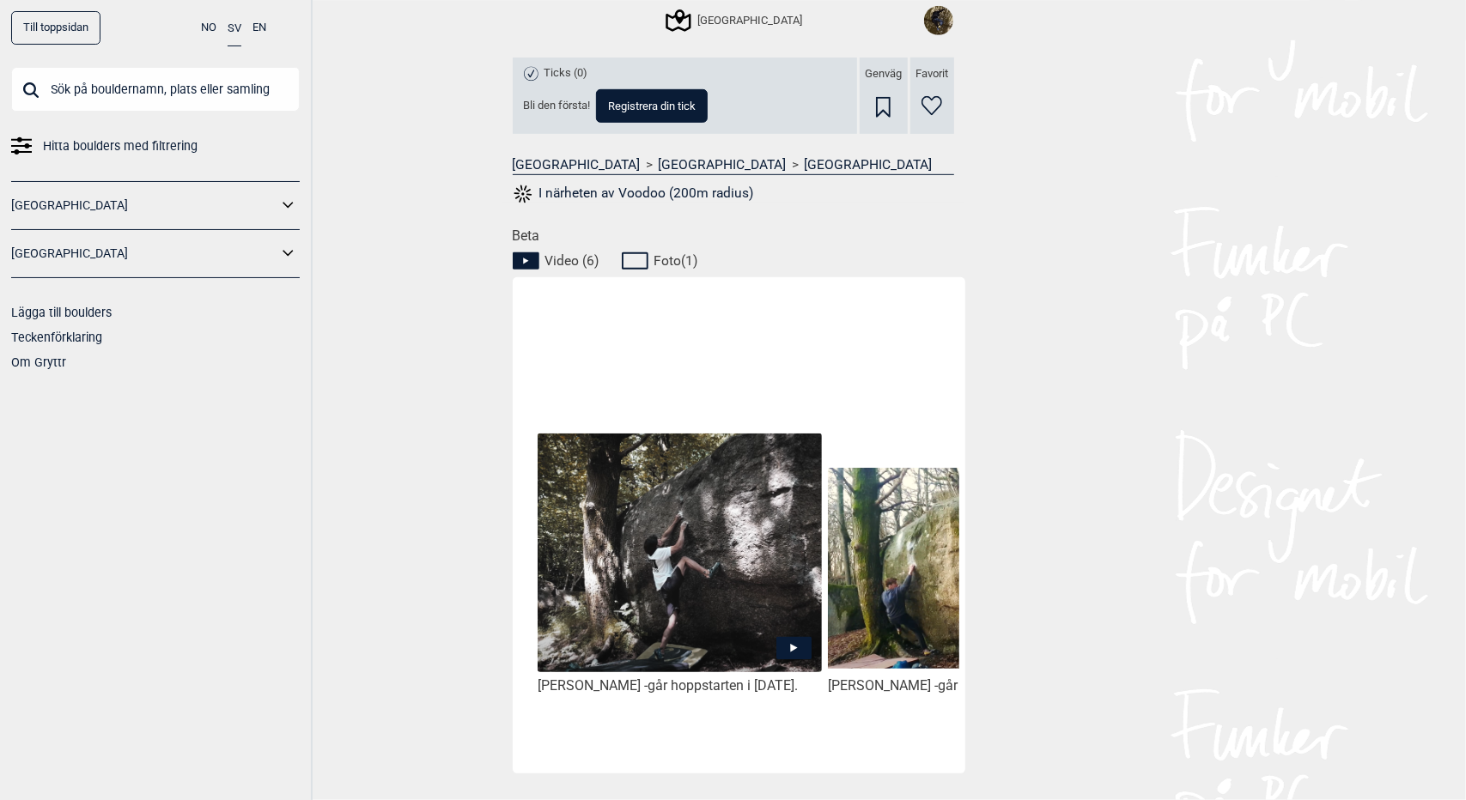
scroll to position [0, 555]
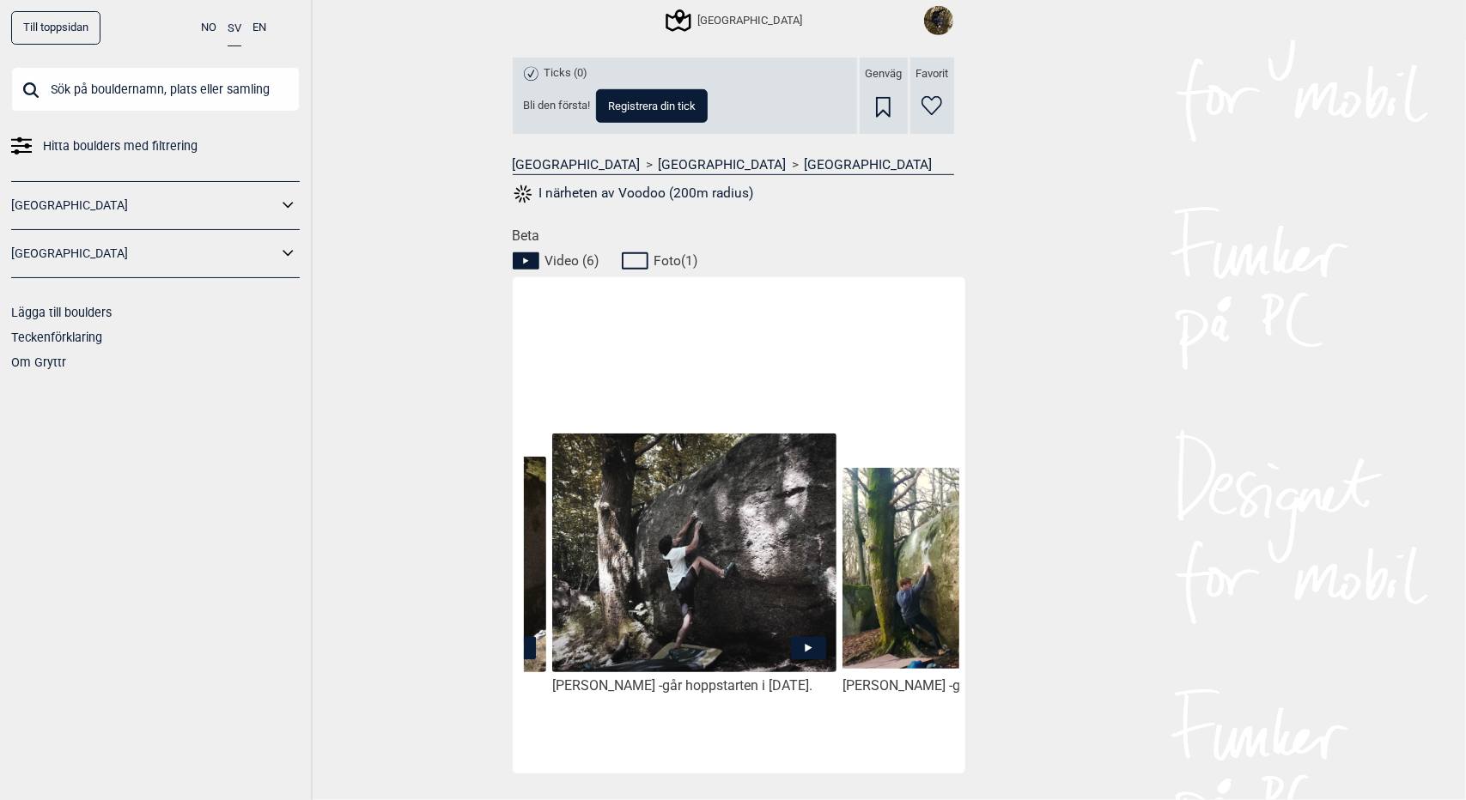
click at [710, 573] on img at bounding box center [693, 554] width 283 height 240
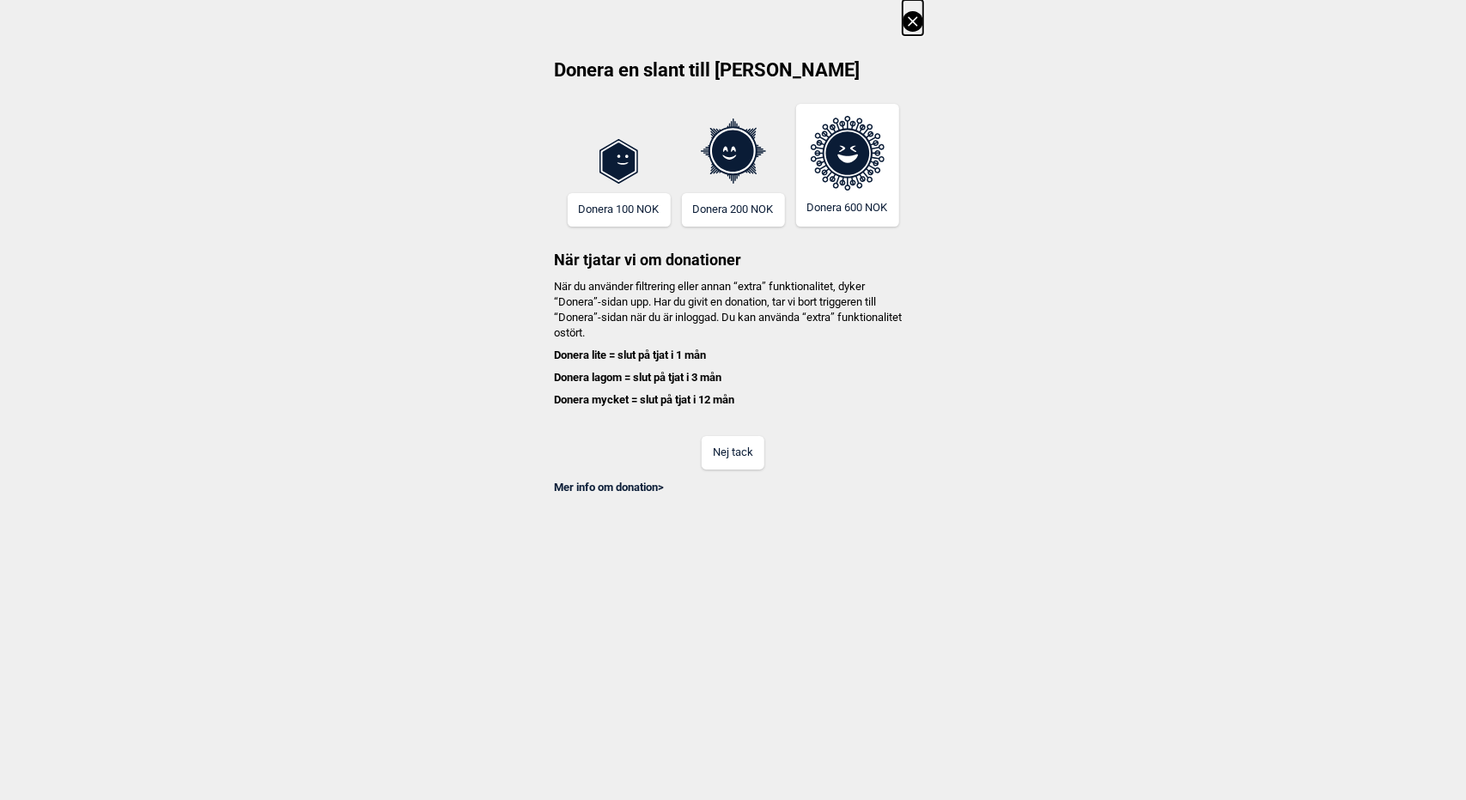
click at [737, 448] on button "Nej tack" at bounding box center [733, 452] width 63 height 33
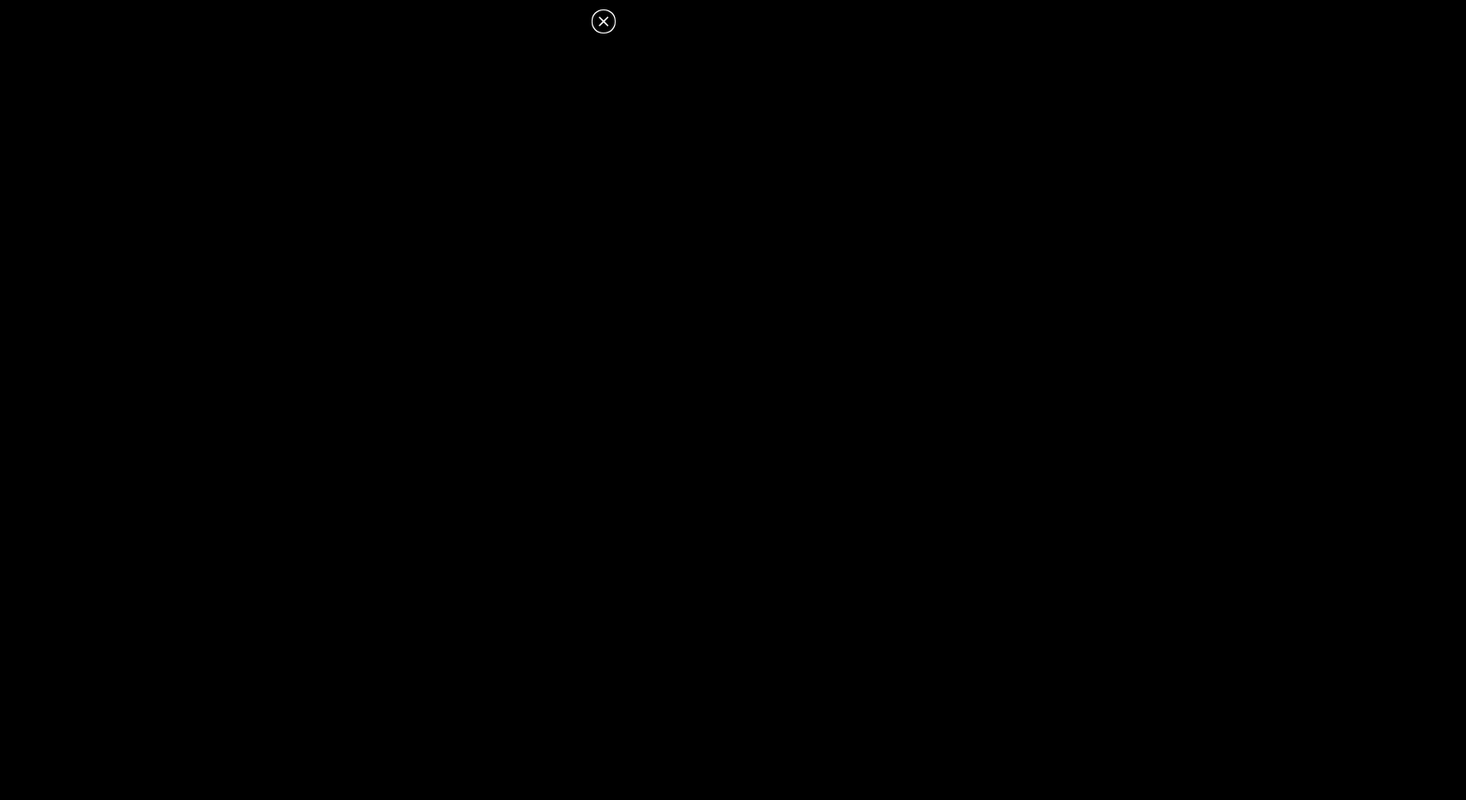
click at [603, 21] on icon at bounding box center [603, 20] width 9 height 9
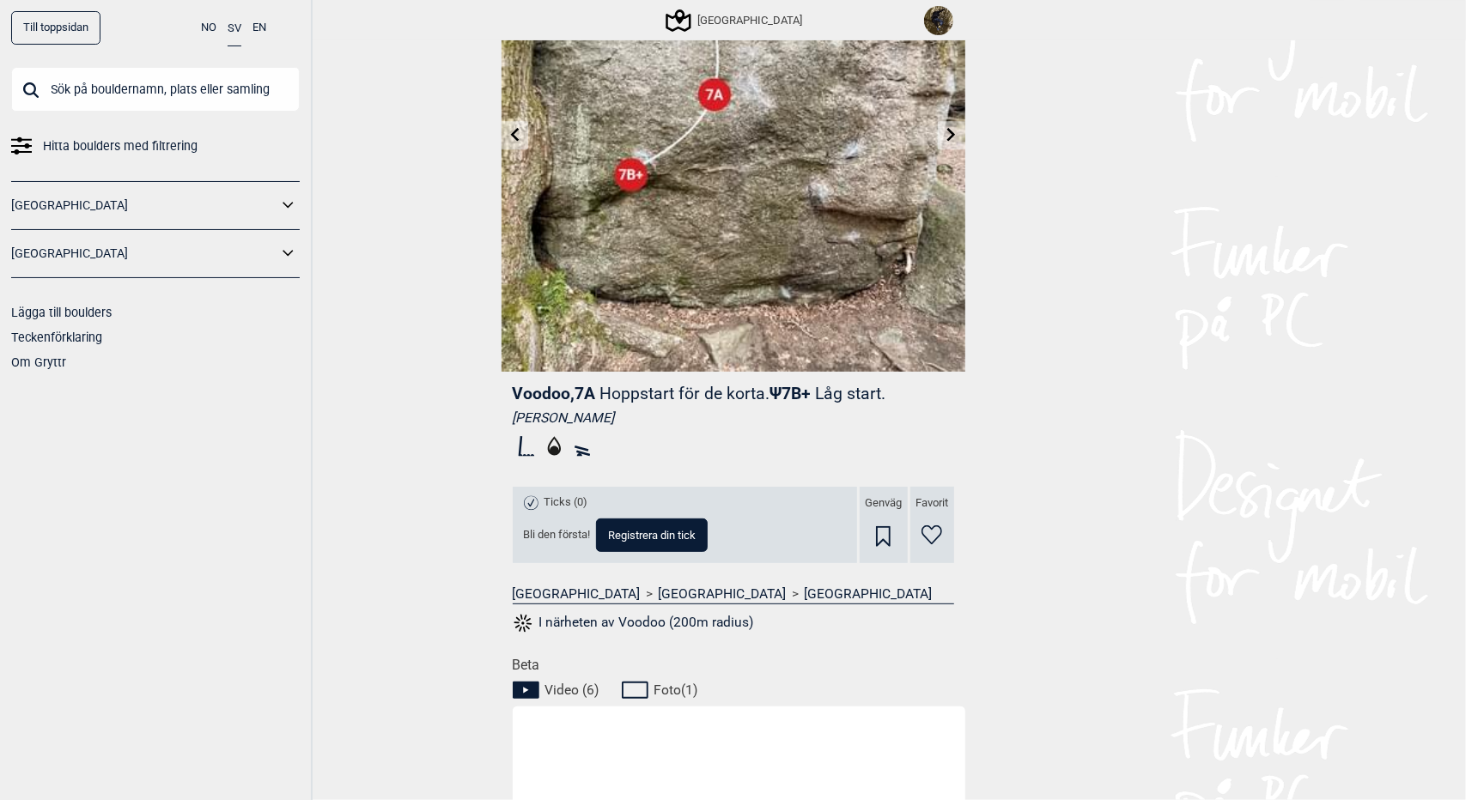
scroll to position [0, 0]
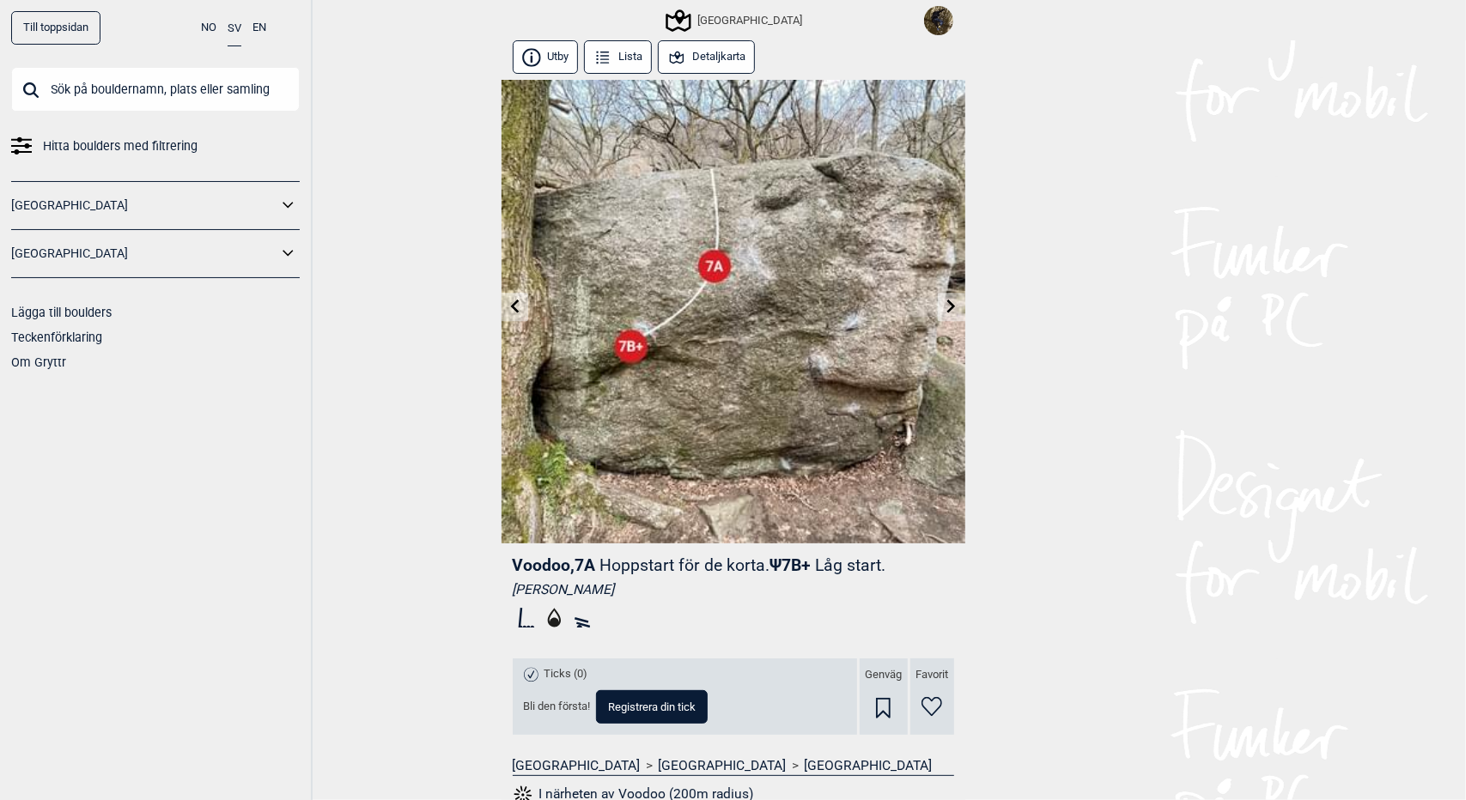
click at [876, 707] on icon at bounding box center [883, 708] width 15 height 21
click at [945, 311] on icon at bounding box center [952, 307] width 14 height 14
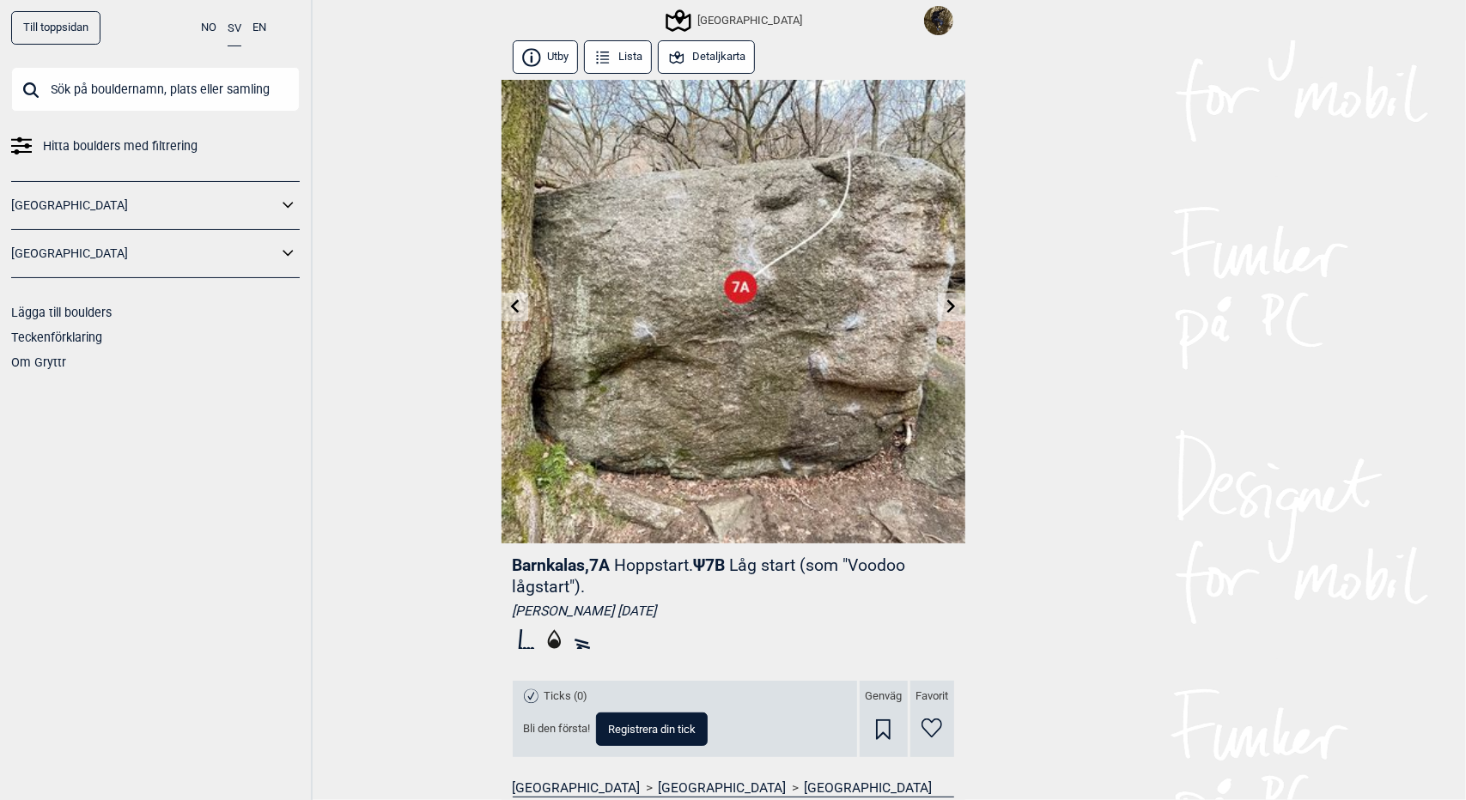
click at [876, 731] on icon at bounding box center [883, 730] width 15 height 21
click at [945, 307] on icon at bounding box center [952, 307] width 14 height 14
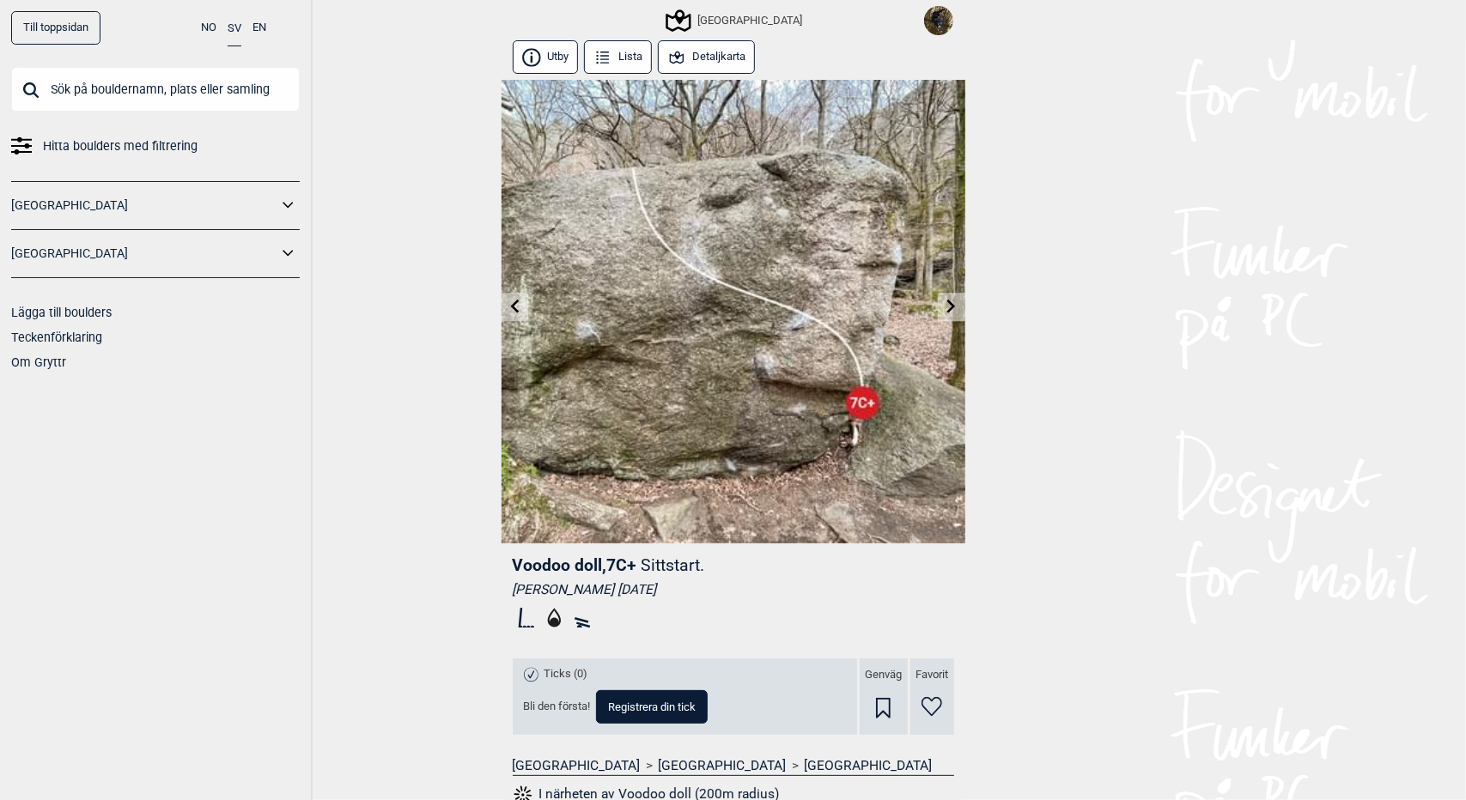
click at [945, 307] on icon at bounding box center [952, 307] width 14 height 14
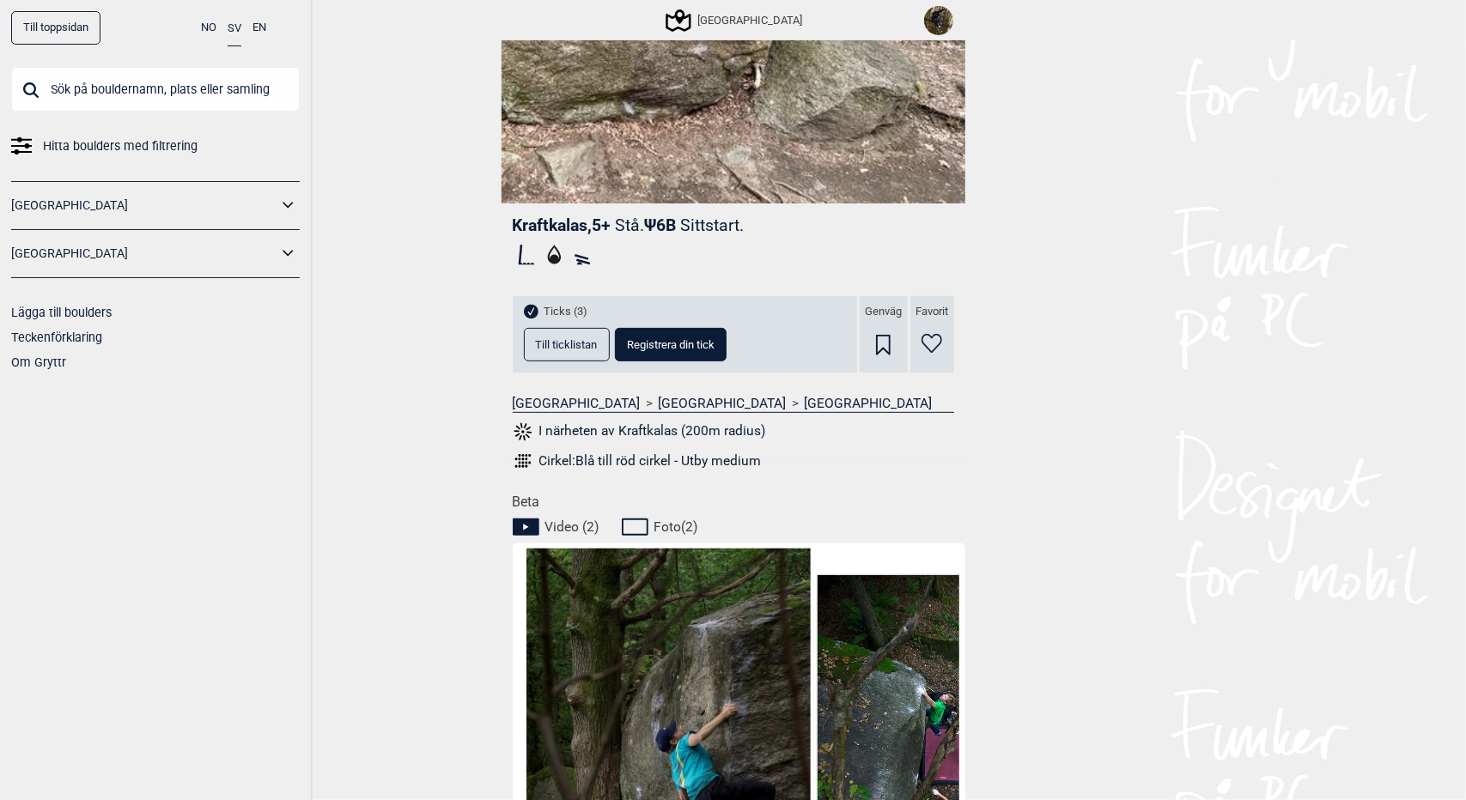
scroll to position [12, 0]
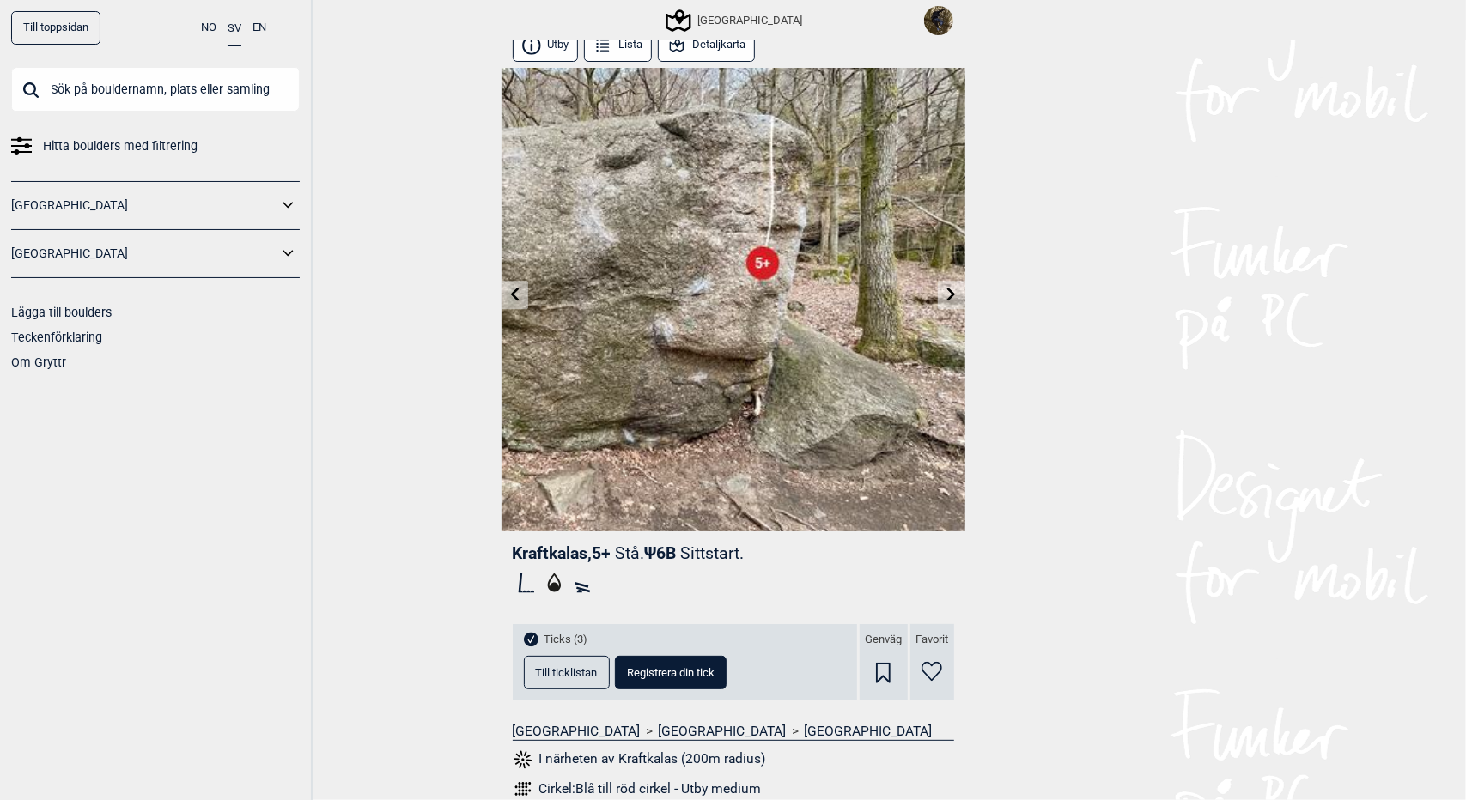
click at [567, 667] on span "Till ticklistan" at bounding box center [567, 672] width 62 height 11
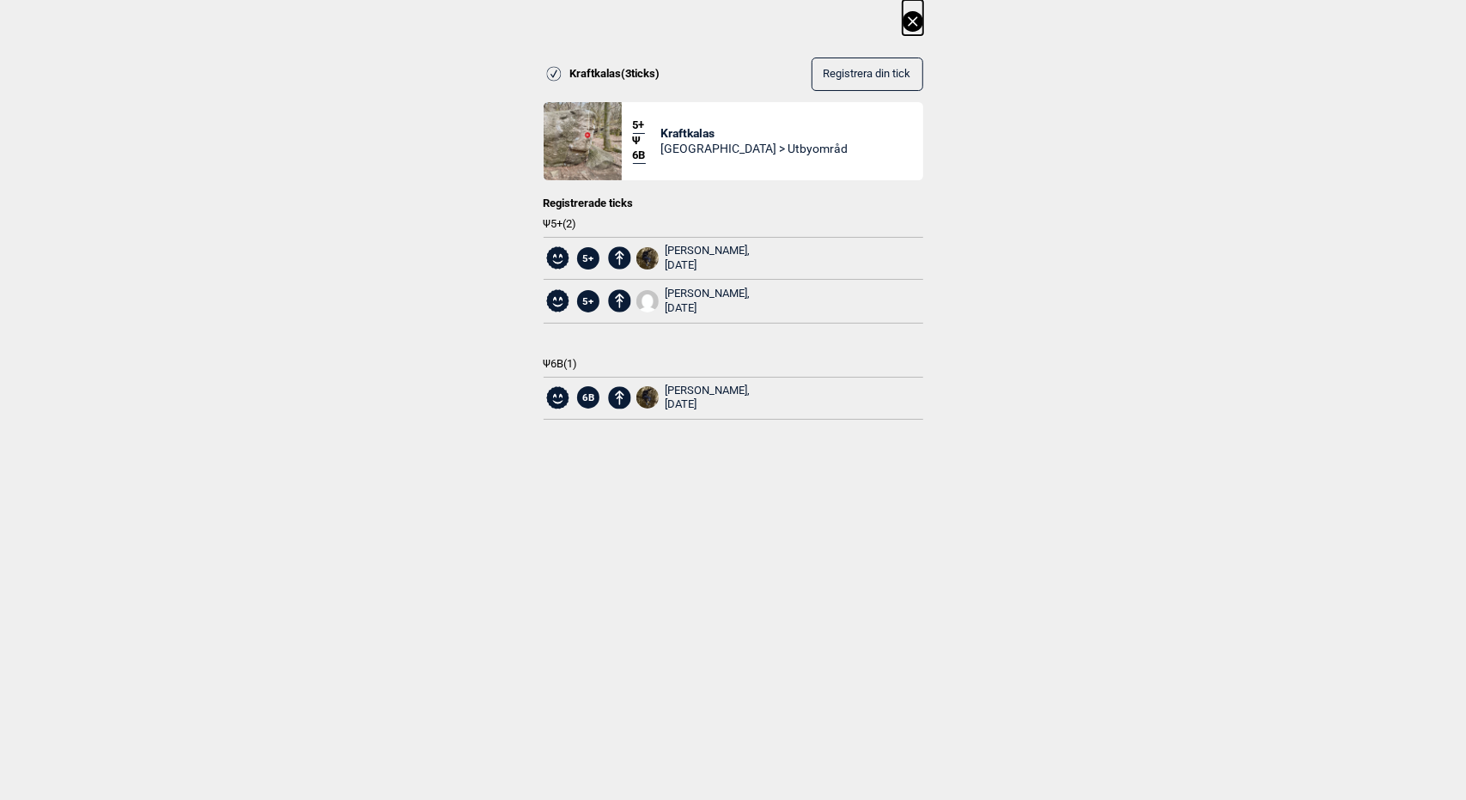
click at [914, 23] on icon at bounding box center [912, 20] width 9 height 9
